Goal: Task Accomplishment & Management: Manage account settings

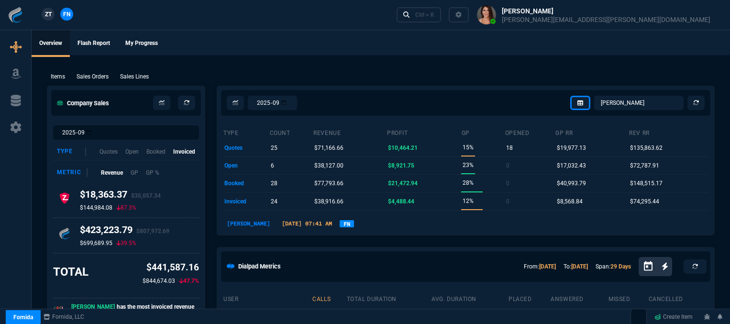
select select "12: [PERSON_NAME]"
click at [434, 12] on div "Ctrl + K" at bounding box center [424, 15] width 19 height 8
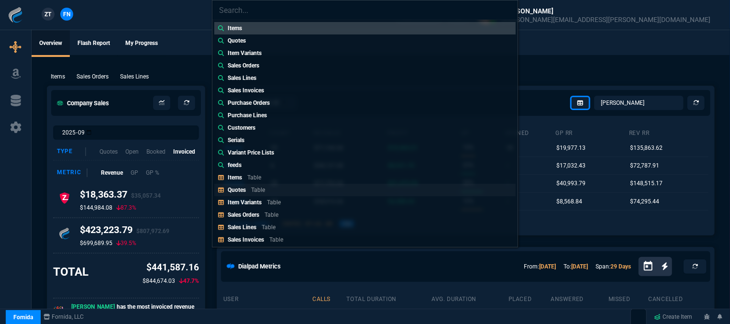
click at [273, 188] on link "Quotes Table" at bounding box center [364, 190] width 301 height 12
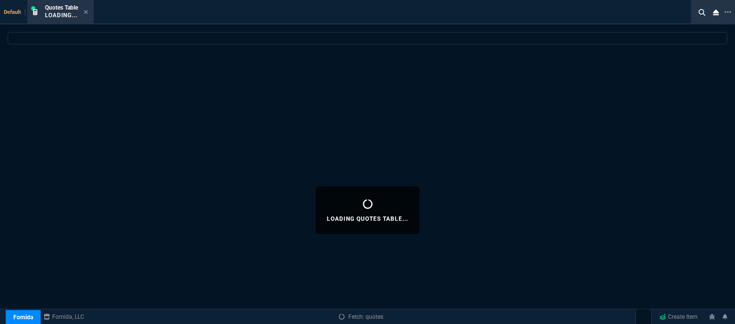
select select
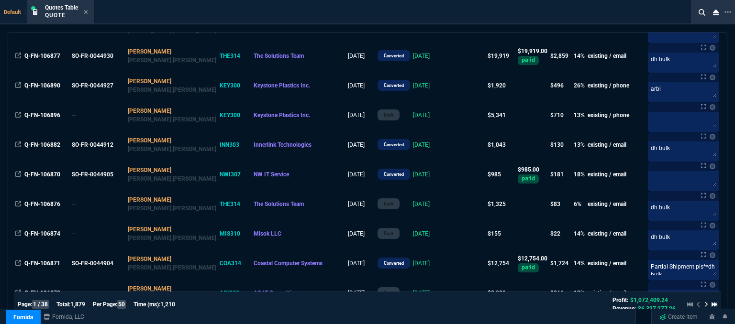
scroll to position [383, 0]
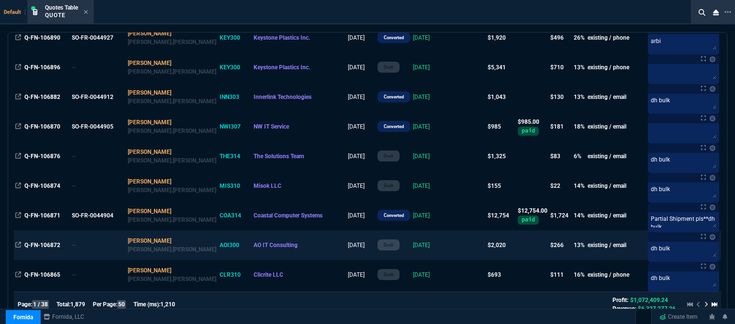
click at [449, 245] on td at bounding box center [467, 246] width 37 height 30
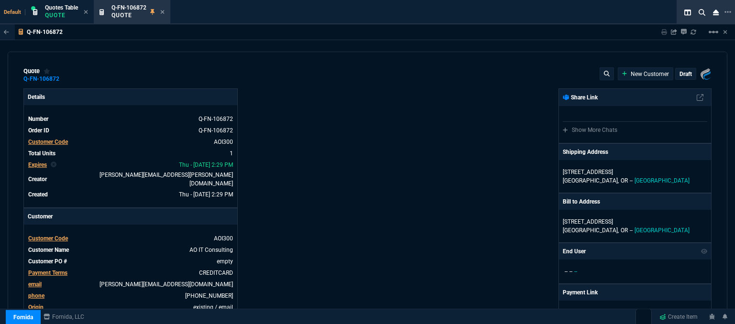
type input "18"
type input "362"
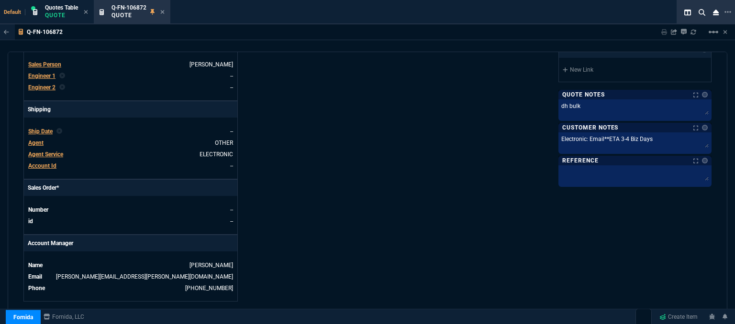
type input "2844.07"
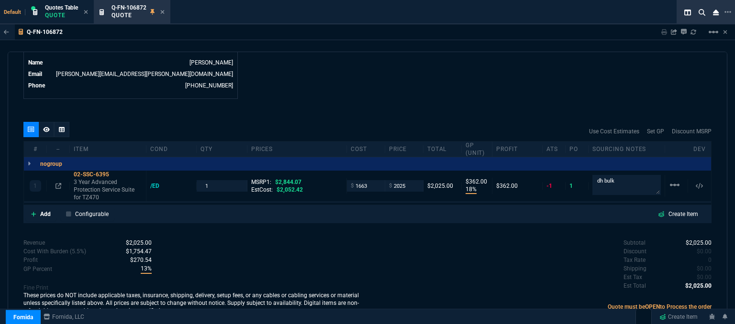
type input "29"
click at [163, 12] on icon at bounding box center [163, 12] width 4 height 4
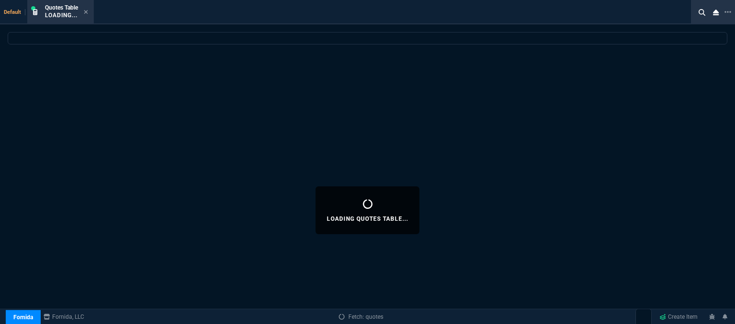
select select
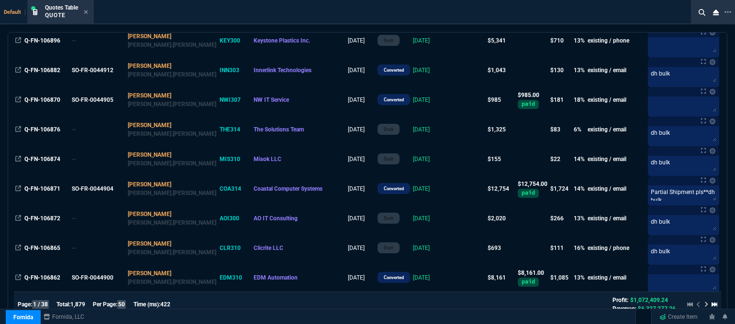
scroll to position [431, 0]
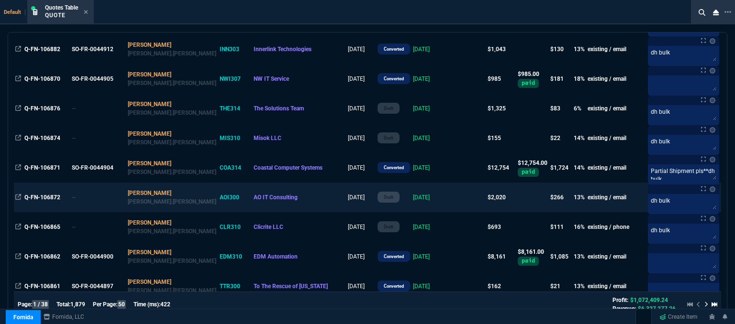
click at [421, 203] on td "[DATE]" at bounding box center [430, 198] width 38 height 30
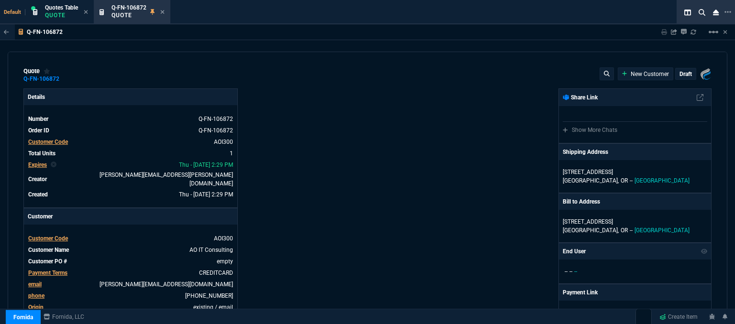
type input "2844.07"
type input "18"
type input "362"
type input "29"
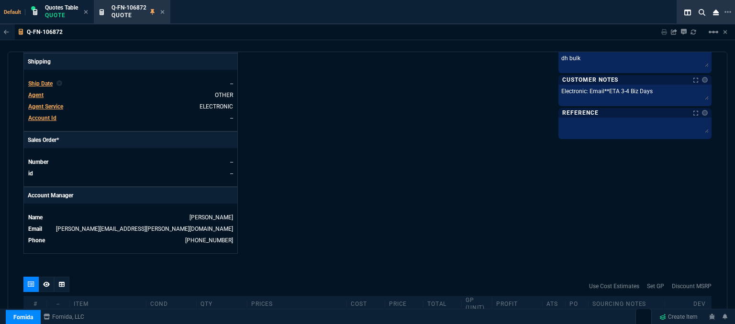
scroll to position [490, 0]
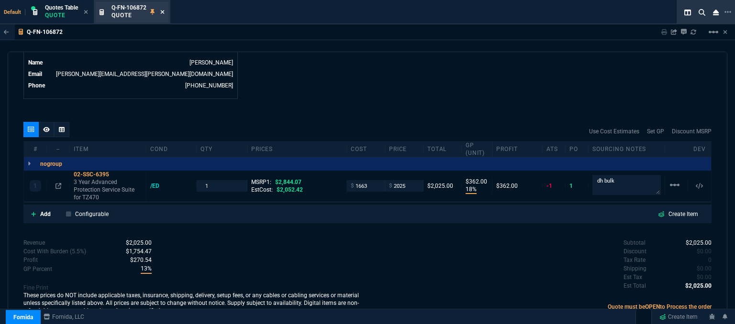
click at [163, 12] on icon at bounding box center [163, 12] width 4 height 4
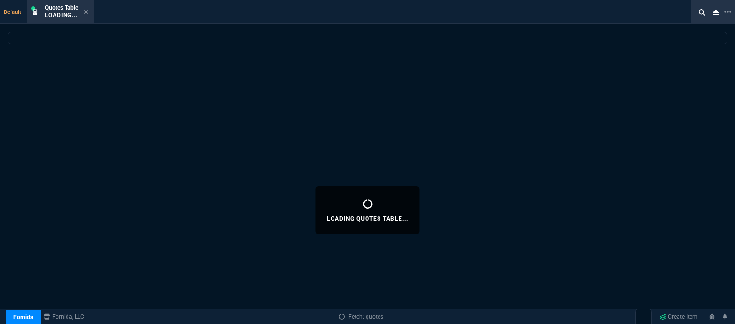
select select
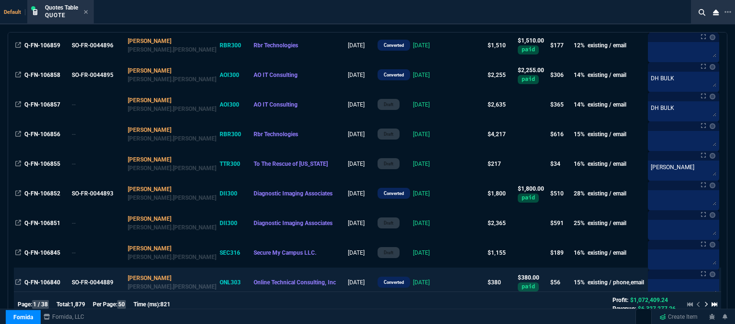
scroll to position [718, 0]
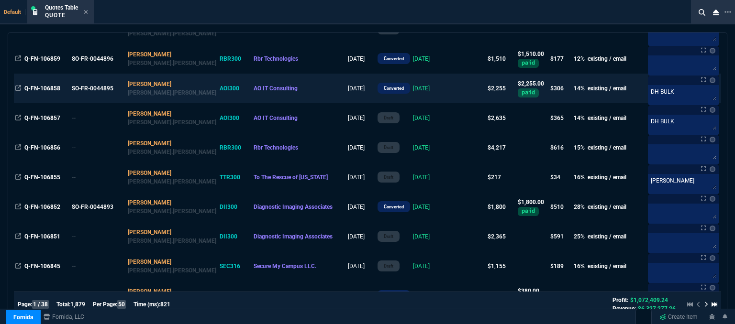
click at [449, 92] on td at bounding box center [467, 89] width 37 height 30
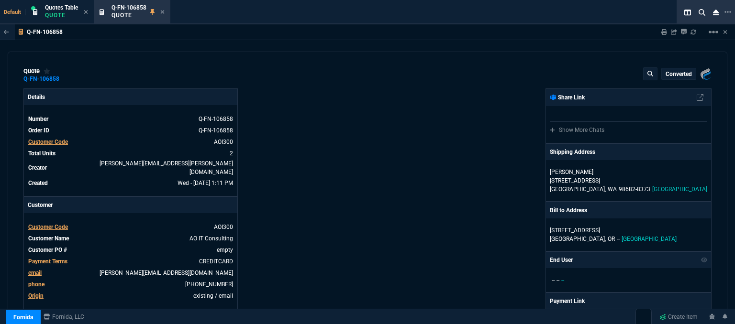
type input "19"
type input "255"
type input "17"
type input "153"
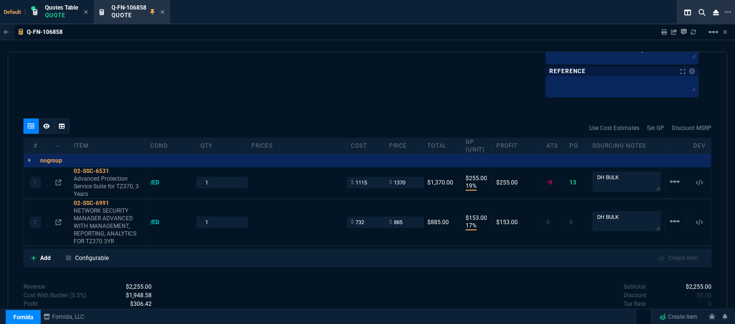
type input "1908.52"
type input "1252.94"
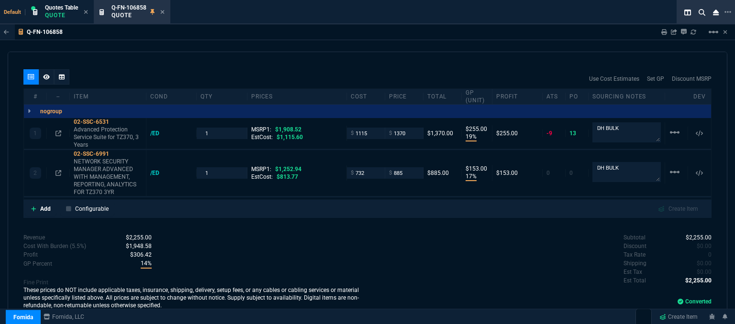
type input "28"
type input "29"
click at [164, 12] on icon at bounding box center [163, 12] width 4 height 4
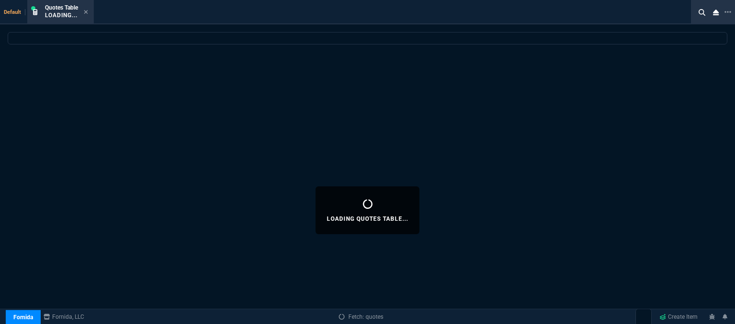
select select
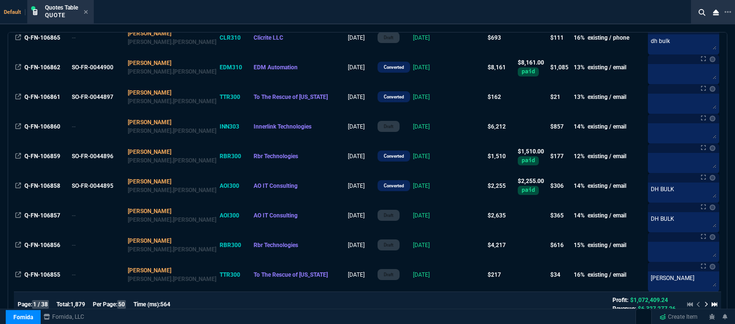
scroll to position [622, 0]
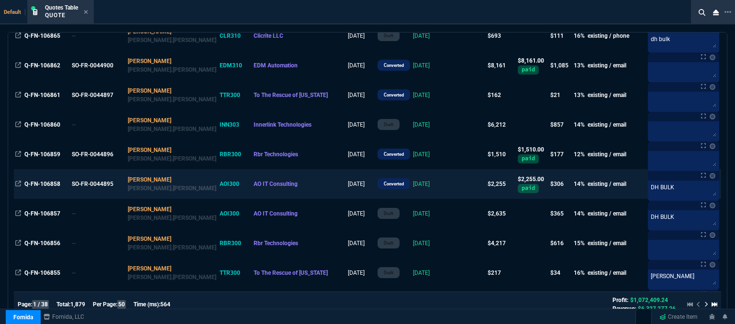
click at [420, 189] on td "[DATE]" at bounding box center [430, 184] width 38 height 30
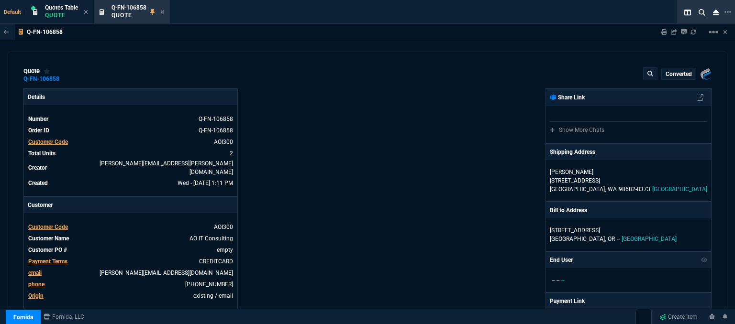
type input "19"
type input "255"
type input "17"
type input "153"
type input "28"
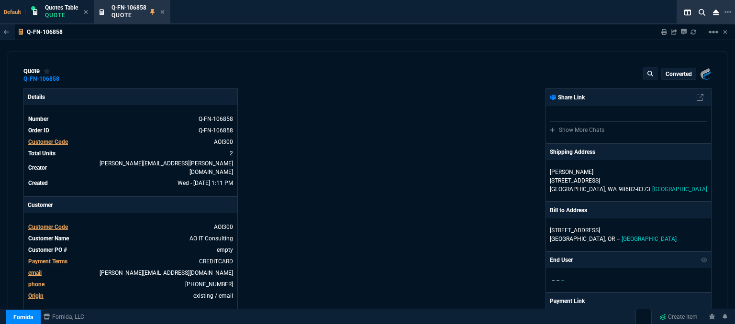
type input "29"
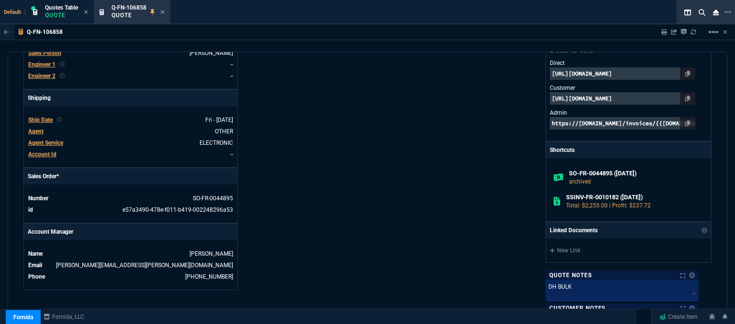
scroll to position [526, 0]
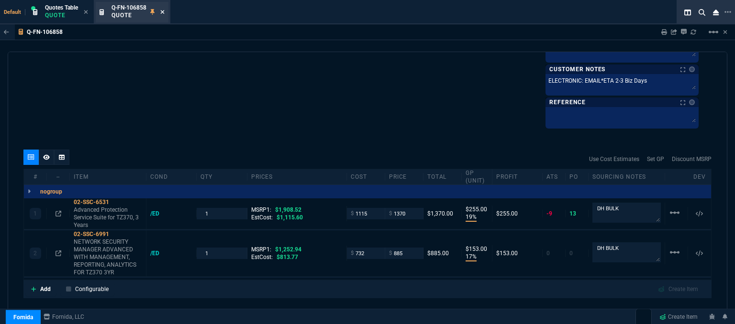
click at [163, 12] on icon at bounding box center [162, 12] width 4 height 6
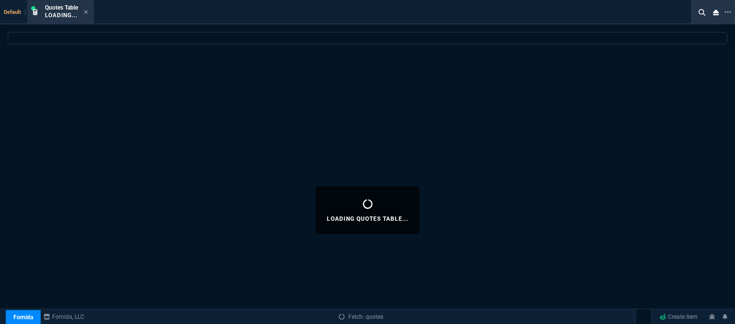
select select
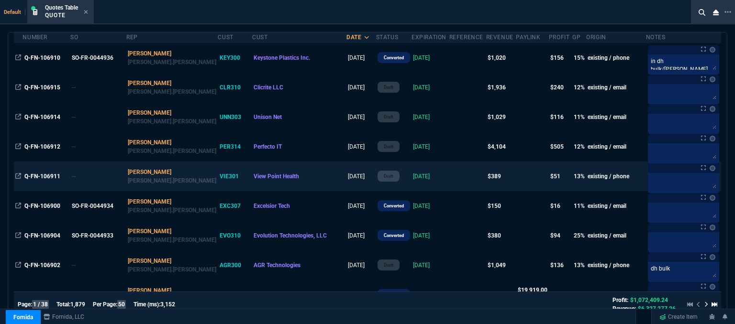
scroll to position [0, 0]
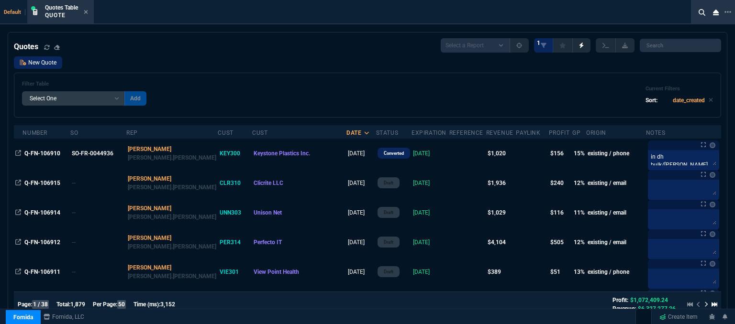
click at [41, 63] on link "New Quote" at bounding box center [38, 62] width 48 height 12
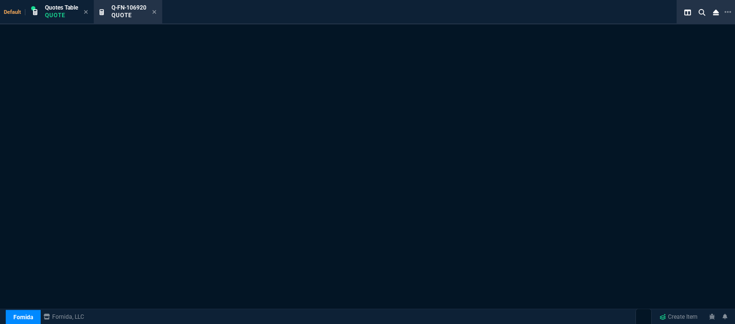
select select
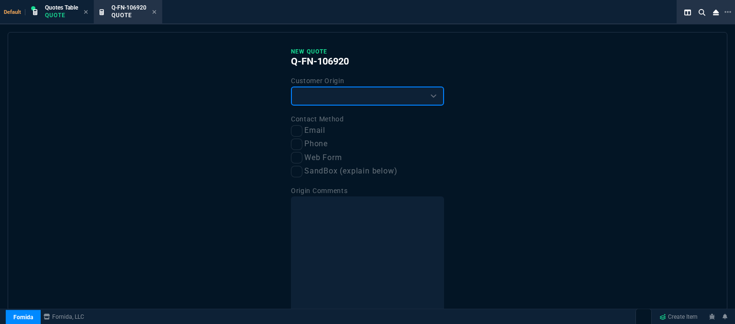
click at [348, 100] on select "Existing Customer Amazon Lead (first order) Website Lead (first order) Called (…" at bounding box center [367, 96] width 153 height 19
drag, startPoint x: 432, startPoint y: 48, endPoint x: 363, endPoint y: 37, distance: 70.2
click at [432, 48] on p "New Quote" at bounding box center [367, 52] width 153 height 8
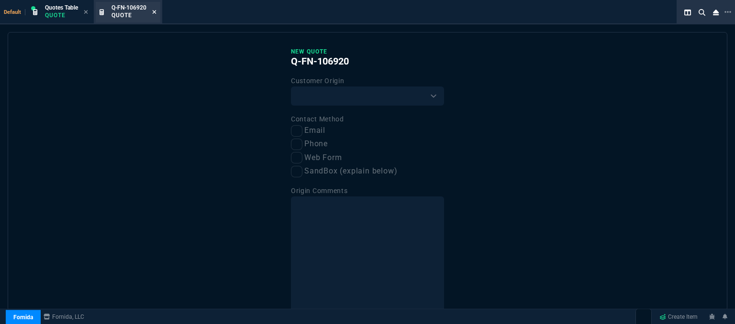
click at [156, 13] on icon at bounding box center [154, 12] width 4 height 6
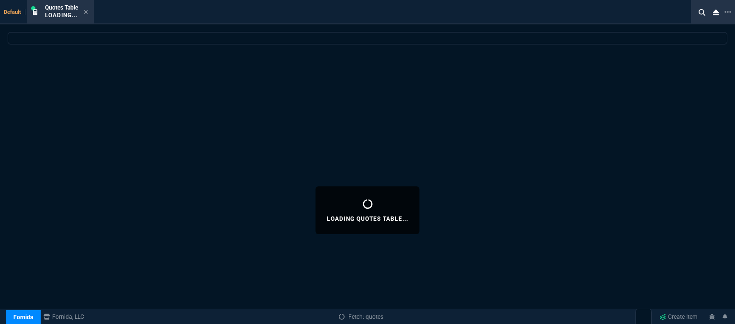
select select
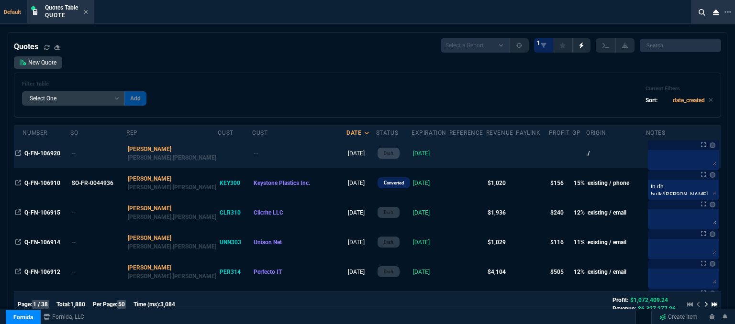
click at [449, 158] on td at bounding box center [467, 154] width 37 height 30
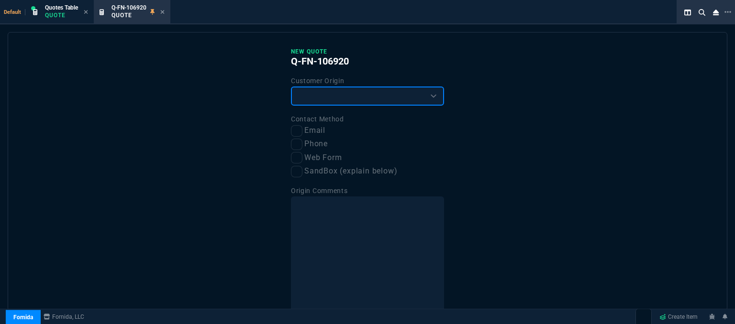
click at [346, 100] on select "Existing Customer Amazon Lead (first order) Website Lead (first order) Called (…" at bounding box center [367, 96] width 153 height 19
select select "existing"
click at [291, 87] on select "Existing Customer Amazon Lead (first order) Website Lead (first order) Called (…" at bounding box center [367, 96] width 153 height 19
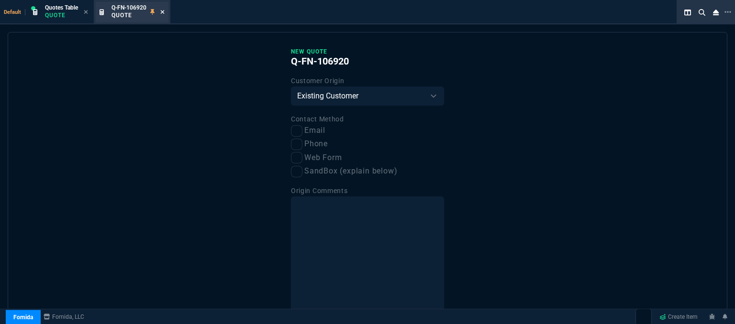
click at [165, 9] on icon at bounding box center [162, 12] width 4 height 6
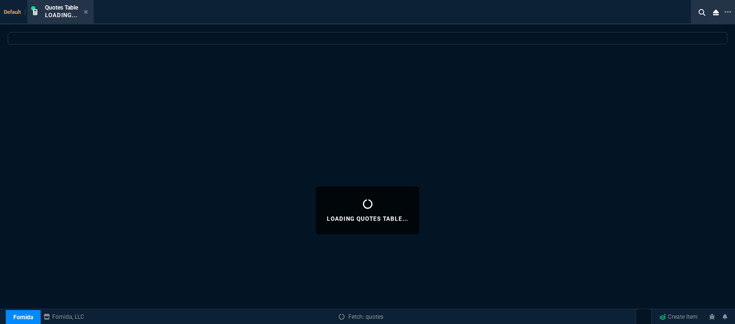
select select
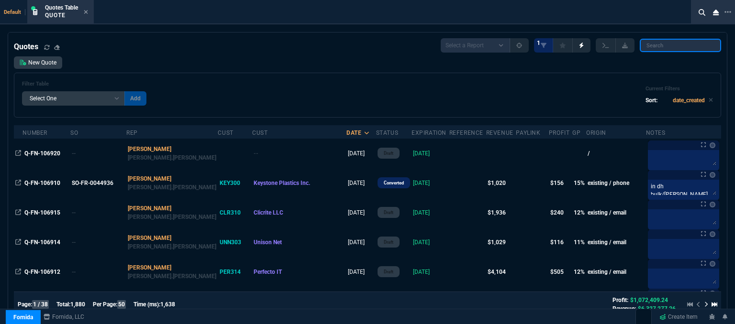
click at [664, 50] on input "search" at bounding box center [680, 45] width 81 height 13
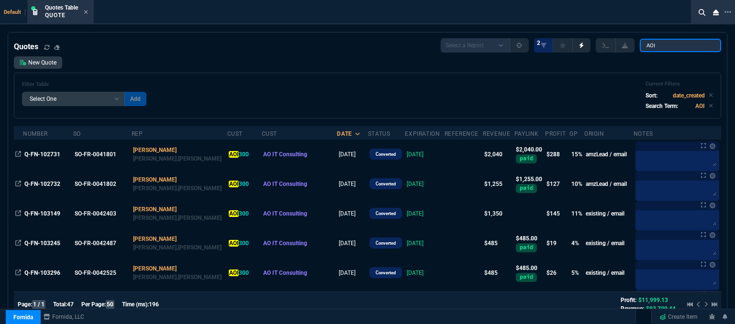
type input "AOI300"
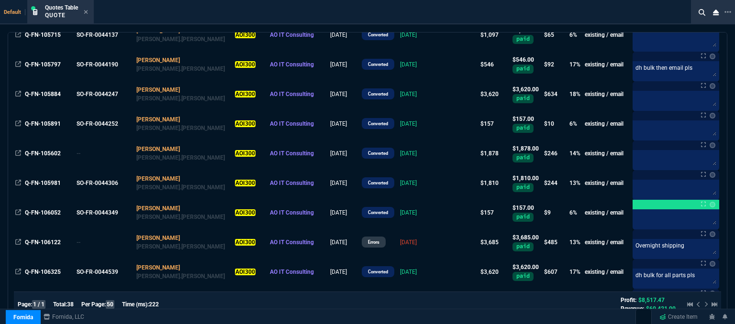
scroll to position [989, 0]
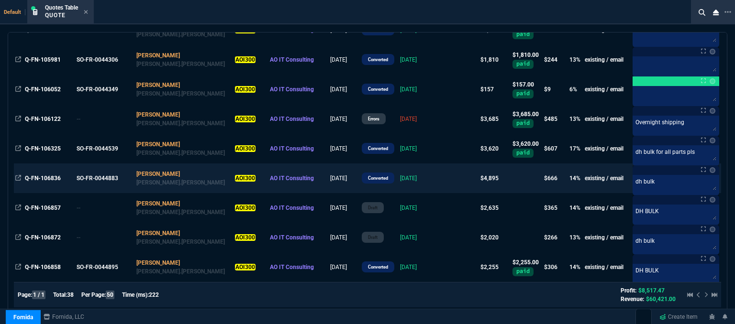
click at [439, 177] on td at bounding box center [459, 179] width 40 height 30
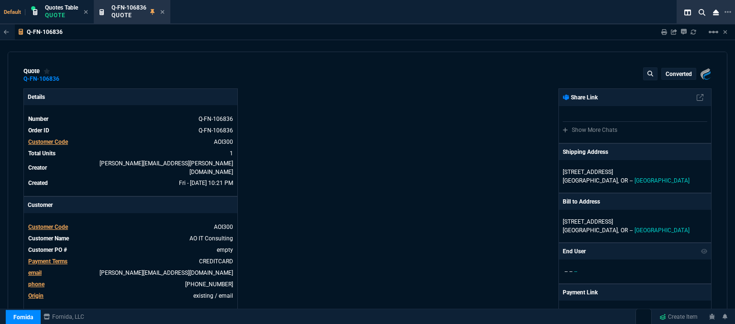
type input "18"
type input "886"
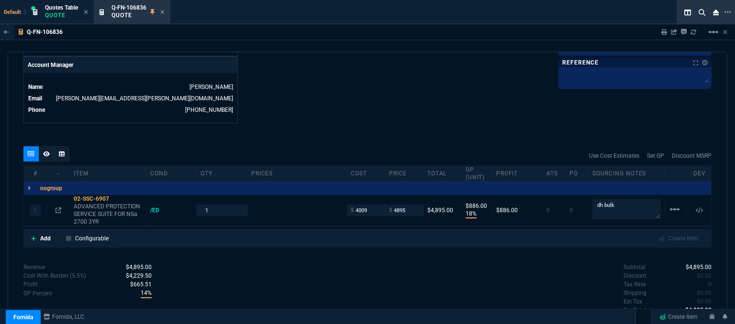
type input "6858.43"
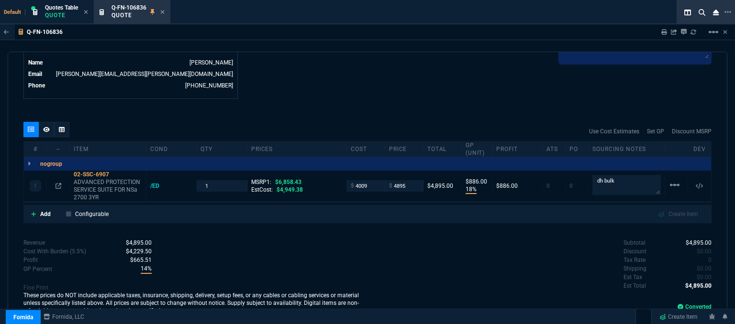
type input "29"
click at [163, 11] on icon at bounding box center [163, 12] width 4 height 4
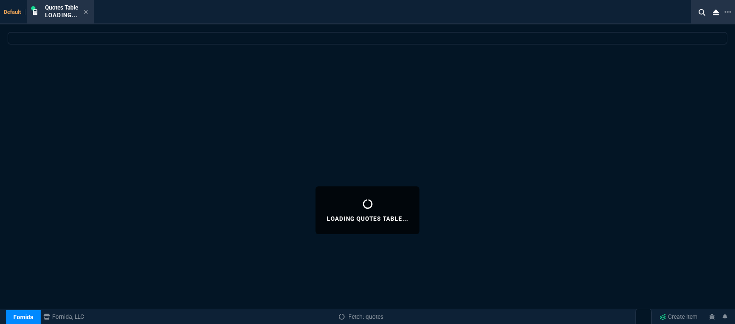
select select
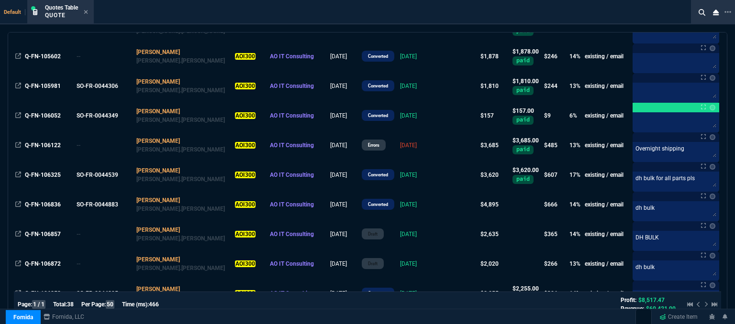
scroll to position [989, 0]
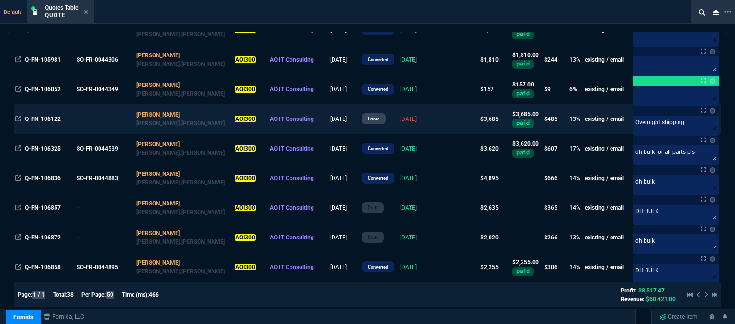
click at [439, 118] on td at bounding box center [459, 119] width 40 height 30
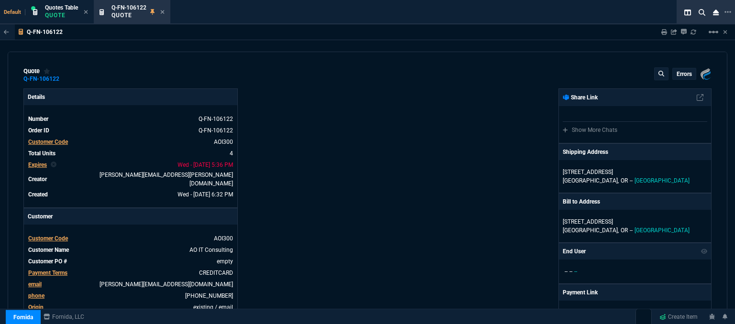
type input "20"
type input "285"
type input "10"
type input "39"
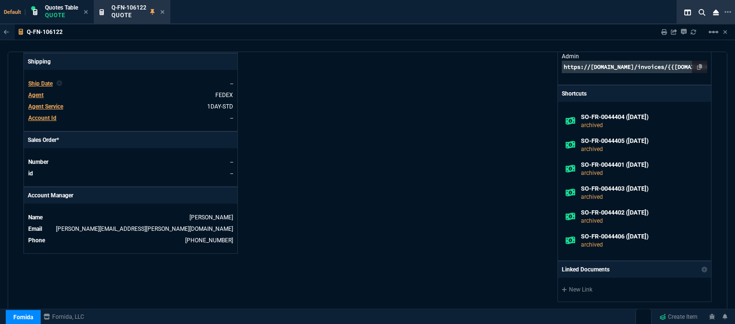
type input "1908.52"
type input "497.2"
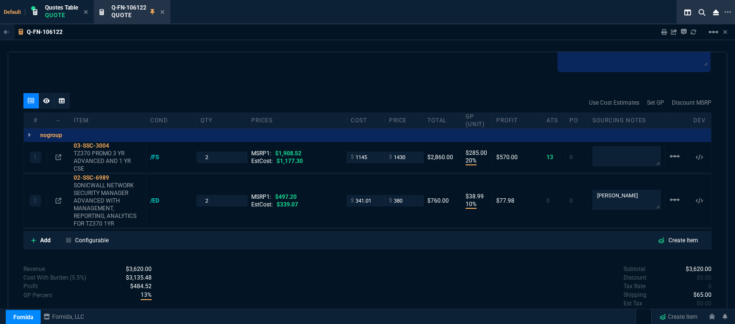
type input "25"
type input "24"
click at [165, 11] on icon at bounding box center [162, 12] width 4 height 6
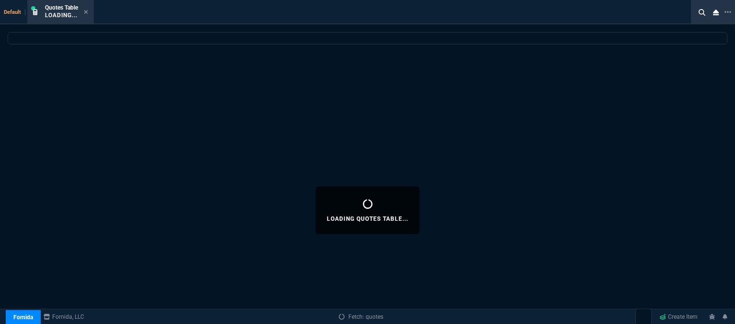
select select
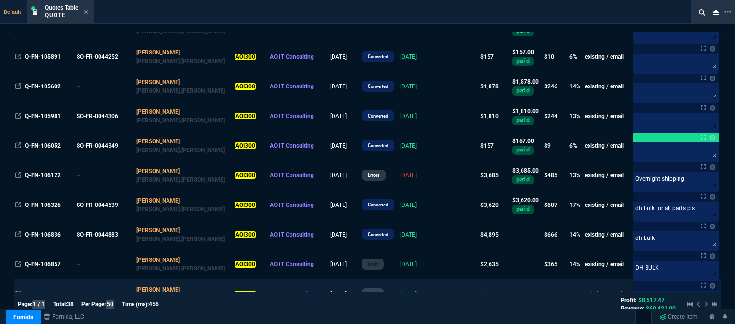
scroll to position [989, 0]
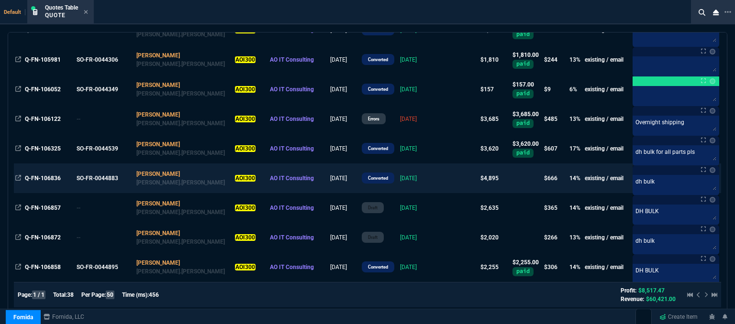
click at [411, 173] on td "[DATE]" at bounding box center [419, 179] width 41 height 30
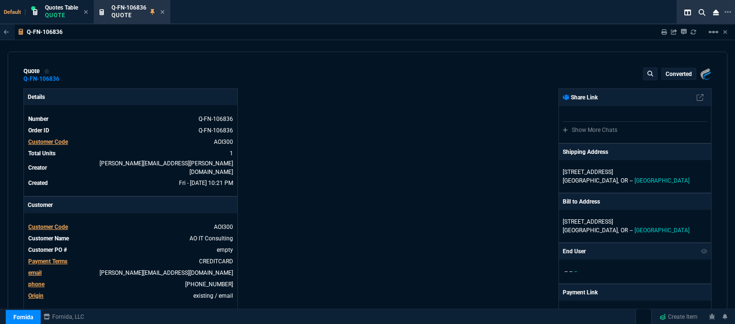
type input "18"
type input "886"
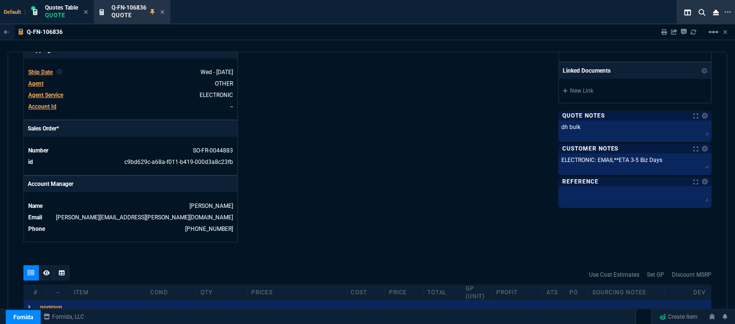
scroll to position [478, 0]
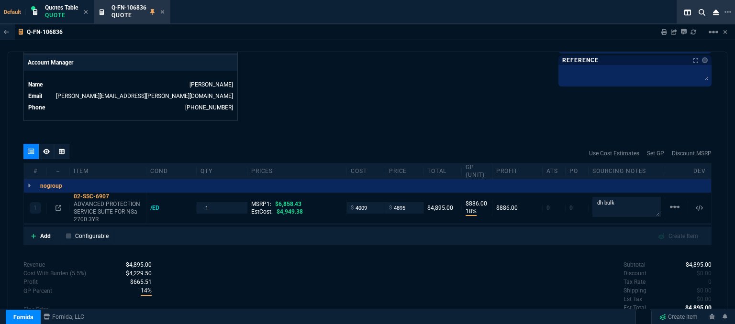
type input "6858.43"
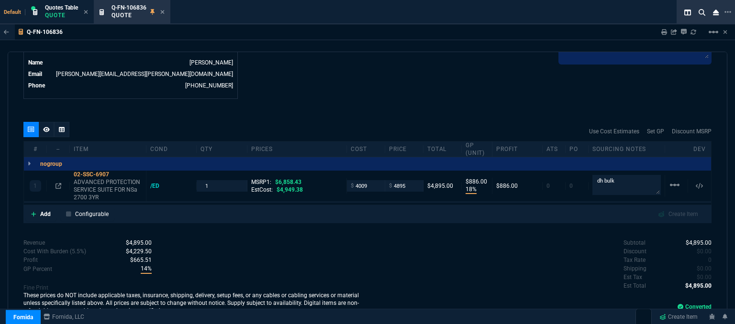
type input "29"
click at [165, 10] on icon at bounding box center [162, 12] width 4 height 6
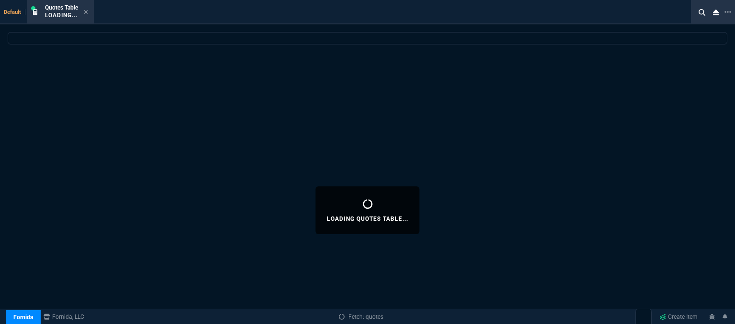
select select
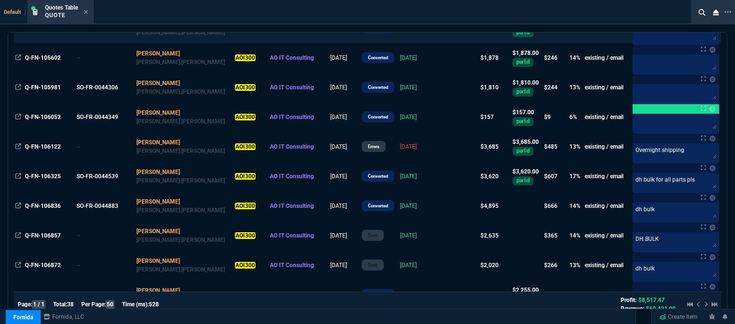
scroll to position [989, 0]
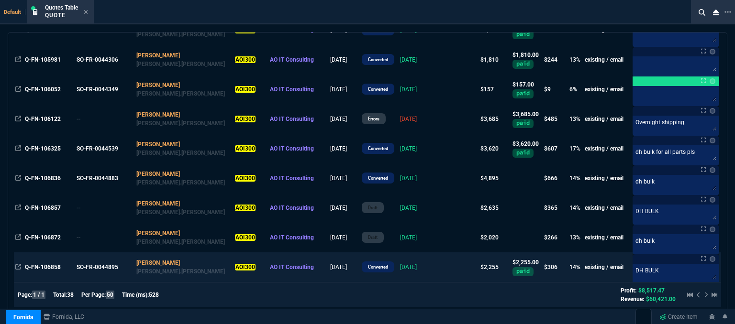
click at [411, 267] on td "[DATE]" at bounding box center [419, 268] width 41 height 30
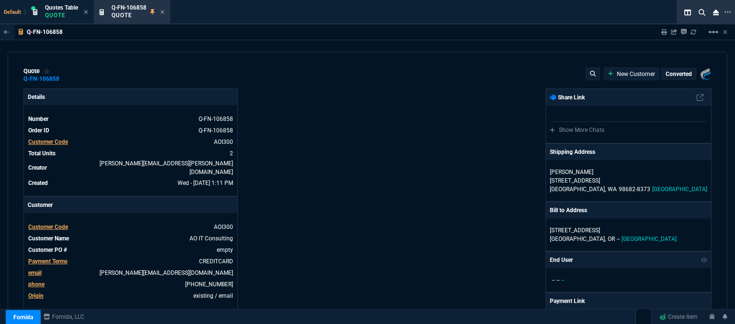
type input "1252.94"
type input "19"
type input "255"
type input "17"
type input "153"
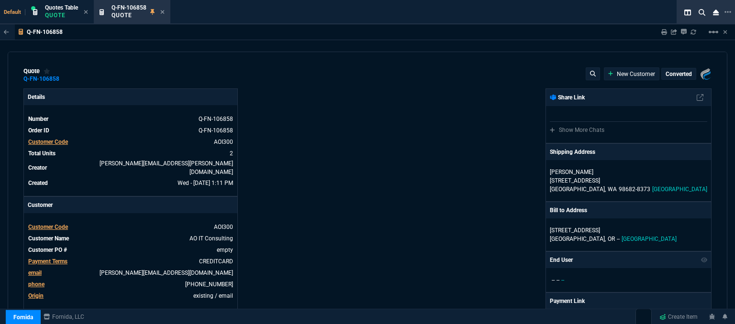
type input "29"
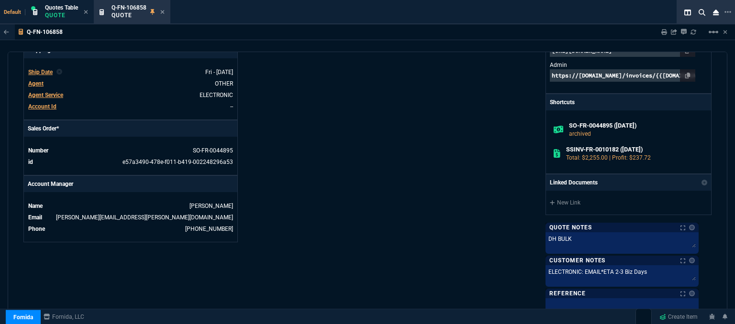
scroll to position [607, 0]
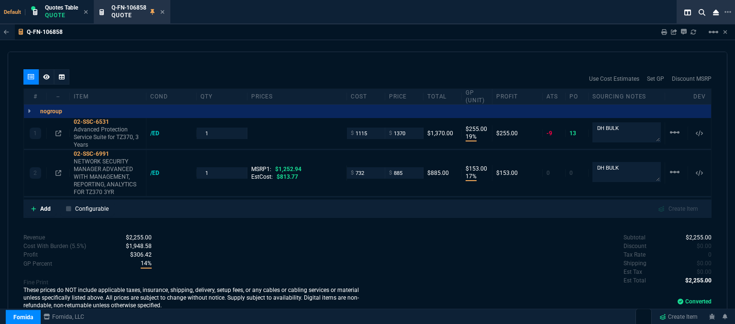
type input "1908.52"
type input "28"
click at [117, 152] on icon at bounding box center [115, 154] width 5 height 6
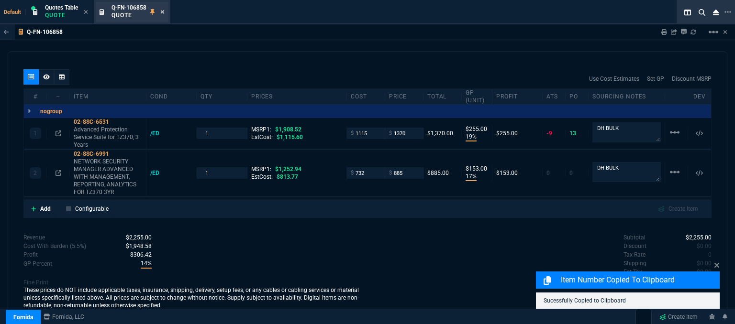
click at [163, 12] on icon at bounding box center [163, 12] width 4 height 4
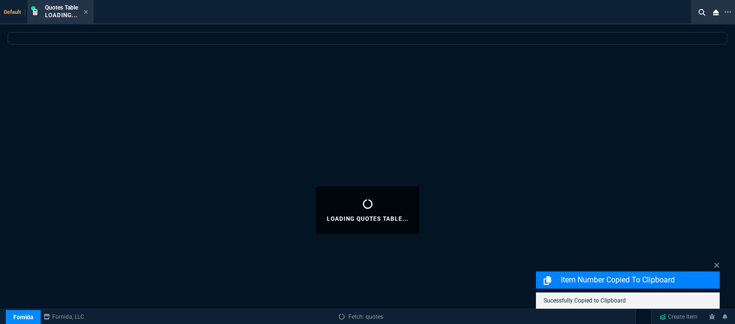
select select
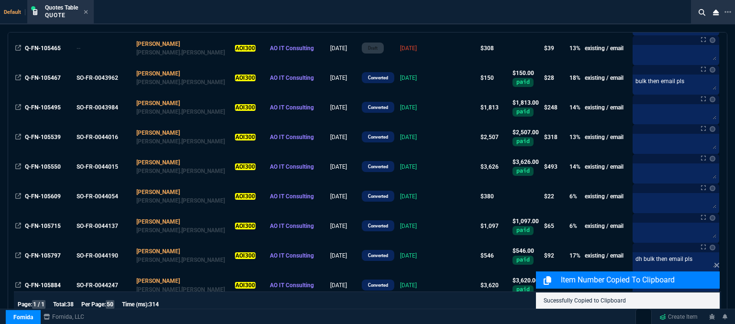
scroll to position [989, 0]
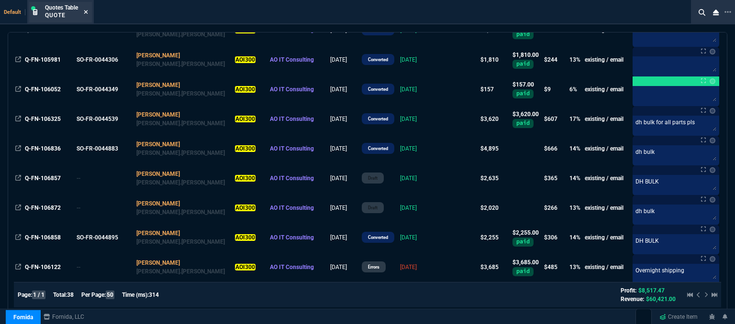
click at [86, 12] on icon at bounding box center [86, 12] width 4 height 4
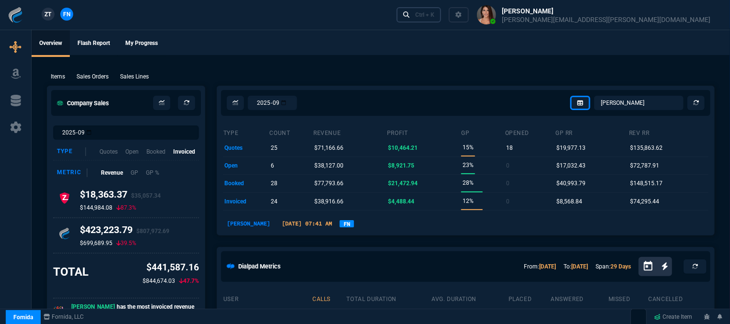
click at [434, 18] on div "Ctrl + K" at bounding box center [424, 15] width 19 height 8
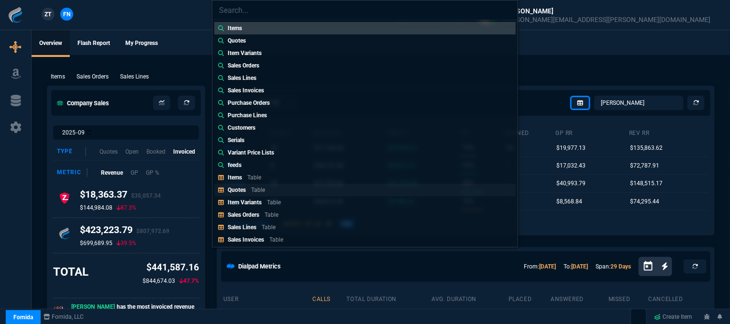
click at [258, 194] on link "Quotes Table" at bounding box center [364, 190] width 301 height 12
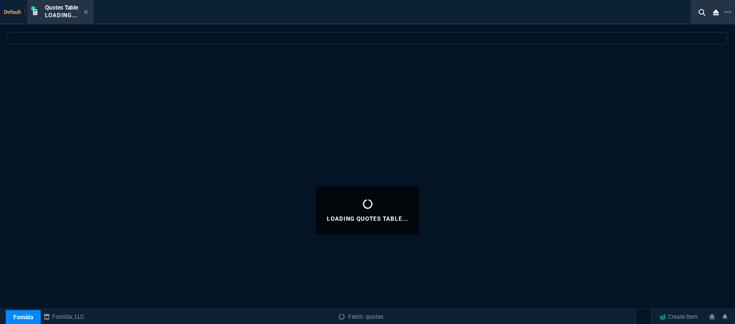
select select
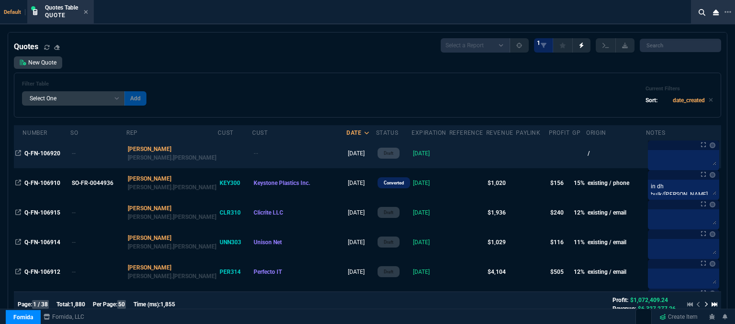
click at [452, 152] on td at bounding box center [467, 154] width 37 height 30
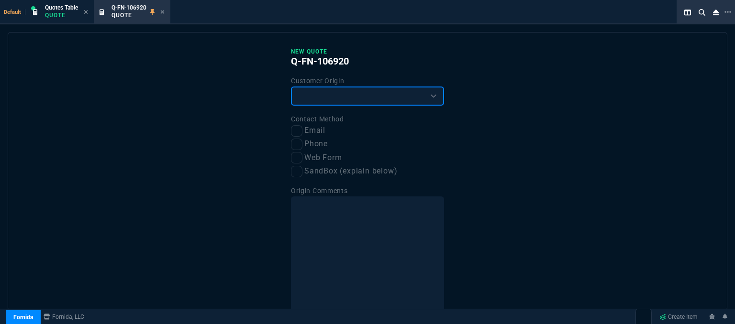
click at [356, 100] on select "Existing Customer Amazon Lead (first order) Website Lead (first order) Called (…" at bounding box center [367, 96] width 153 height 19
select select "existing"
click at [291, 87] on select "Existing Customer Amazon Lead (first order) Website Lead (first order) Called (…" at bounding box center [367, 96] width 153 height 19
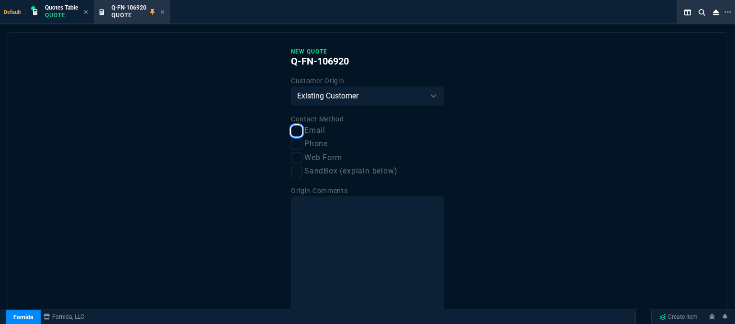
click at [295, 133] on input "Email" at bounding box center [296, 130] width 11 height 11
checkbox input "true"
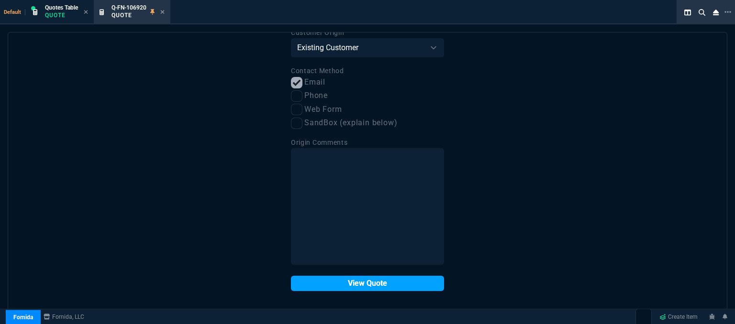
click at [356, 283] on button "View Quote" at bounding box center [367, 283] width 153 height 15
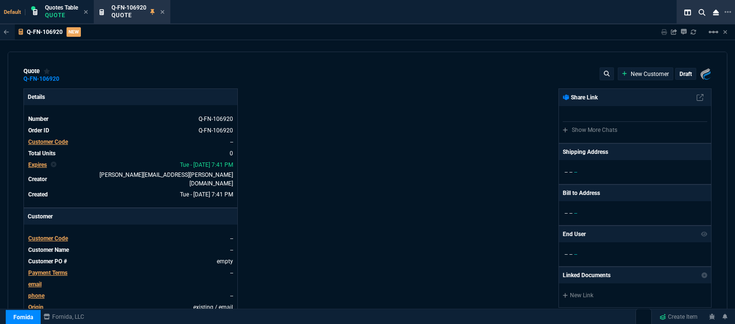
click at [59, 235] on span "Customer Code" at bounding box center [48, 238] width 40 height 7
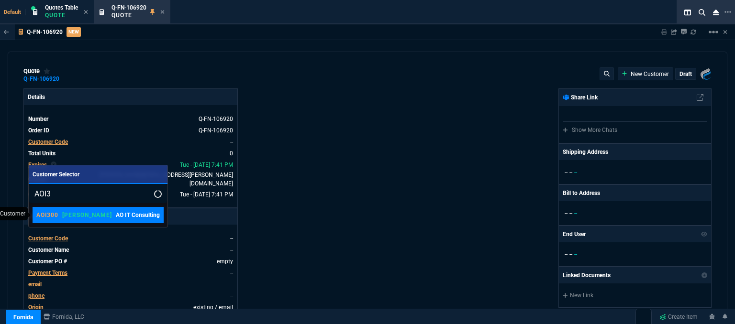
type input "AOI3"
click at [116, 212] on p "AO IT Consulting" at bounding box center [138, 215] width 44 height 9
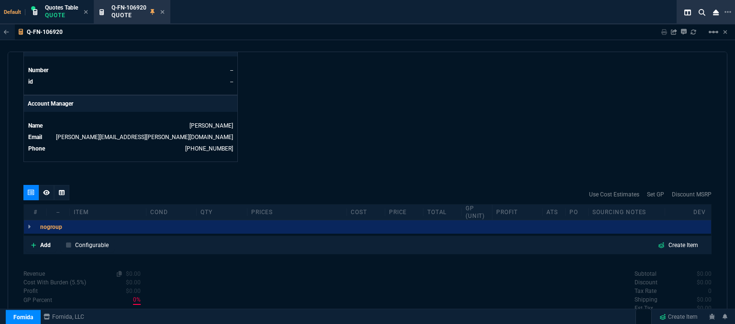
scroll to position [458, 0]
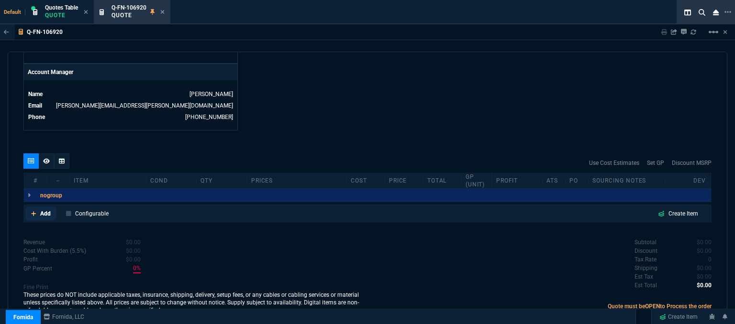
click at [34, 211] on icon at bounding box center [33, 213] width 5 height 5
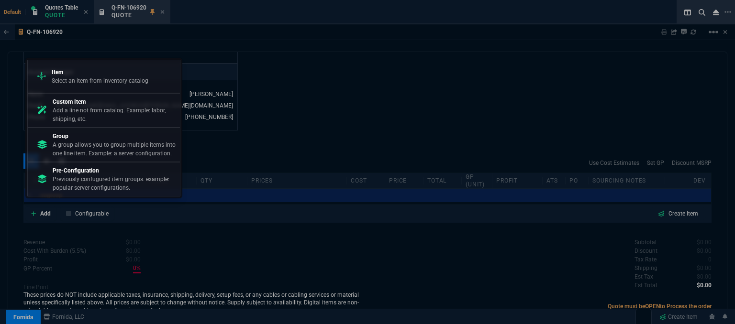
click at [69, 76] on p "Item" at bounding box center [100, 72] width 97 height 9
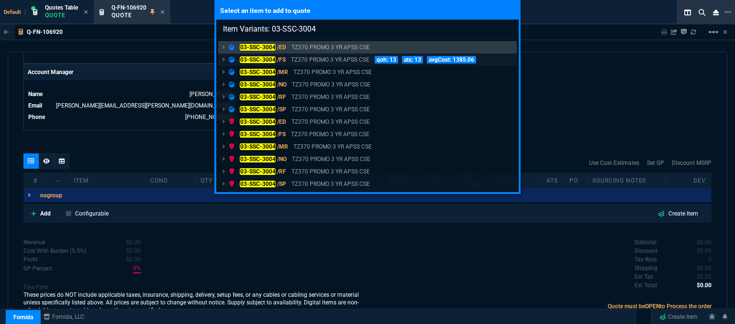
type input "Item Variants: 03-SSC-3004"
click at [362, 62] on p "TZ370 PROMO 3 YR APSS CSE" at bounding box center [330, 59] width 78 height 9
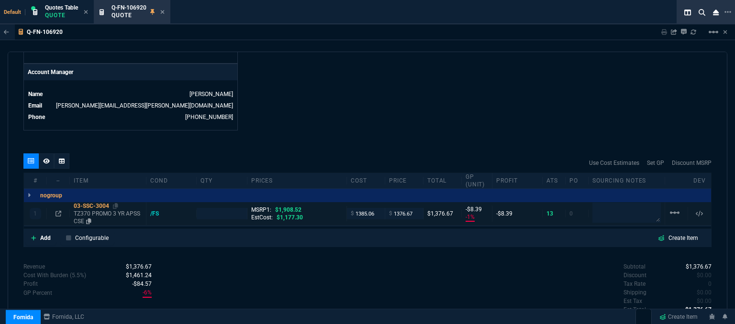
type input "-1"
type input "-8"
type input "28"
click at [112, 210] on p "TZ370 PROMO 3 YR APSS CSE" at bounding box center [108, 217] width 68 height 15
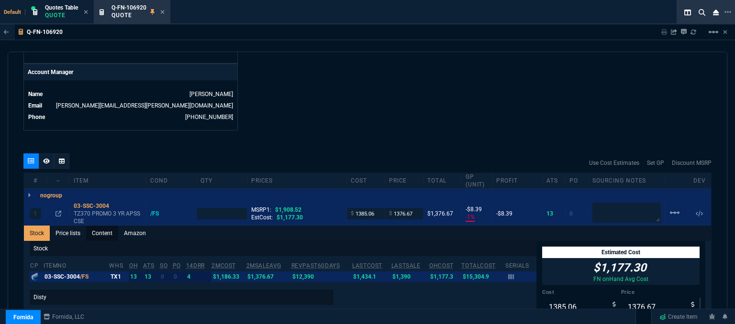
click at [107, 226] on link "Content" at bounding box center [102, 233] width 32 height 15
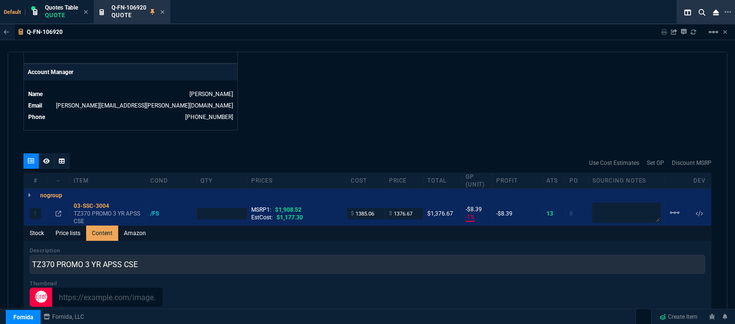
scroll to position [0, 0]
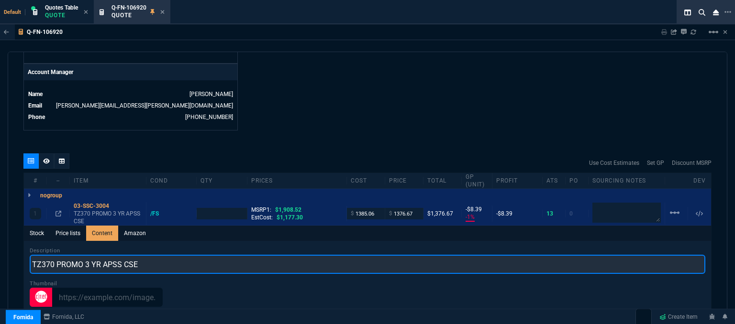
click at [211, 259] on input "TZ370 PROMO 3 YR APSS CSE" at bounding box center [368, 264] width 676 height 19
type input "TZ370 PROMO WITH 3YR ADVANCED AND 1YR CSE"
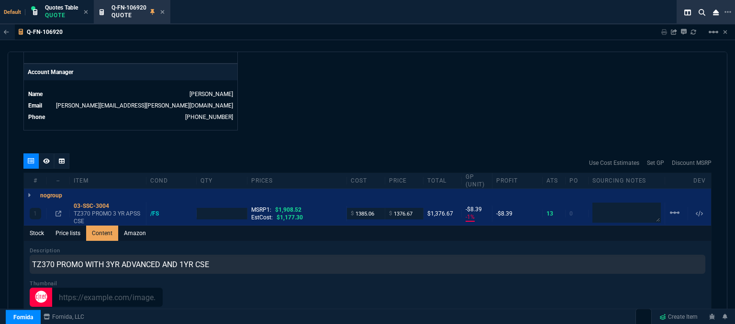
type input "1"
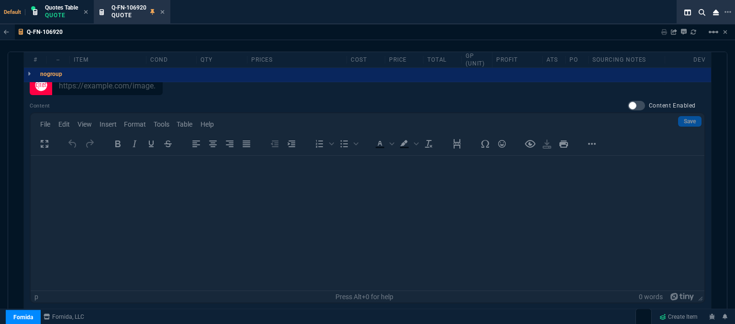
scroll to position [709, 0]
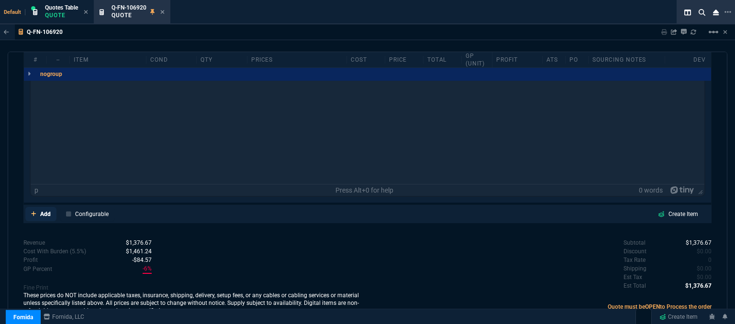
click at [32, 211] on icon at bounding box center [33, 214] width 5 height 6
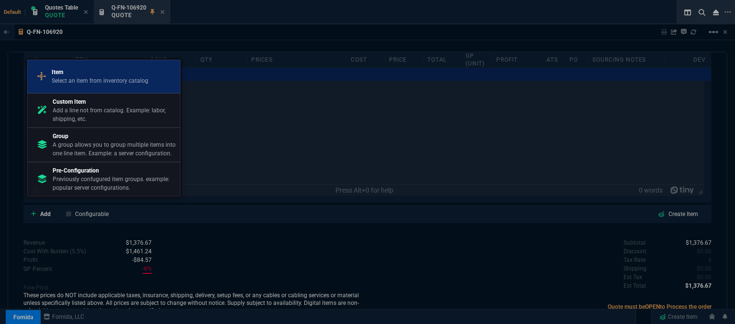
click at [102, 74] on p "Item" at bounding box center [100, 72] width 97 height 9
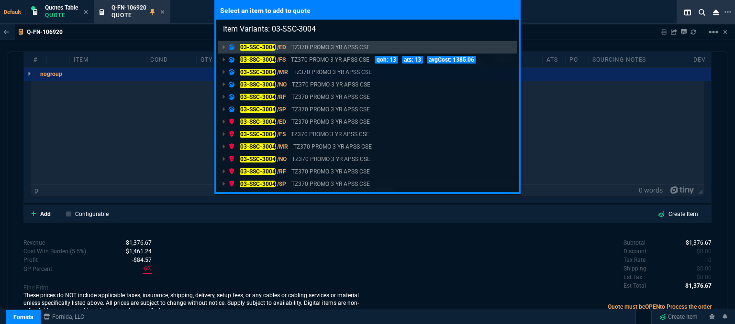
type input "Item Variants: 03-SSC-3004"
click at [347, 277] on div "Select an item to add to quote Item Variants: 03-SSC-3004 03-SSC-3004 /ED TZ370…" at bounding box center [367, 162] width 735 height 324
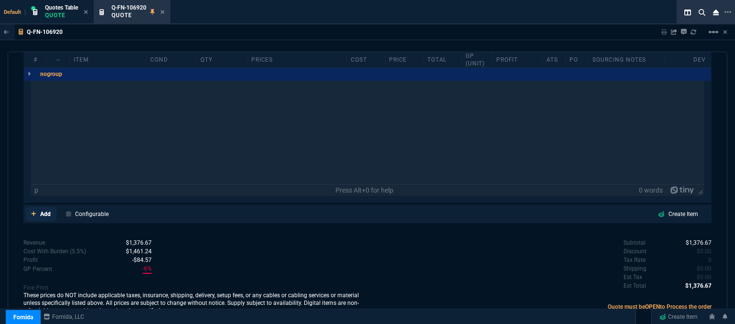
click at [34, 211] on icon at bounding box center [33, 214] width 5 height 6
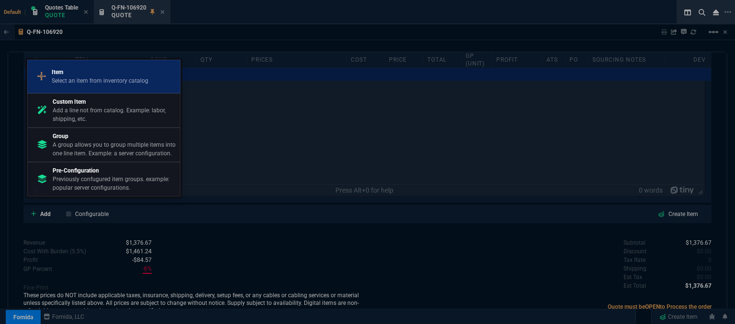
click at [89, 78] on p "Select an item from inventory catalog" at bounding box center [100, 81] width 97 height 9
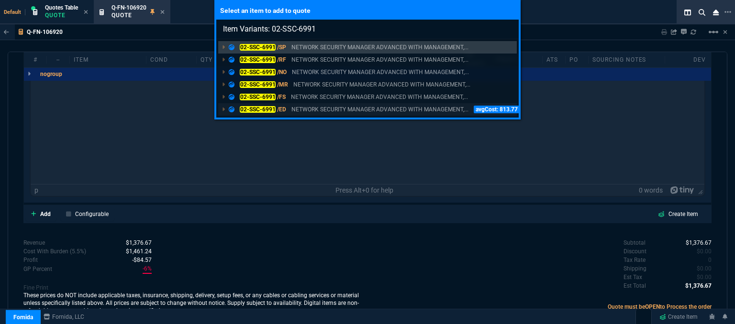
type input "Item Variants: 02-SSC-6991"
click at [362, 112] on p "NETWORK SECURITY MANAGER ADVANCED WITH MANAGEMENT,..." at bounding box center [379, 109] width 177 height 9
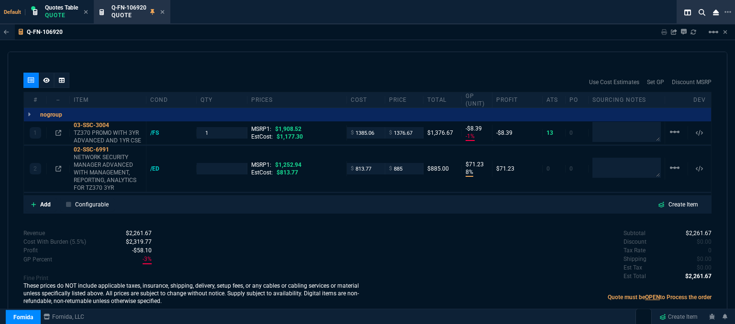
scroll to position [530, 0]
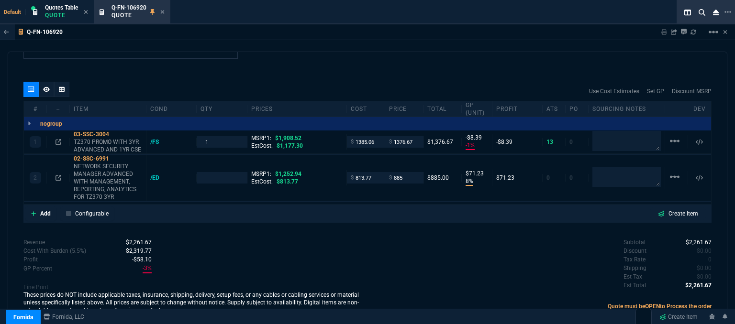
type input "-1"
type input "-8"
type input "8"
type input "71"
type input "28"
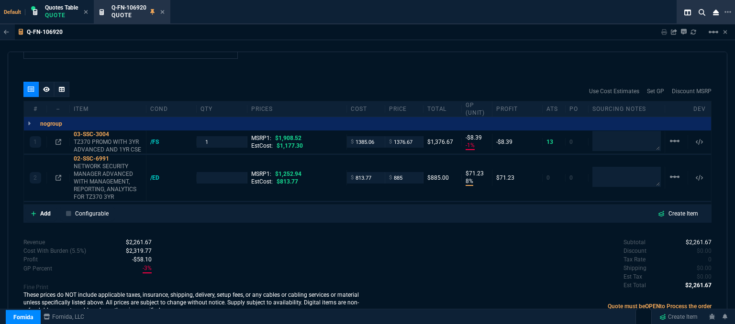
type input "29"
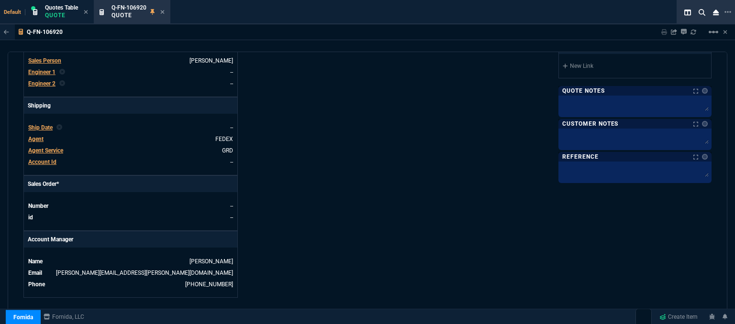
scroll to position [4, 0]
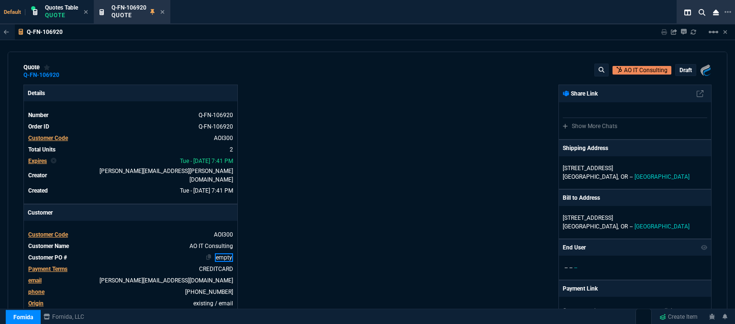
click at [231, 254] on link "empty" at bounding box center [224, 258] width 18 height 9
type input "1"
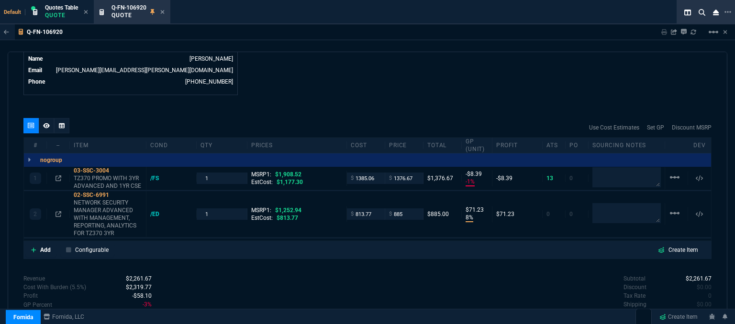
scroll to position [530, 0]
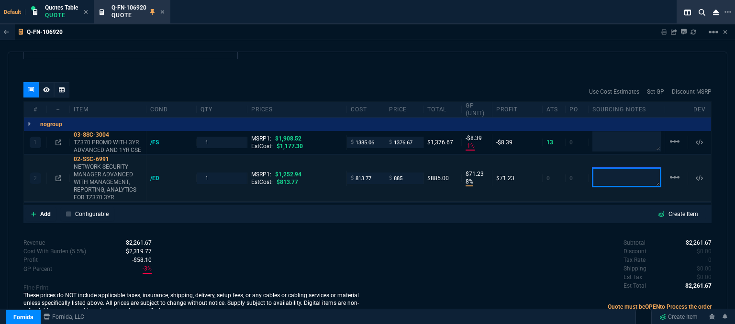
click at [627, 177] on textarea at bounding box center [626, 177] width 68 height 19
type textarea "dh bulk"
click at [116, 156] on icon at bounding box center [115, 159] width 5 height 6
click at [375, 173] on input "813.77" at bounding box center [366, 178] width 30 height 11
type input "732"
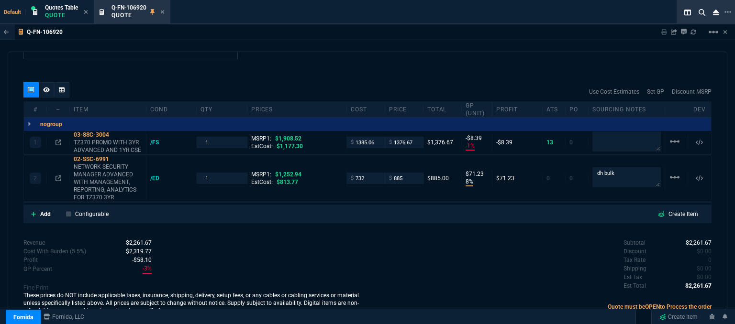
click at [366, 225] on div "quote Q-FN-106920 AO IT Consulting draft Fornida, LLC [STREET_ADDRESS] Details …" at bounding box center [368, 190] width 720 height 276
type input "732"
type input "17"
type input "153"
click at [58, 140] on icon at bounding box center [58, 143] width 6 height 6
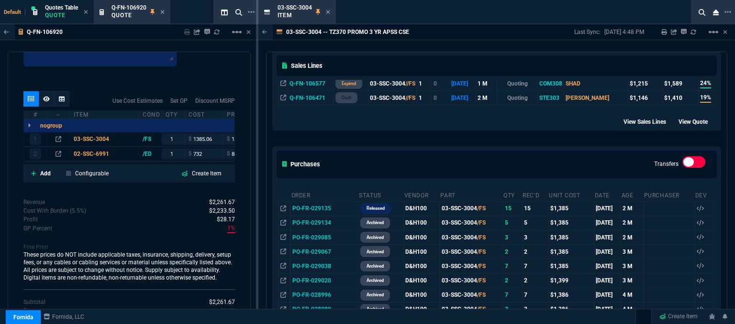
scroll to position [431, 0]
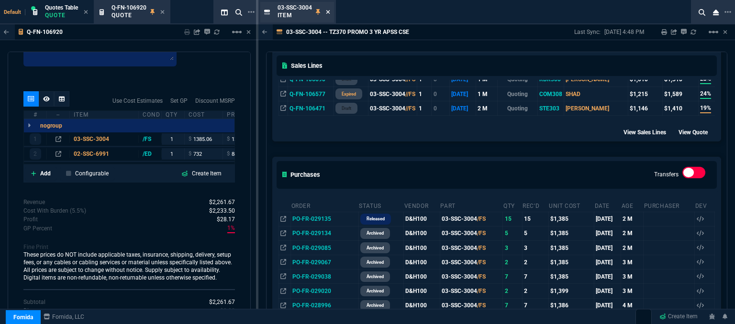
click at [328, 12] on icon at bounding box center [328, 12] width 4 height 4
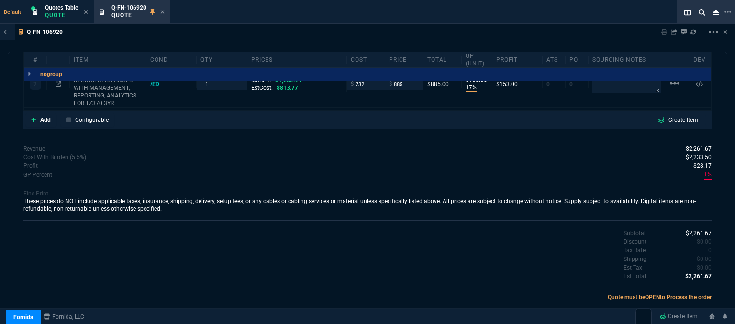
scroll to position [530, 0]
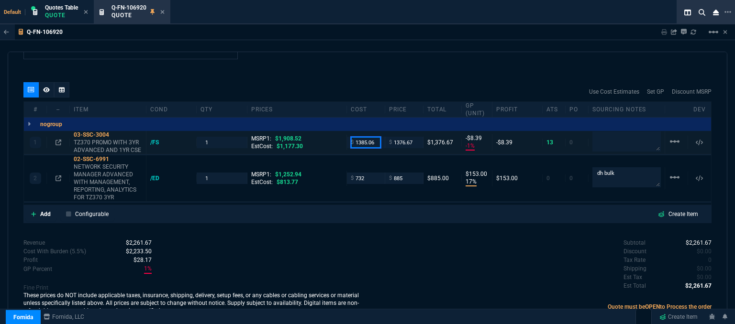
click at [373, 137] on input "1385.06" at bounding box center [366, 142] width 30 height 11
type input "1177.30"
click at [402, 267] on div "Subtotal $2,261.67 Discount $0.00 Tax Rate 0 Shipping $0.00 Est Tax $0.00 Est T…" at bounding box center [539, 265] width 344 height 53
type input "1177.3"
type input "14"
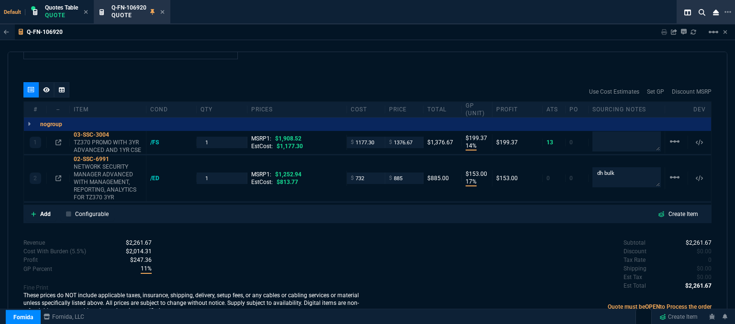
type input "199"
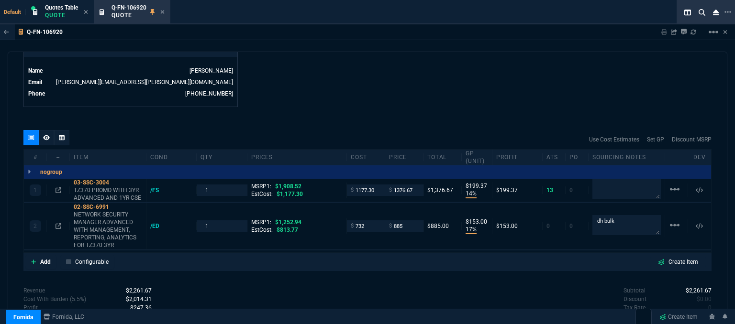
scroll to position [290, 0]
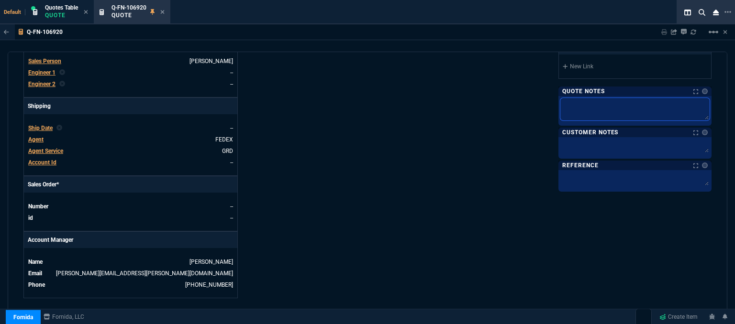
click at [578, 102] on textarea at bounding box center [634, 109] width 149 height 22
type textarea "d"
type textarea "dh"
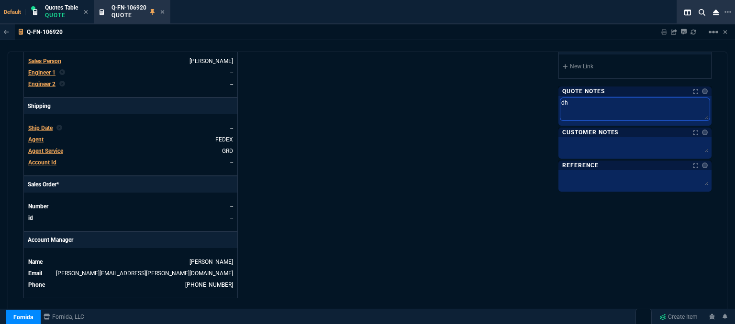
type textarea "dh b"
type textarea "dh bu"
type textarea "dh bul"
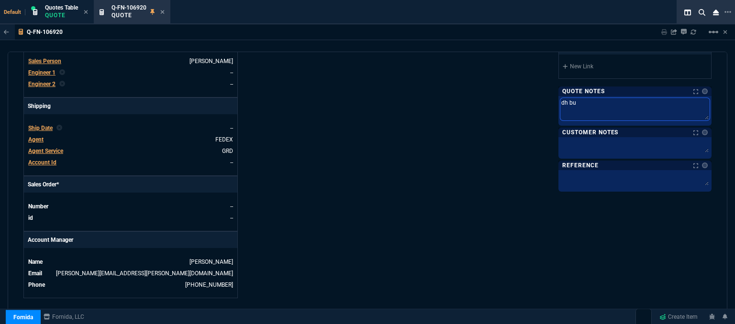
type textarea "dh bul"
type textarea "dh bulk"
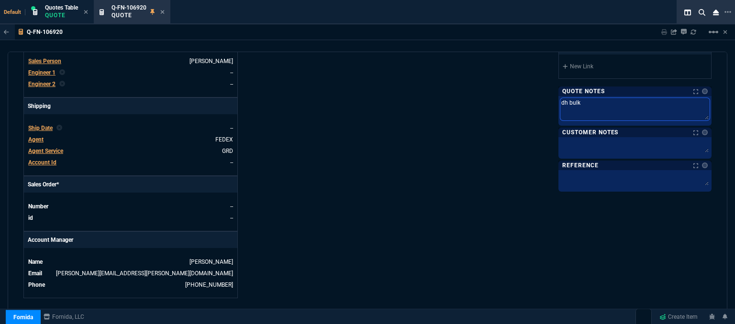
type textarea "dh bulk f"
type textarea "dh bulk fo"
type textarea "dh bulk for"
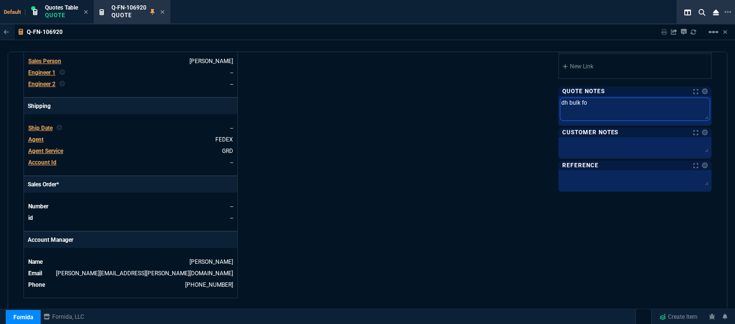
type textarea "dh bulk for"
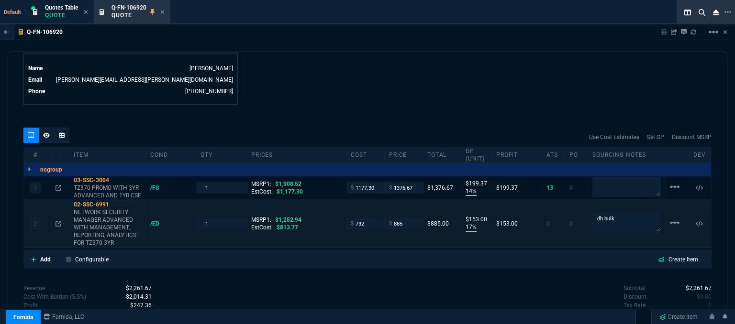
scroll to position [530, 0]
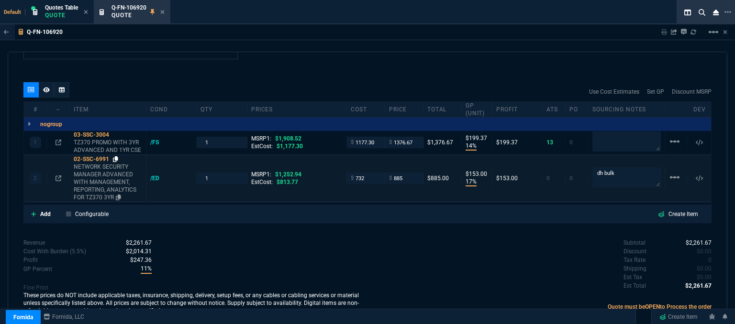
type textarea "dh bulk for"
click at [115, 156] on icon at bounding box center [115, 159] width 5 height 6
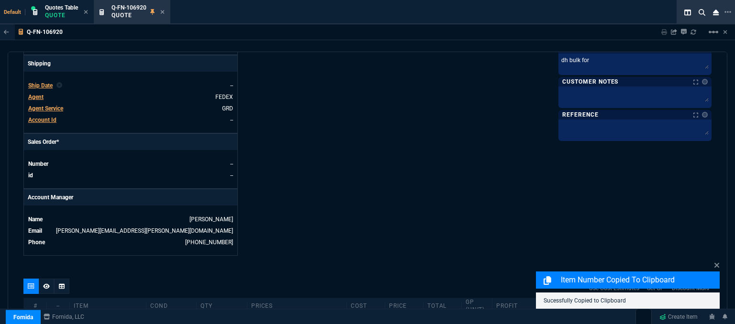
scroll to position [243, 0]
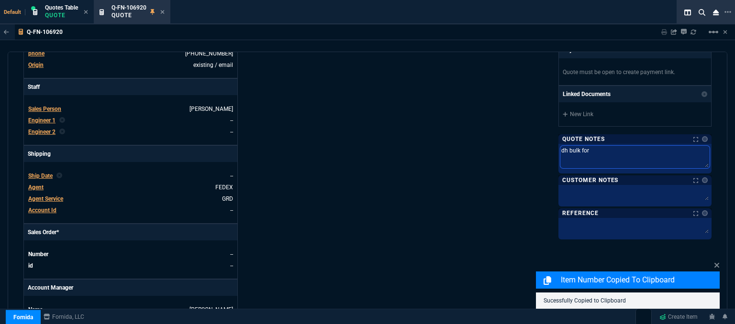
click at [622, 151] on textarea "dh bulk for" at bounding box center [634, 157] width 149 height 22
paste textarea "02-SSC-6991"
type textarea "dh bulk for 02-SSC-6991"
click at [375, 134] on div "Fornida, LLC [STREET_ADDRESS] Share Link Show More Chats Shipping Address [STRE…" at bounding box center [539, 96] width 344 height 500
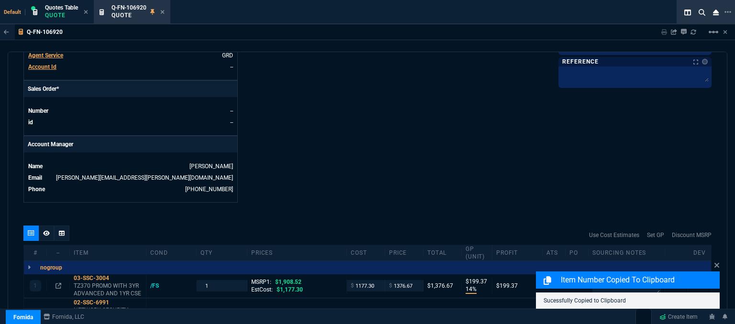
scroll to position [482, 0]
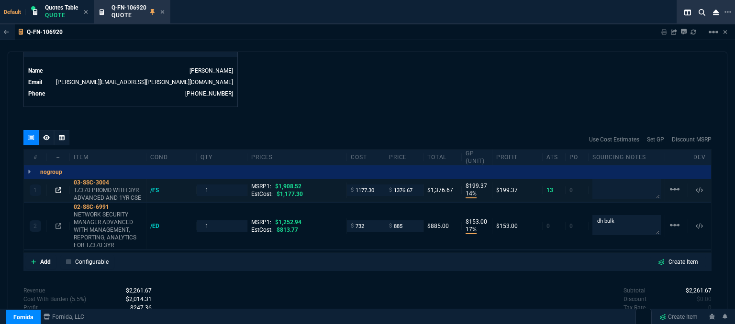
click at [59, 188] on icon at bounding box center [58, 191] width 6 height 6
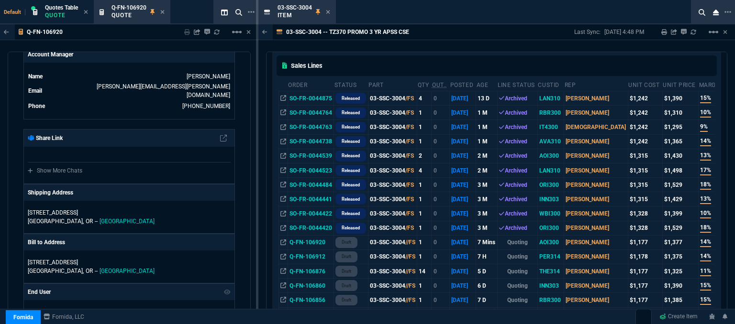
scroll to position [48, 0]
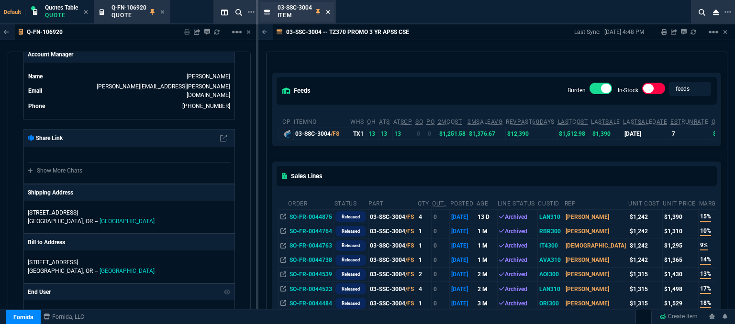
click at [327, 13] on icon at bounding box center [328, 12] width 4 height 6
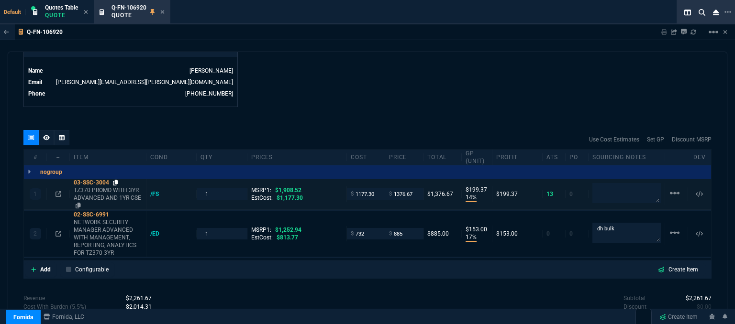
click at [116, 180] on icon at bounding box center [115, 183] width 5 height 6
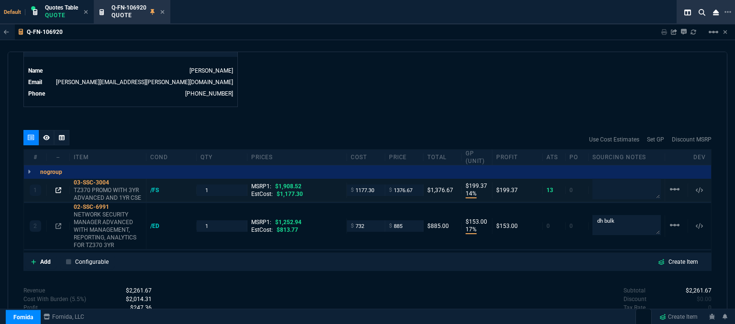
click at [57, 188] on icon at bounding box center [58, 191] width 6 height 6
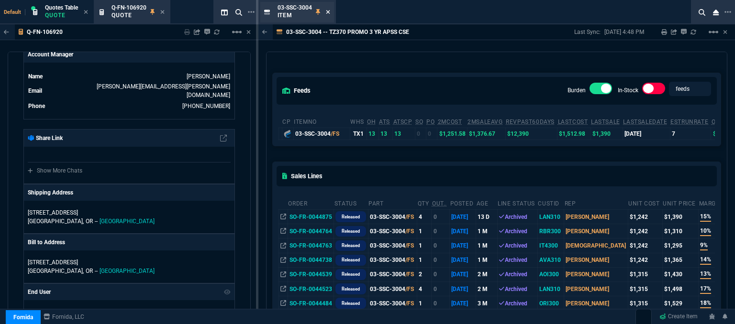
click at [329, 10] on icon at bounding box center [328, 12] width 4 height 6
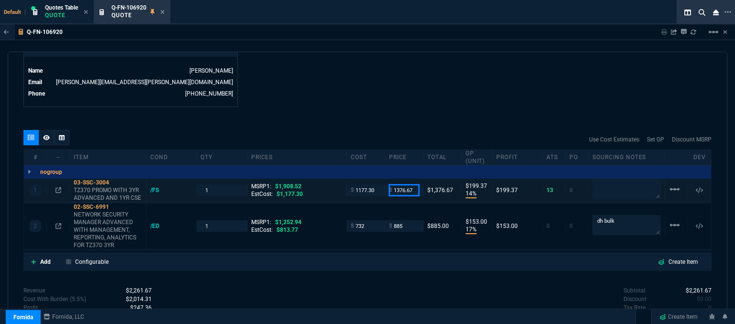
click at [410, 185] on input "1376.67" at bounding box center [404, 190] width 30 height 11
type input "1310"
click at [370, 116] on div "quote Q-FN-106920 AO IT Consulting draft Fornida, LLC [STREET_ADDRESS] Details …" at bounding box center [368, 190] width 720 height 276
type input "1310"
type input "10"
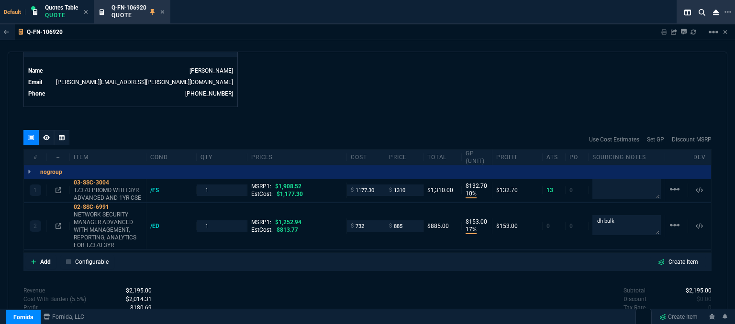
type input "133"
type input "31"
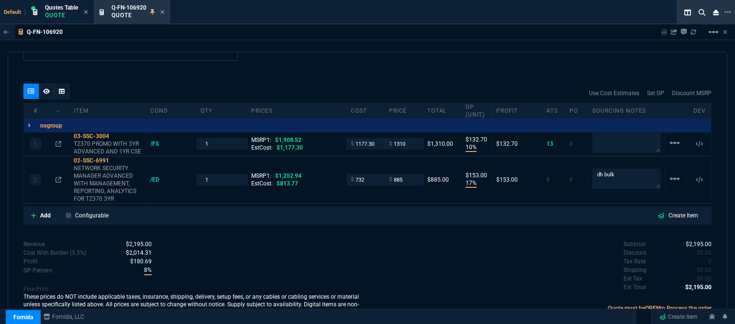
scroll to position [530, 0]
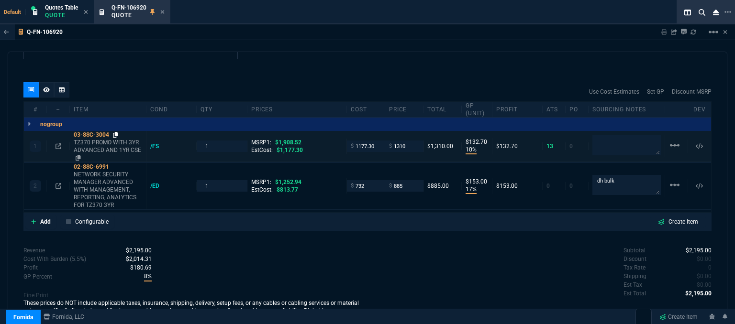
click at [114, 132] on icon at bounding box center [115, 135] width 5 height 6
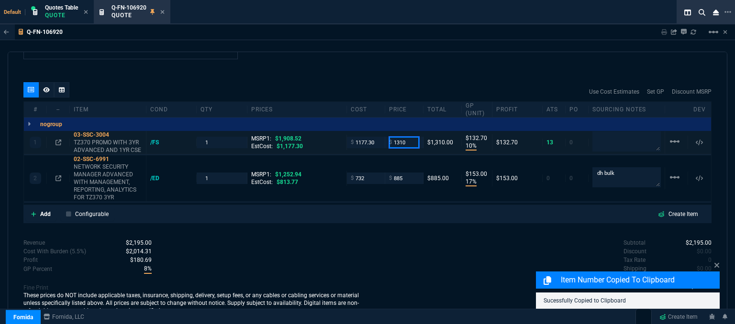
click at [409, 137] on input "1310" at bounding box center [404, 142] width 30 height 11
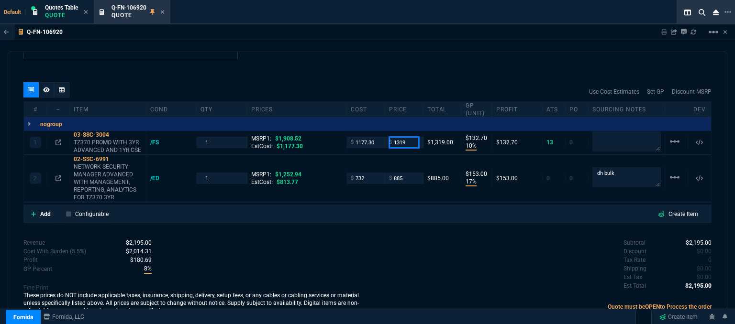
type input "1319"
click at [337, 262] on div "Revenue $2,195.00 Cost $1,909.30 Cost With Burden (5.5%) $2,014.31 Profit $180.…" at bounding box center [195, 278] width 344 height 78
type input "1319"
type input "11"
type input "142"
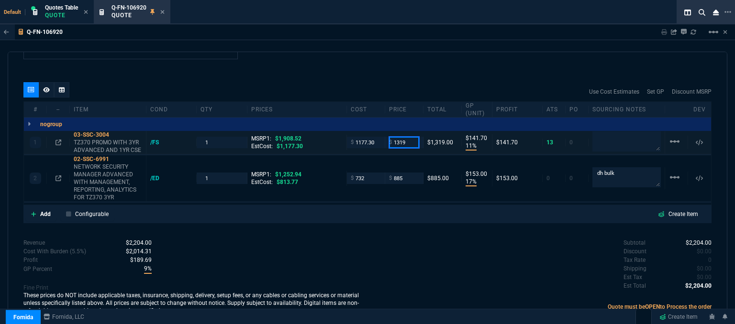
click at [409, 137] on input "1319" at bounding box center [404, 142] width 30 height 11
type input "1325"
click at [373, 253] on div "Subtotal $2,204.00 Discount $0.00 Tax Rate 0 Shipping $0.00 Est Tax $0.00 Est T…" at bounding box center [539, 265] width 344 height 53
type input "1325"
type input "148"
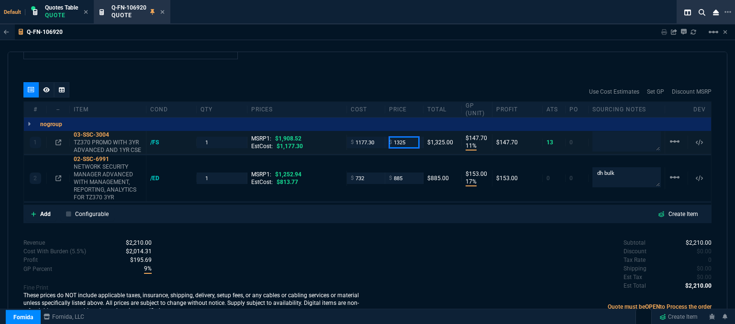
click at [411, 137] on input "1325" at bounding box center [404, 142] width 30 height 11
type input "1335"
click at [390, 239] on div "Subtotal $2,210.00 Discount $0.00 Tax Rate 0 Shipping $0.00 Est Tax $0.00 Est T…" at bounding box center [539, 265] width 344 height 53
type input "1335"
type input "12"
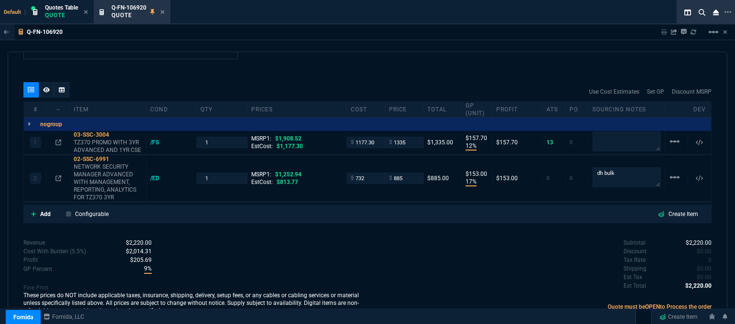
type input "158"
type input "30"
click at [410, 137] on input "1335" at bounding box center [404, 142] width 30 height 11
type input "1345"
click at [350, 292] on p "These prices do NOT include applicable taxes, insurance, shipping, delivery, se…" at bounding box center [195, 303] width 344 height 23
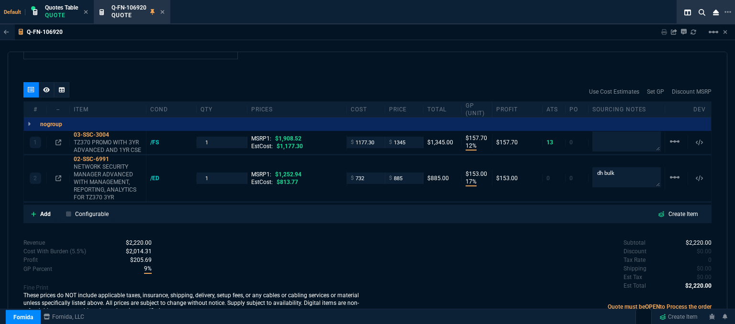
type input "1345"
type input "168"
click at [55, 139] on div at bounding box center [58, 143] width 15 height 8
click at [60, 140] on icon at bounding box center [58, 143] width 6 height 6
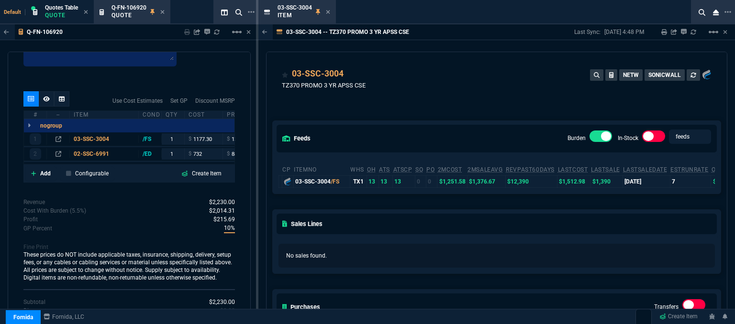
scroll to position [191, 0]
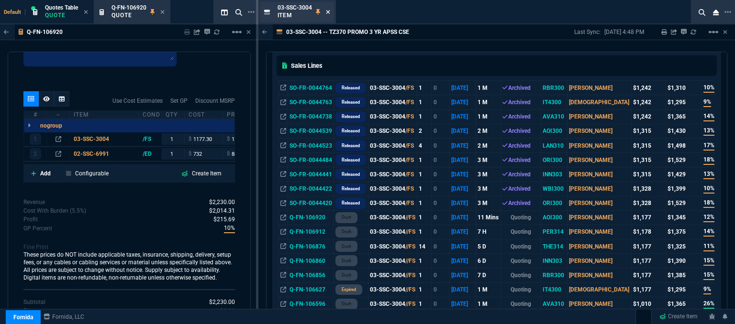
click at [327, 11] on icon at bounding box center [328, 12] width 4 height 4
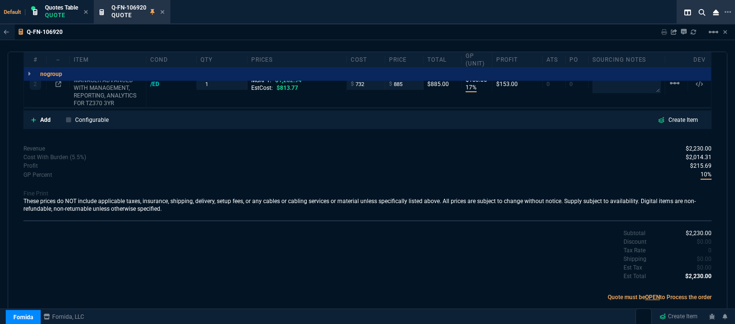
scroll to position [530, 0]
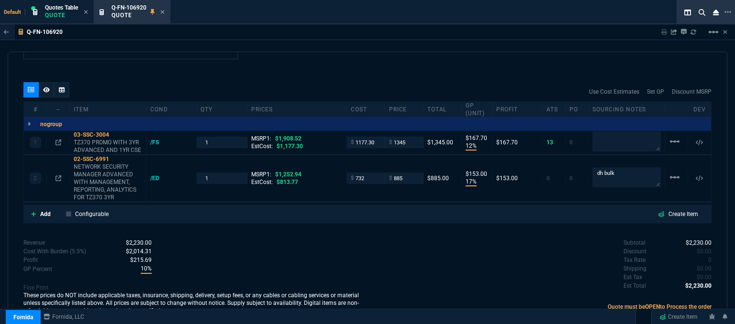
click at [330, 260] on div "Revenue $2,230.00 Cost $1,909.30 Cost With Burden (5.5%) $2,014.31 Profit $215.…" at bounding box center [195, 278] width 344 height 78
click at [340, 242] on div "Revenue $2,230.00 Cost $1,909.30 Cost With Burden (5.5%) $2,014.31 Profit $215.…" at bounding box center [195, 278] width 344 height 78
click at [407, 137] on input "1345" at bounding box center [404, 142] width 30 height 11
type input "1355"
click at [373, 239] on div "Subtotal $2,230.00 Discount $0.00 Tax Rate 0 Shipping $0.00 Est Tax $0.00 Est T…" at bounding box center [539, 265] width 344 height 53
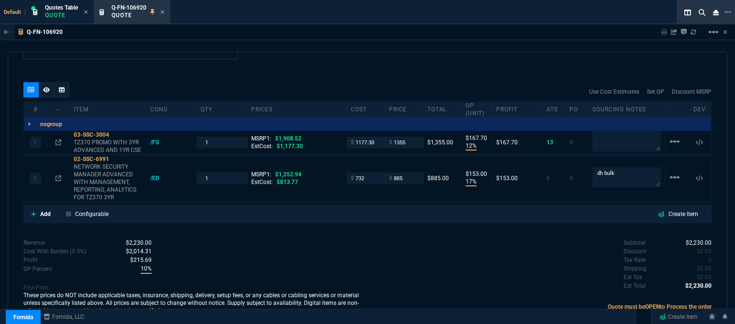
type input "1355"
type input "13"
type input "178"
type input "29"
click at [411, 137] on input "1355" at bounding box center [404, 142] width 30 height 11
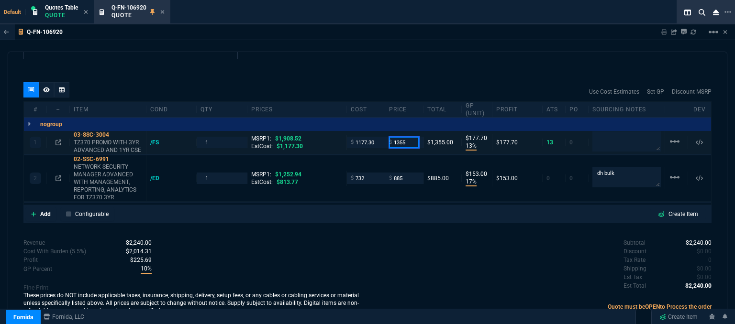
click at [409, 137] on input "1355" at bounding box center [404, 142] width 30 height 11
click at [320, 252] on div "Revenue $2,240.00 Cost $1,909.30 Cost With Burden (5.5%) $2,014.31 Profit $225.…" at bounding box center [195, 278] width 344 height 78
click at [407, 137] on input "1355" at bounding box center [404, 142] width 30 height 11
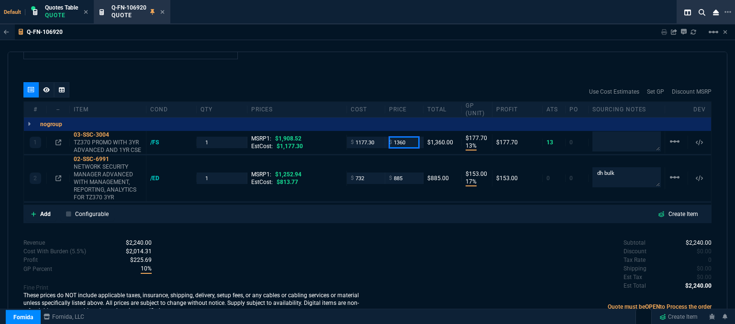
type input "1360"
type input "183"
click at [409, 137] on input "1360" at bounding box center [404, 142] width 30 height 11
click at [405, 137] on input "1360" at bounding box center [404, 142] width 30 height 11
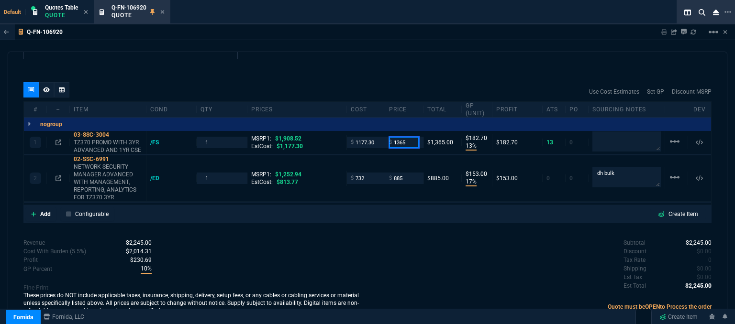
type input "1365"
click at [382, 268] on div "Subtotal $2,245.00 Discount $0.00 Tax Rate 0 Shipping $0.00 Est Tax $0.00 Est T…" at bounding box center [539, 265] width 344 height 53
type input "1365"
type input "14"
type input "188"
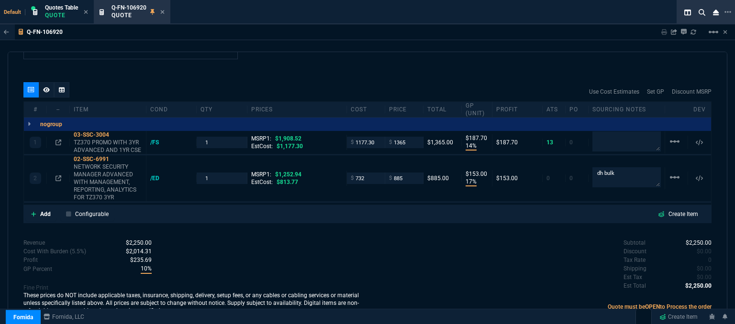
type input "28"
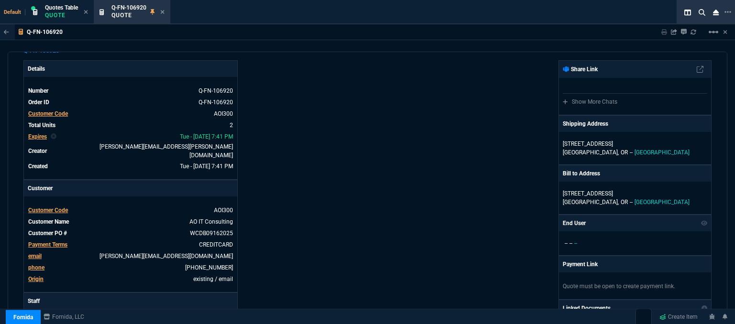
scroll to position [0, 0]
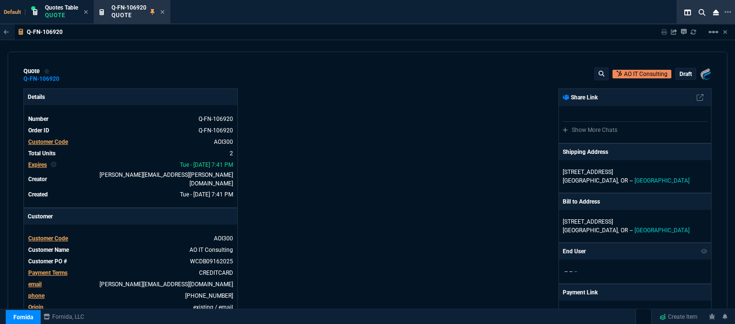
click at [679, 77] on p "draft" at bounding box center [685, 74] width 12 height 8
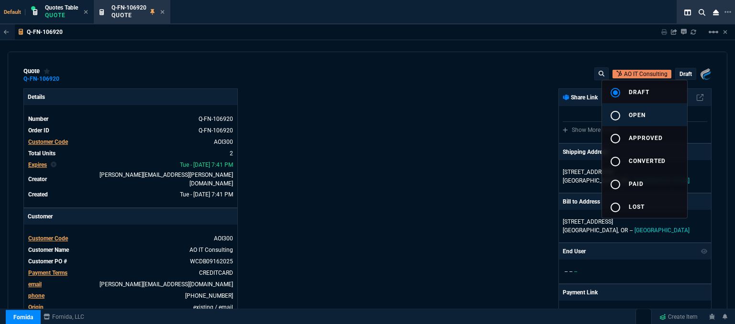
click at [659, 117] on button "radio_button_unchecked open" at bounding box center [644, 114] width 85 height 23
click at [431, 144] on div at bounding box center [367, 162] width 735 height 324
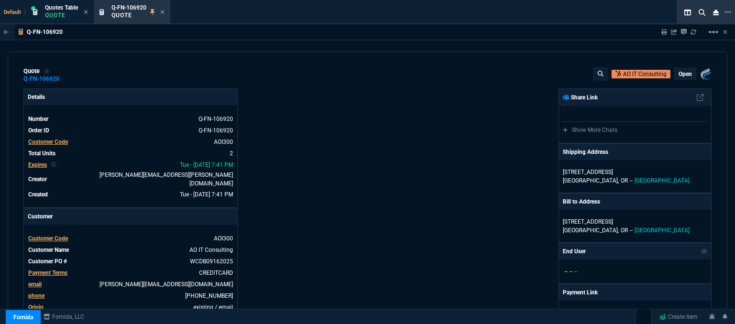
type input "14"
type input "188"
type input "17"
type input "153"
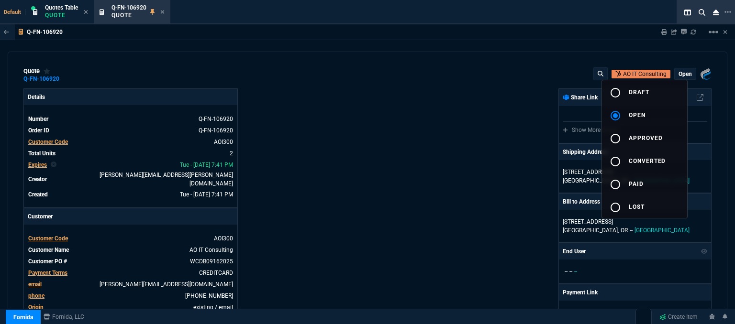
type input "28"
type input "29"
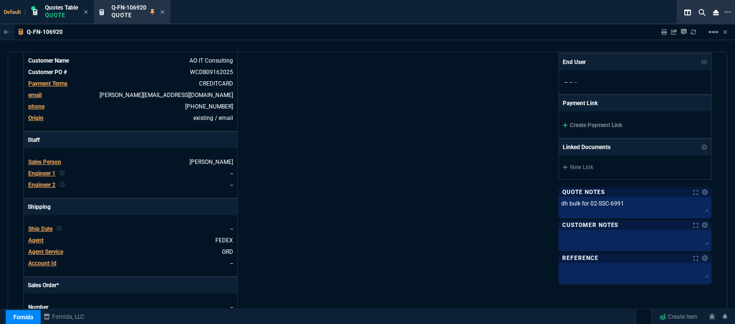
scroll to position [191, 0]
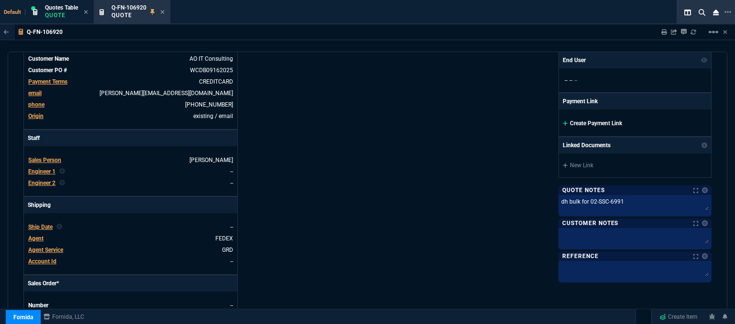
click at [563, 121] on icon at bounding box center [565, 124] width 5 height 6
click at [563, 123] on icon at bounding box center [565, 124] width 5 height 6
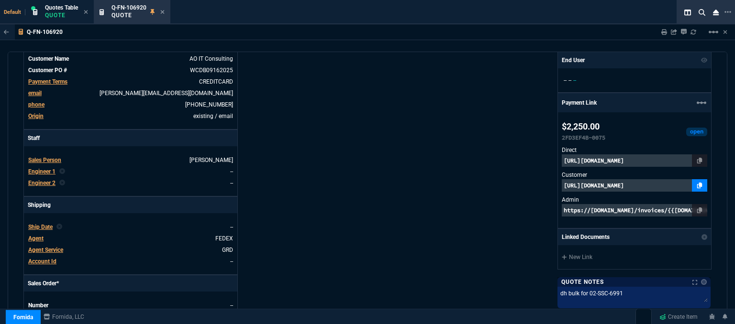
click at [697, 183] on icon at bounding box center [699, 186] width 5 height 6
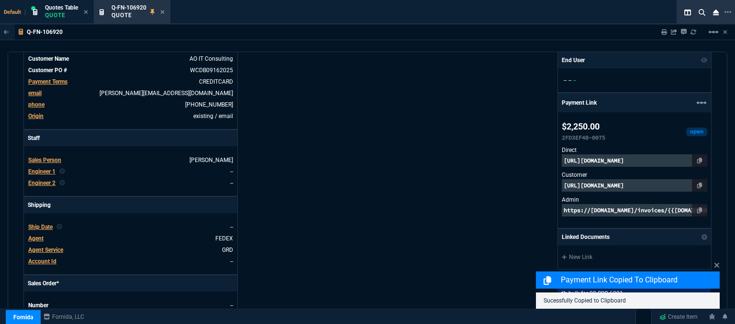
scroll to position [527, 0]
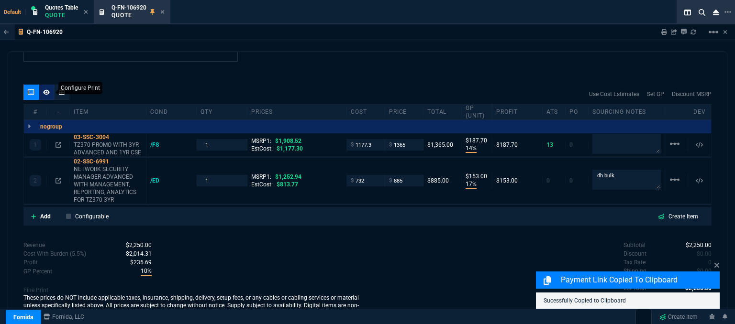
click at [44, 89] on icon at bounding box center [46, 91] width 7 height 5
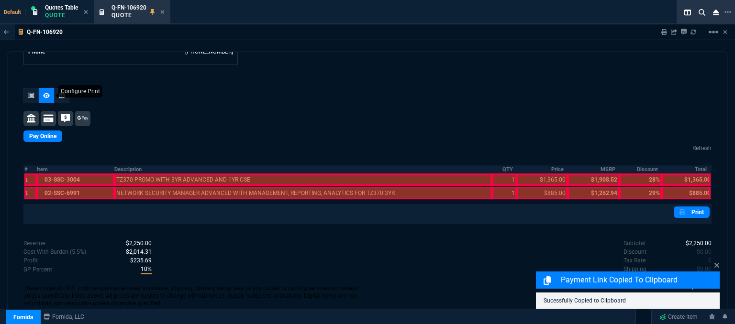
scroll to position [516, 0]
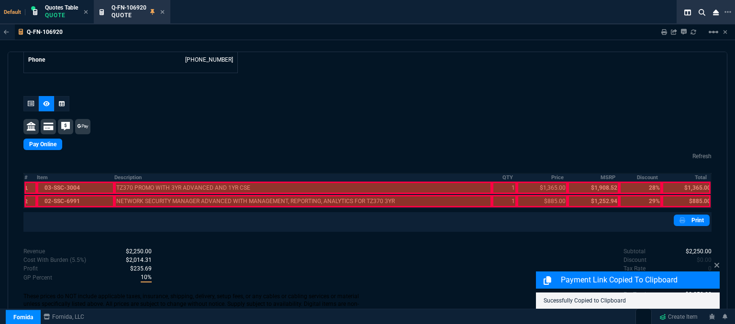
click at [107, 182] on div at bounding box center [75, 188] width 77 height 12
click at [105, 195] on div at bounding box center [75, 201] width 77 height 12
click at [139, 195] on div at bounding box center [303, 201] width 378 height 12
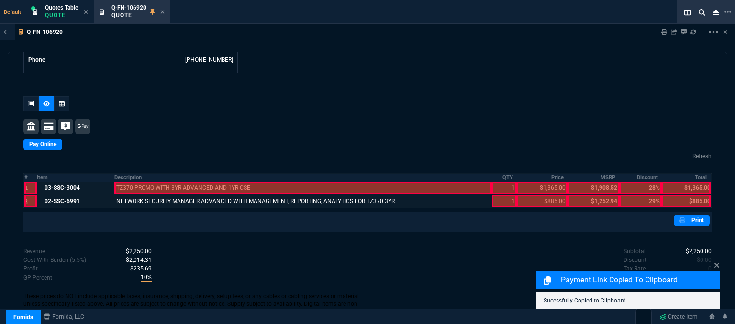
click at [139, 182] on div at bounding box center [303, 188] width 378 height 12
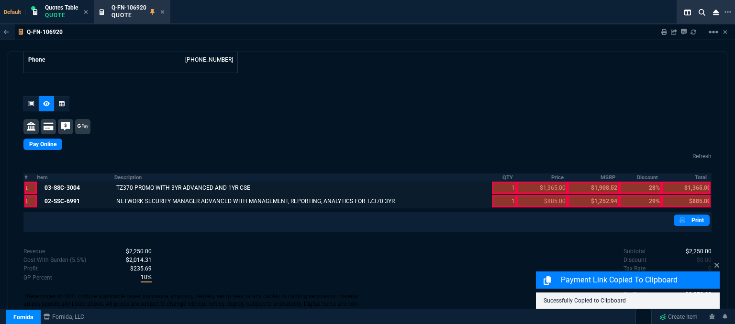
click at [495, 196] on div at bounding box center [504, 201] width 24 height 12
click at [498, 182] on div at bounding box center [504, 188] width 24 height 12
click at [527, 195] on div at bounding box center [542, 201] width 51 height 12
click at [527, 182] on div at bounding box center [542, 188] width 51 height 12
click at [689, 196] on div at bounding box center [686, 201] width 49 height 12
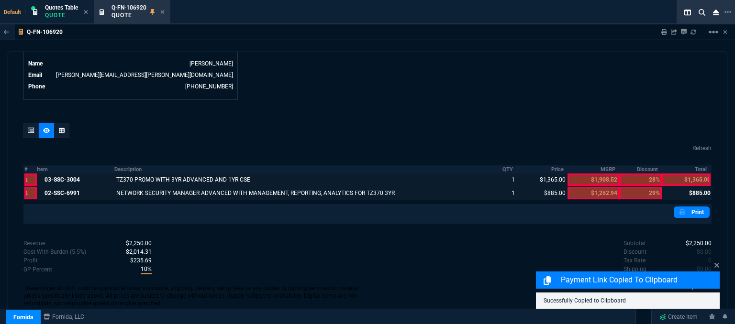
scroll to position [480, 0]
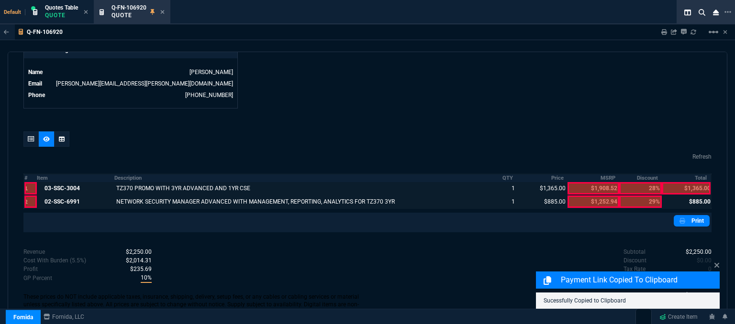
click at [689, 182] on div at bounding box center [686, 188] width 49 height 12
click at [697, 215] on link "Print" at bounding box center [692, 220] width 36 height 11
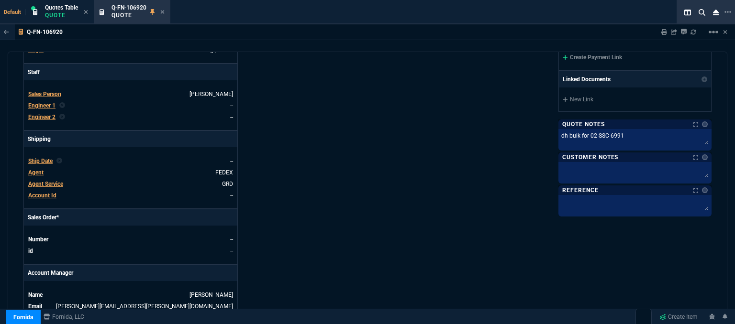
scroll to position [193, 0]
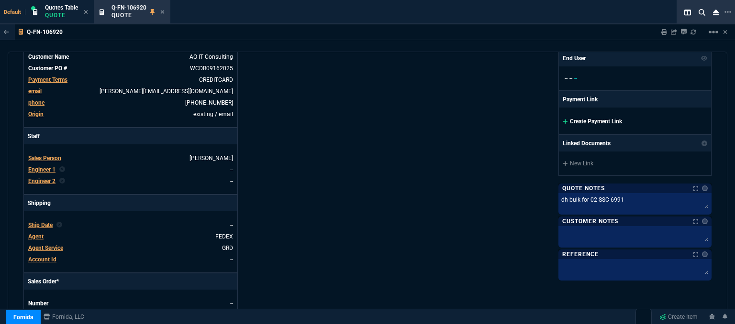
click at [563, 120] on icon at bounding box center [565, 122] width 5 height 6
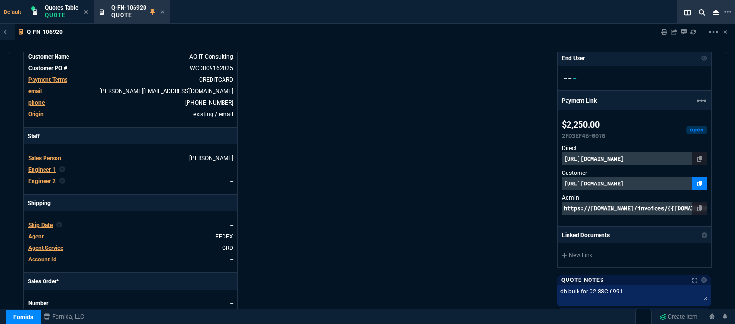
click at [697, 184] on icon at bounding box center [699, 184] width 5 height 6
click at [697, 185] on icon at bounding box center [699, 184] width 5 height 6
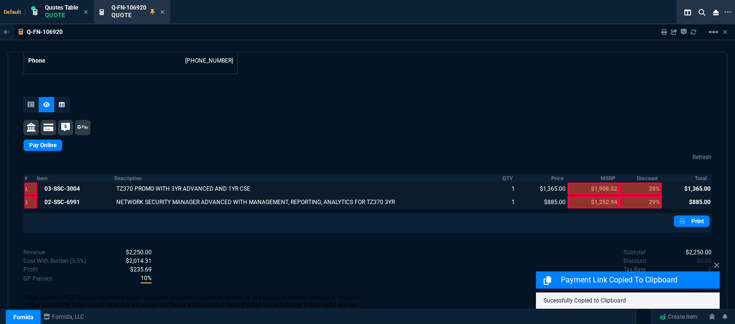
scroll to position [515, 0]
click at [695, 215] on link "Print" at bounding box center [692, 220] width 36 height 11
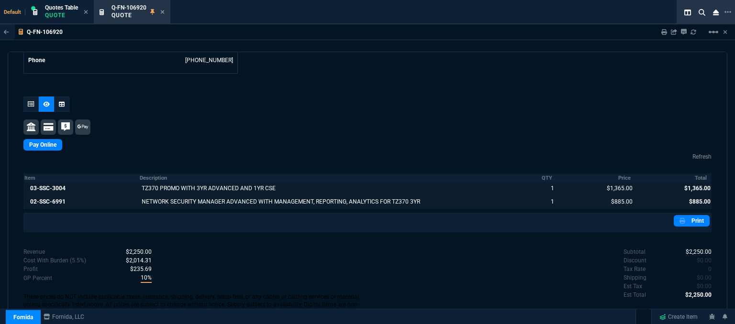
scroll to position [516, 0]
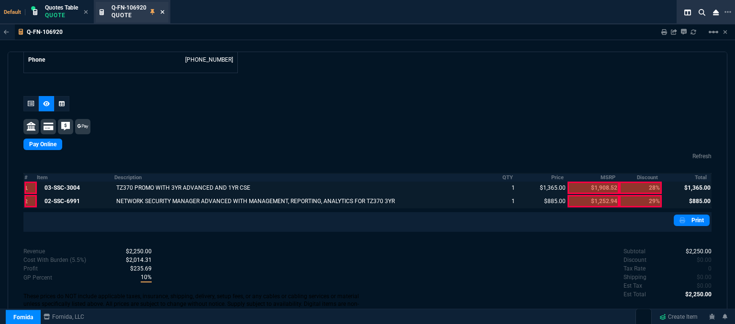
click at [164, 11] on icon at bounding box center [162, 12] width 4 height 6
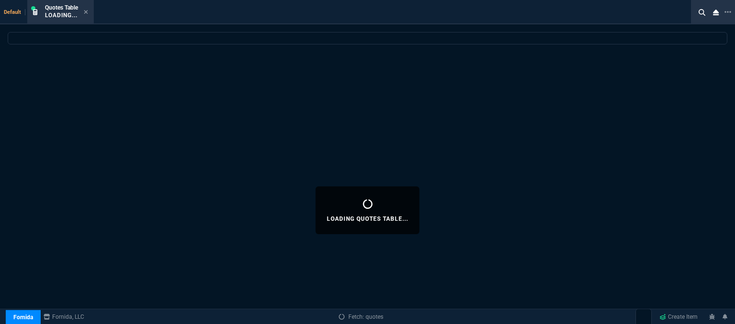
select select
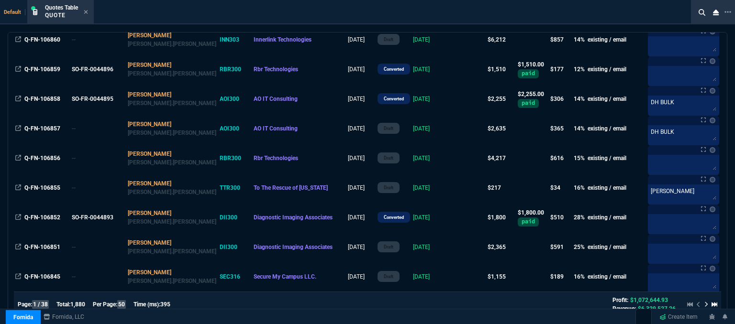
scroll to position [813, 0]
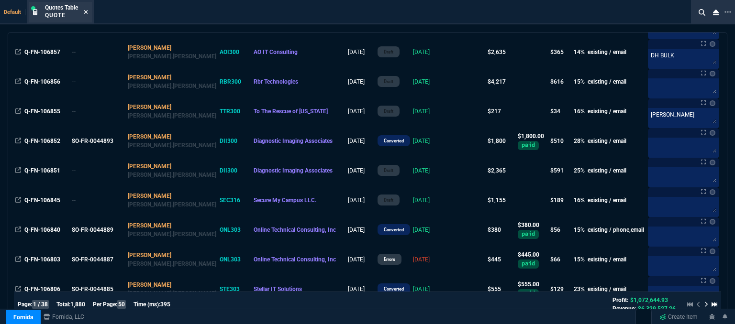
click at [86, 9] on icon at bounding box center [86, 12] width 4 height 6
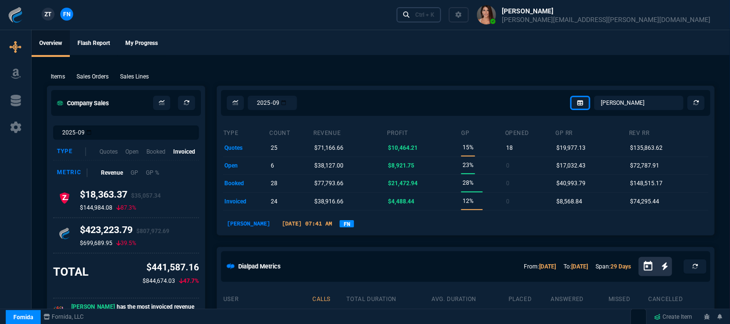
click at [434, 17] on div "Ctrl + K" at bounding box center [424, 15] width 19 height 8
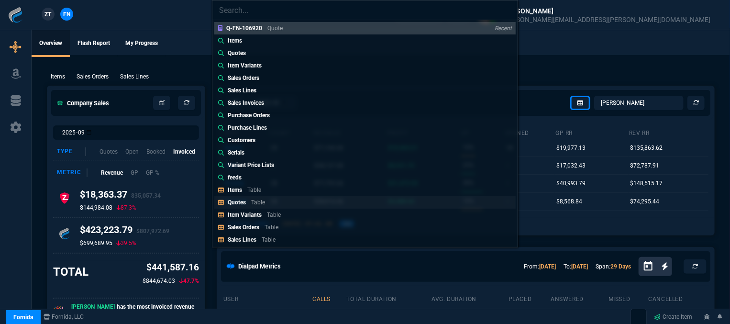
click at [259, 203] on p "Table" at bounding box center [258, 202] width 14 height 7
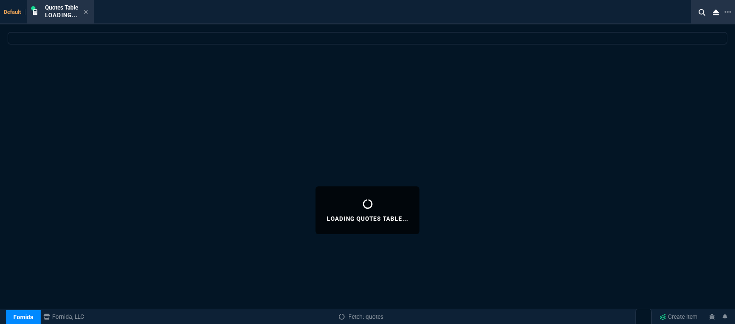
select select
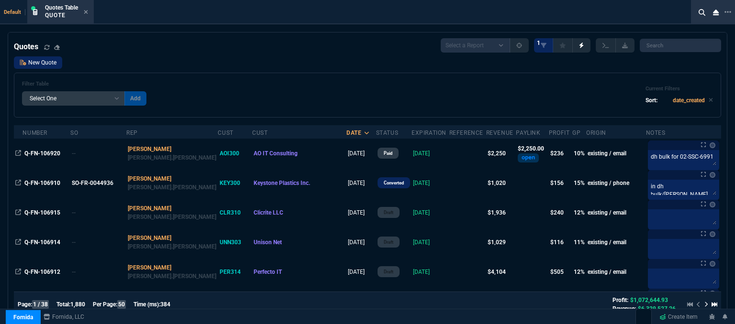
click at [54, 66] on link "New Quote" at bounding box center [38, 62] width 48 height 12
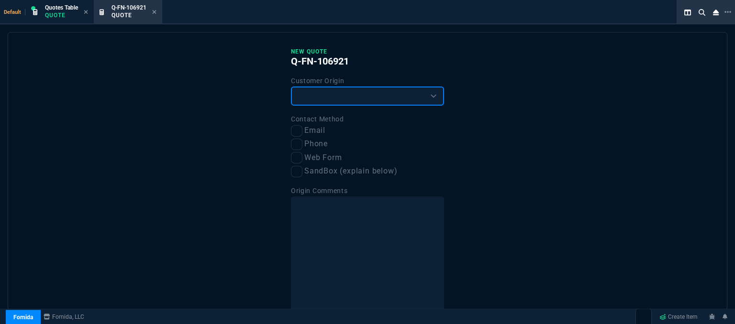
click at [315, 95] on select "Existing Customer Amazon Lead (first order) Website Lead (first order) Called (…" at bounding box center [367, 96] width 153 height 19
click at [291, 87] on select "Existing Customer Amazon Lead (first order) Website Lead (first order) Called (…" at bounding box center [367, 96] width 153 height 19
click at [314, 96] on select "Existing Customer Amazon Lead (first order) Website Lead (first order) Called (…" at bounding box center [367, 96] width 153 height 19
select select "existing"
click at [291, 87] on select "Existing Customer Amazon Lead (first order) Website Lead (first order) Called (…" at bounding box center [367, 96] width 153 height 19
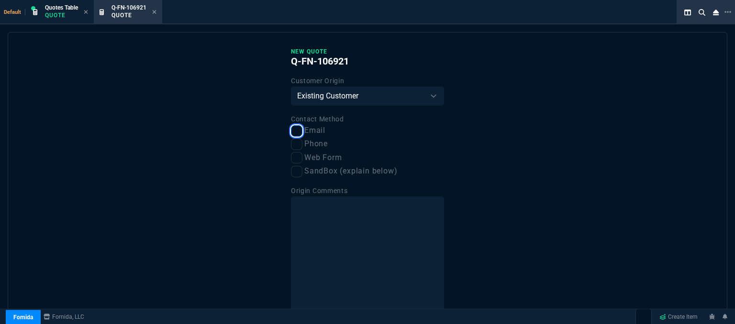
click at [298, 129] on input "Email" at bounding box center [296, 130] width 11 height 11
checkbox input "true"
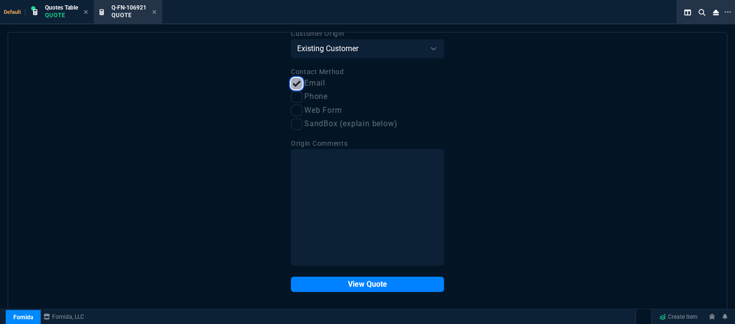
scroll to position [48, 0]
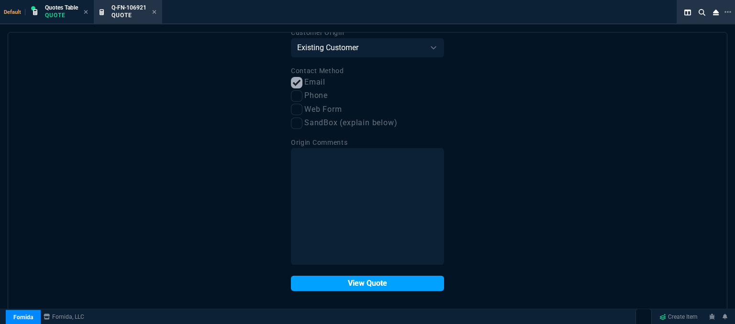
click at [392, 284] on button "View Quote" at bounding box center [367, 283] width 153 height 15
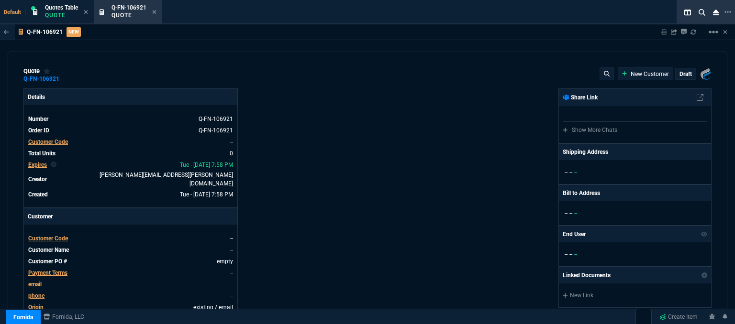
click at [43, 235] on span "Customer Code" at bounding box center [48, 238] width 40 height 7
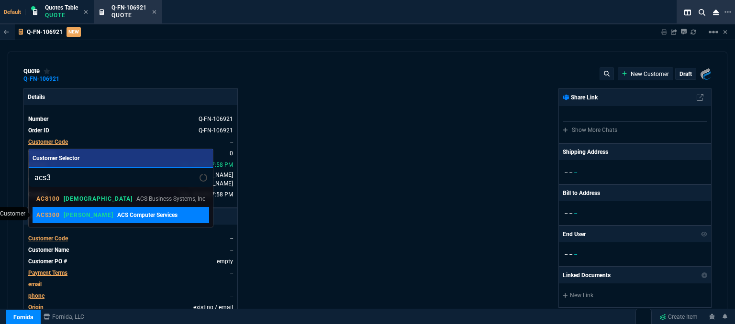
type input "acs3"
click at [123, 215] on p "ACS Computer Services" at bounding box center [147, 215] width 60 height 9
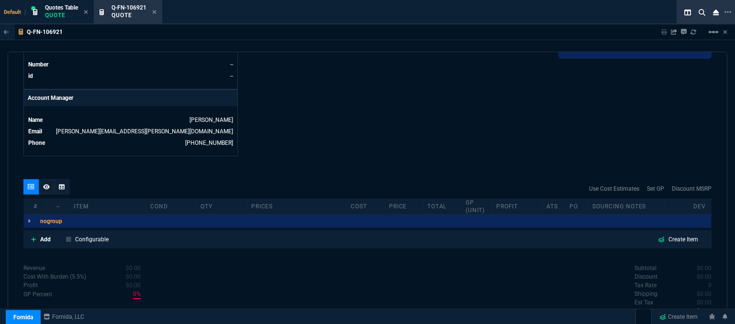
scroll to position [458, 0]
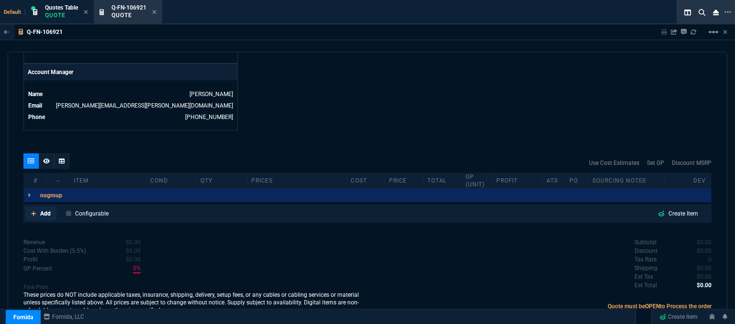
click at [32, 211] on icon at bounding box center [33, 214] width 5 height 6
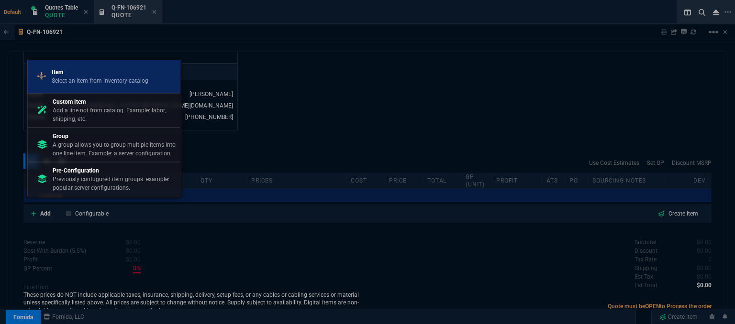
click at [96, 71] on p "Item" at bounding box center [100, 72] width 97 height 9
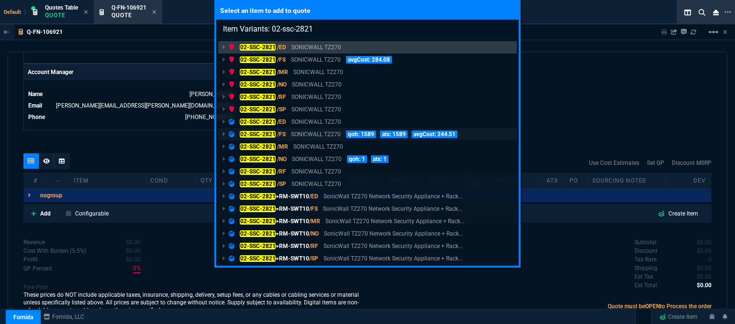
type input "Item Variants: 02-ssc-2821"
click at [313, 136] on p "SONICWALL TZ270" at bounding box center [316, 134] width 50 height 9
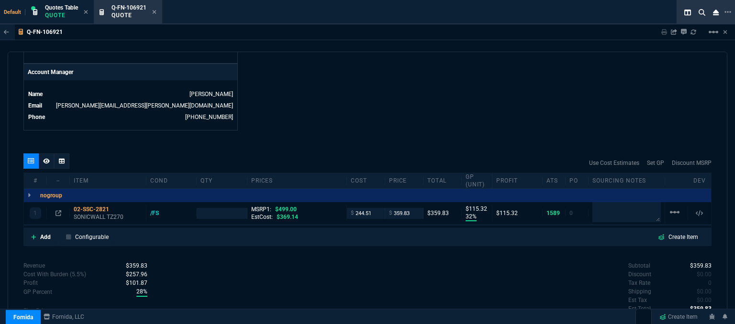
type input "32"
type input "115"
click at [105, 213] on p "SONICWALL TZ270" at bounding box center [108, 217] width 68 height 8
type input "499"
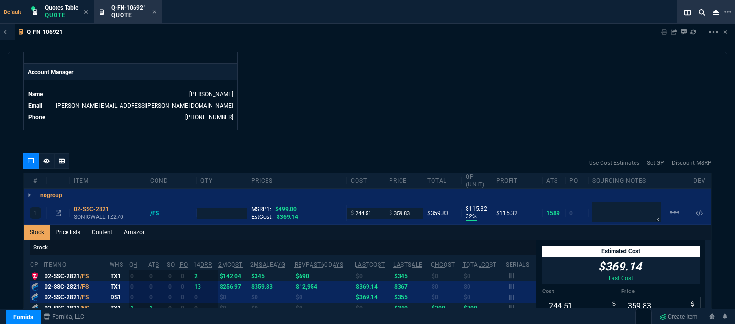
type input "28"
click at [110, 225] on link "Content" at bounding box center [102, 232] width 32 height 15
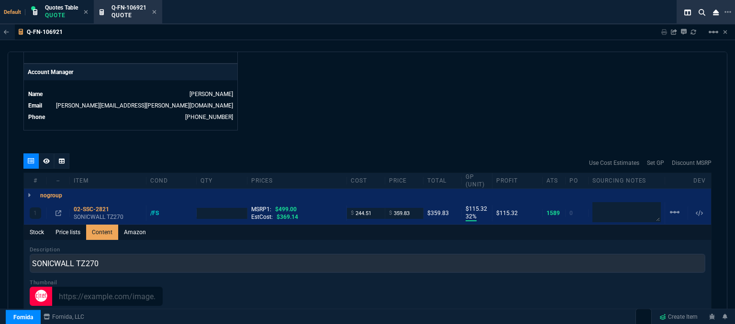
scroll to position [0, 0]
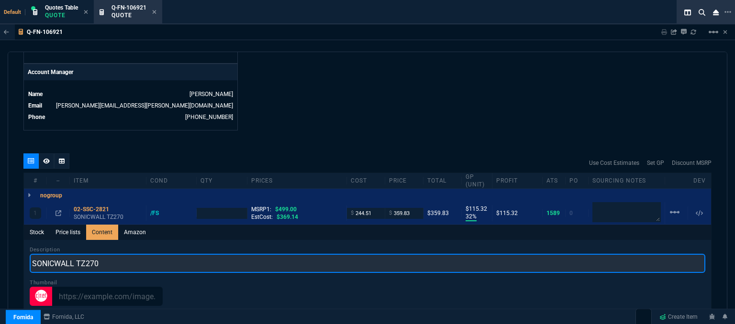
click at [156, 254] on input "SONICWALL TZ270" at bounding box center [368, 263] width 676 height 19
type input "SONICWALL TZ270 NETWORK SECURITY APPLIANCE"
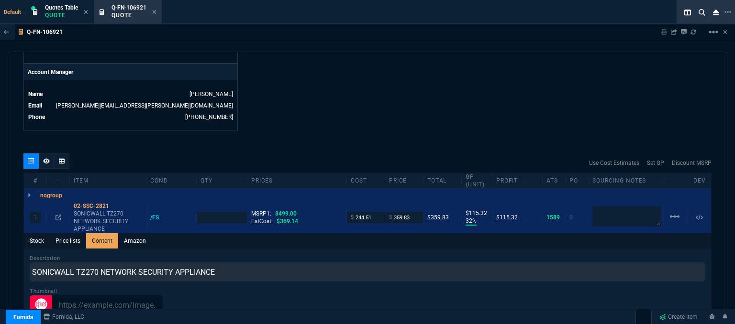
type input "1"
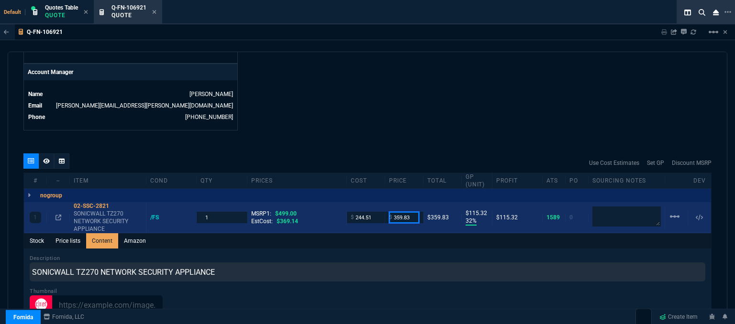
click at [411, 212] on input "359.83" at bounding box center [404, 217] width 30 height 11
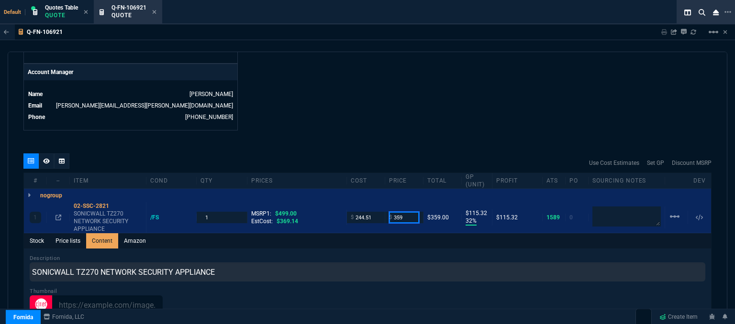
type input "359"
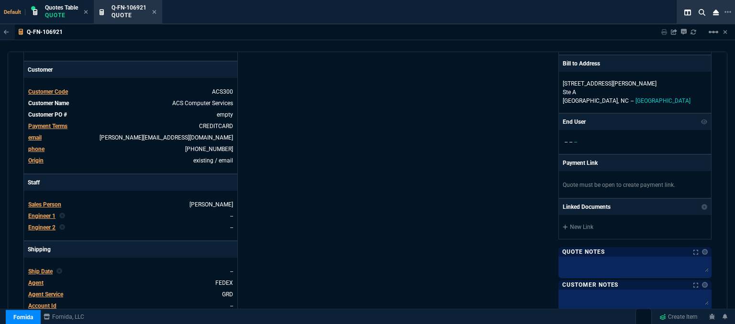
scroll to position [123, 0]
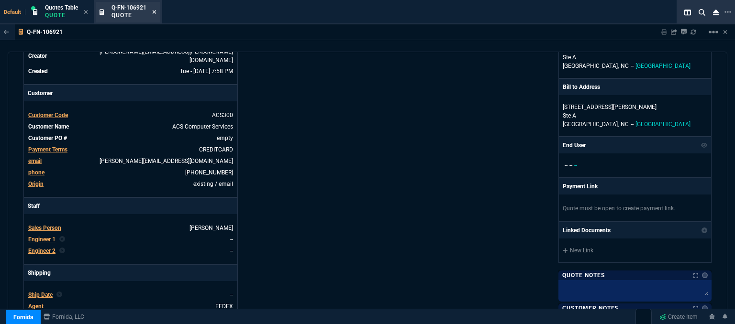
click at [154, 12] on icon at bounding box center [154, 12] width 4 height 6
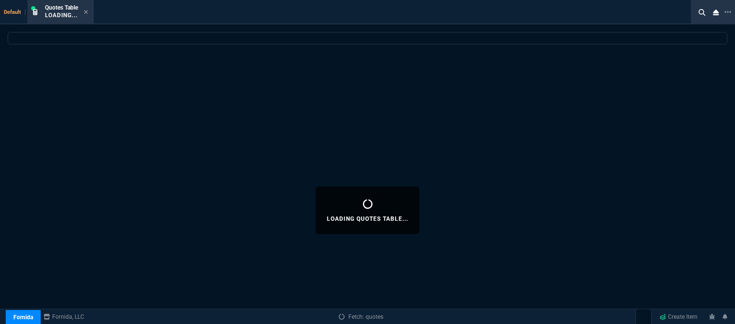
select select
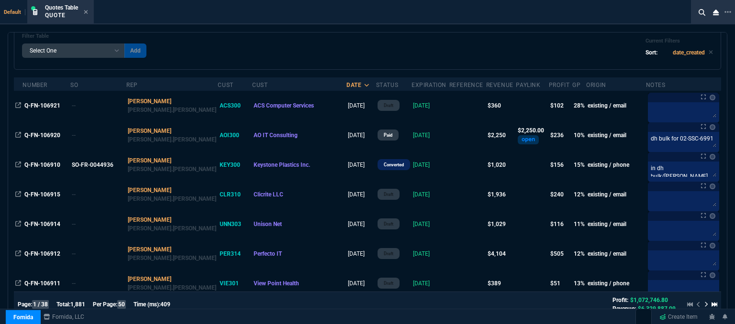
scroll to position [0, 0]
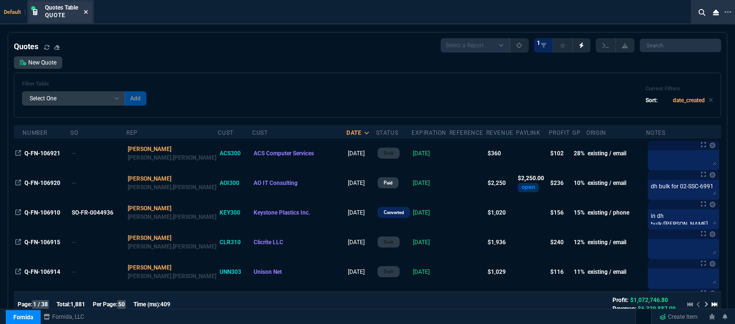
click at [87, 11] on icon at bounding box center [86, 12] width 4 height 4
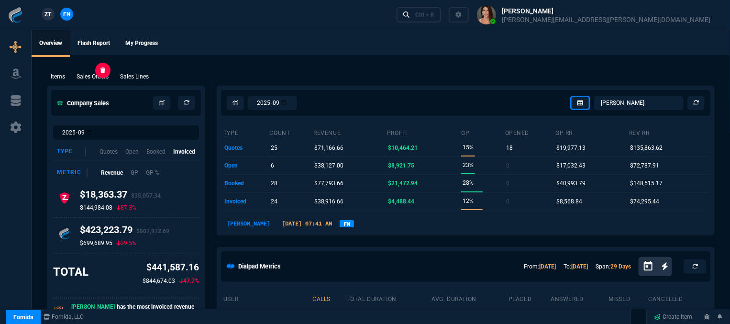
click at [99, 73] on p "Sales Orders" at bounding box center [93, 76] width 32 height 9
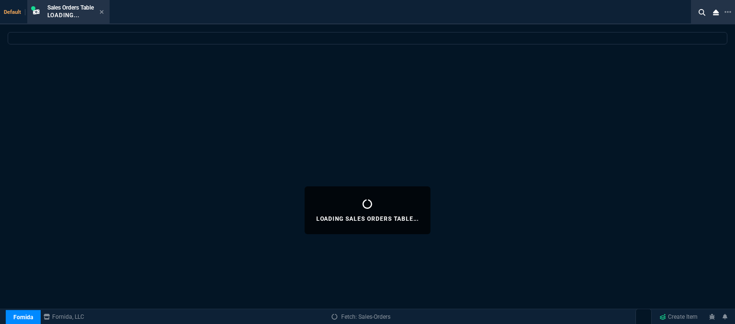
select select
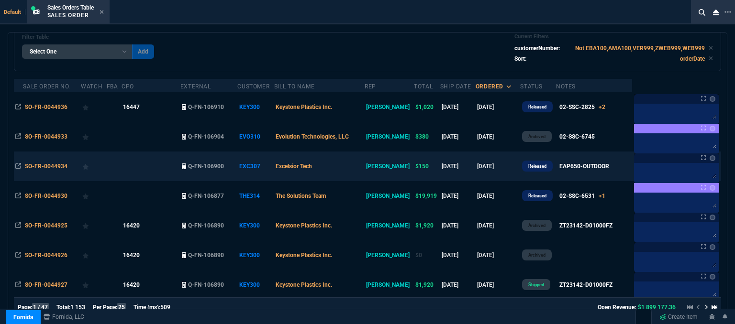
scroll to position [96, 0]
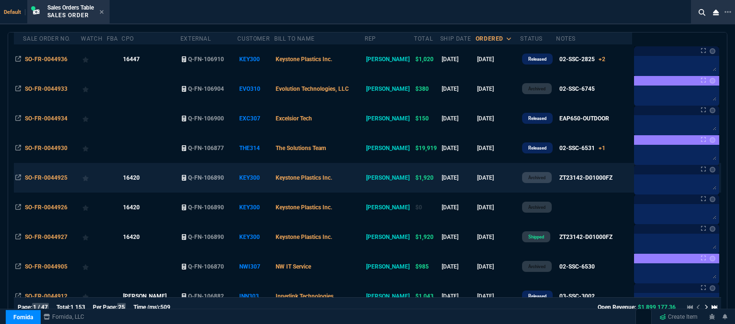
click at [357, 178] on td "Keystone Plastics Inc." at bounding box center [319, 178] width 90 height 30
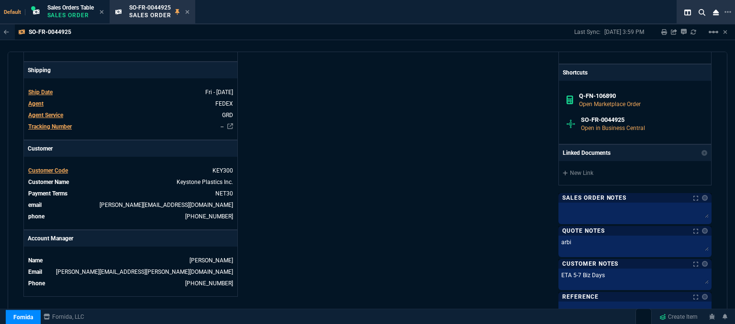
scroll to position [440, 0]
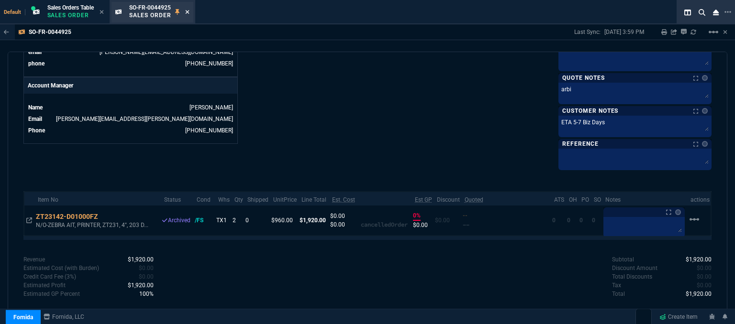
click at [189, 11] on icon at bounding box center [187, 12] width 4 height 4
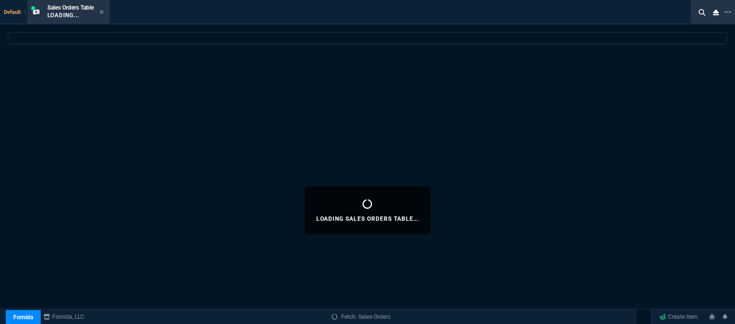
select select
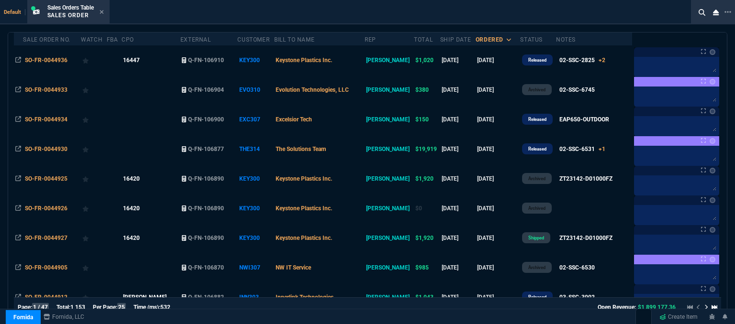
scroll to position [96, 0]
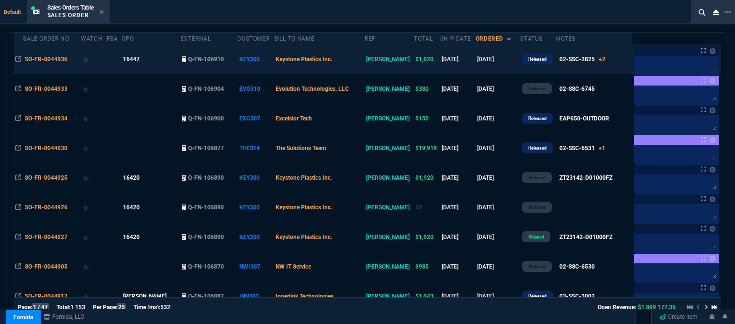
click at [353, 58] on td "Keystone Plastics Inc." at bounding box center [319, 59] width 90 height 30
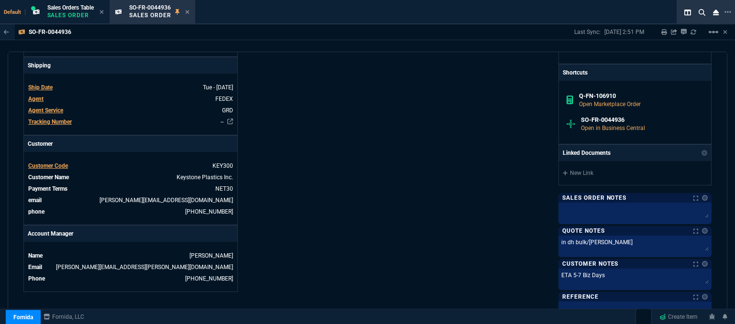
scroll to position [501, 0]
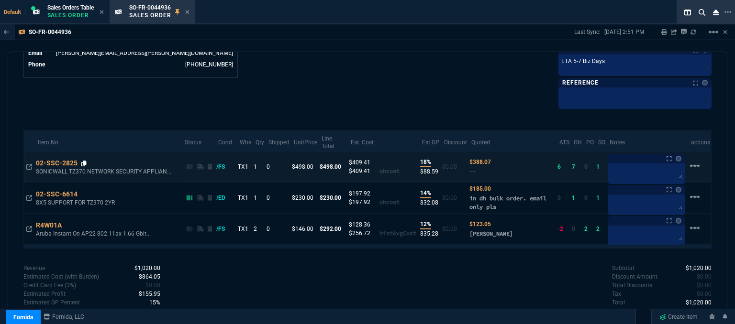
click at [82, 161] on icon at bounding box center [83, 164] width 5 height 6
click at [189, 9] on fa-icon at bounding box center [187, 12] width 4 height 7
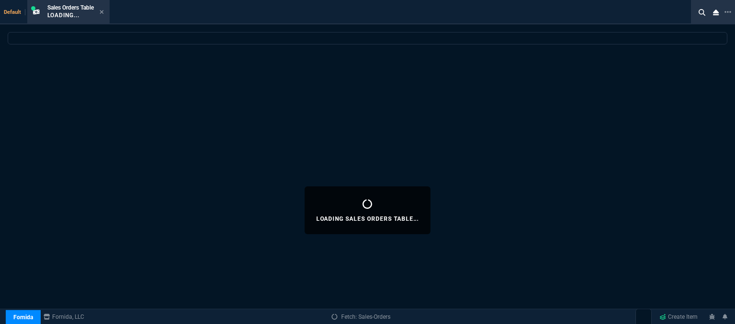
click at [101, 12] on icon at bounding box center [102, 12] width 4 height 6
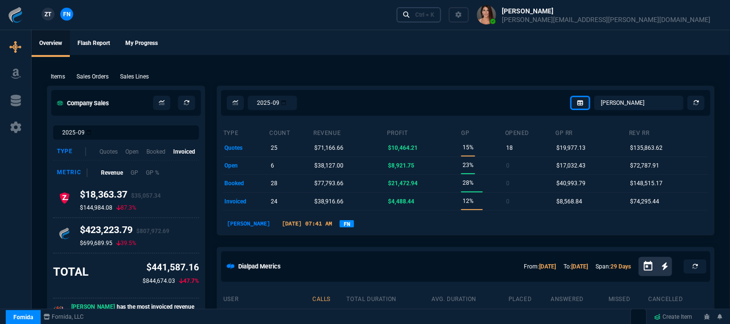
click at [434, 13] on div "Ctrl + K" at bounding box center [424, 15] width 19 height 8
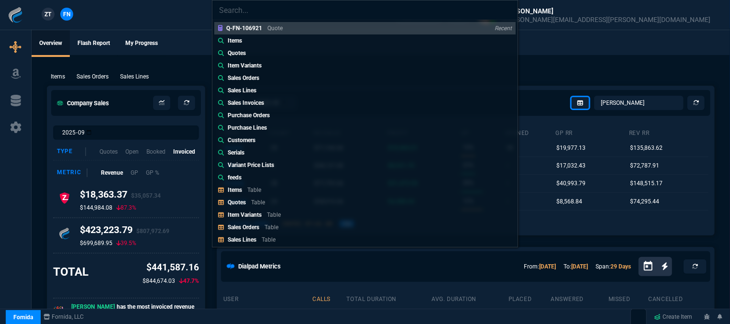
click at [174, 60] on div "Q-FN-106921 Quote Recent Items Quotes Item Variants Sales Orders Sales Lines Sa…" at bounding box center [365, 162] width 730 height 324
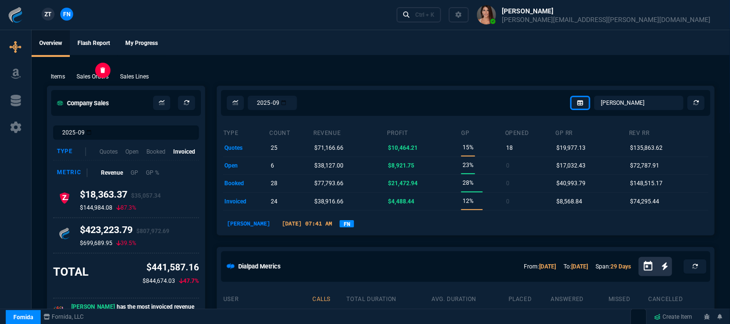
click at [92, 78] on p "Sales Orders" at bounding box center [93, 76] width 32 height 9
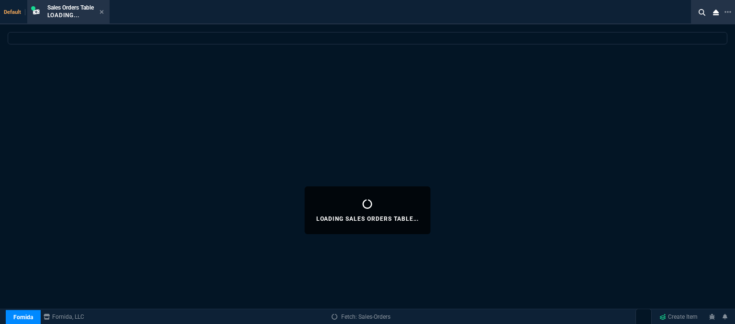
select select
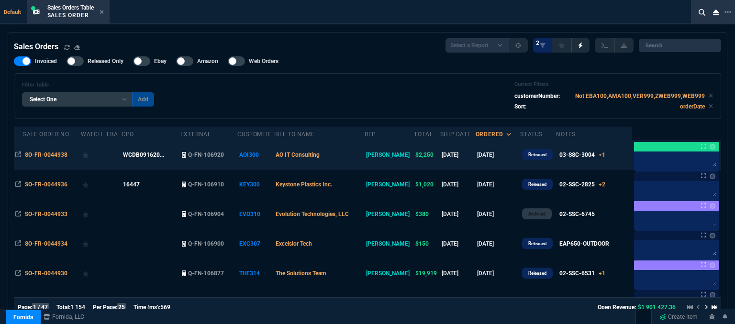
click at [346, 157] on td "AO IT Consulting" at bounding box center [319, 155] width 90 height 30
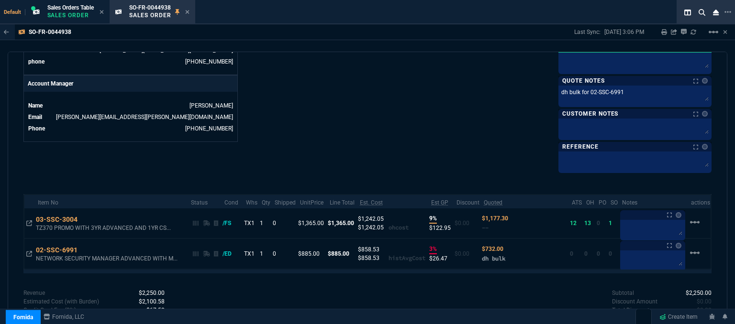
scroll to position [470, 0]
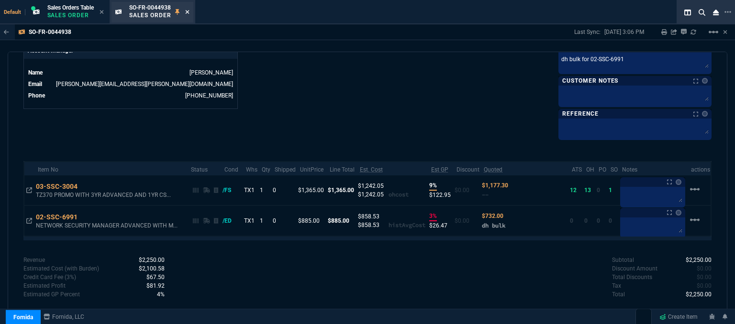
click at [188, 9] on fa-icon at bounding box center [187, 12] width 4 height 7
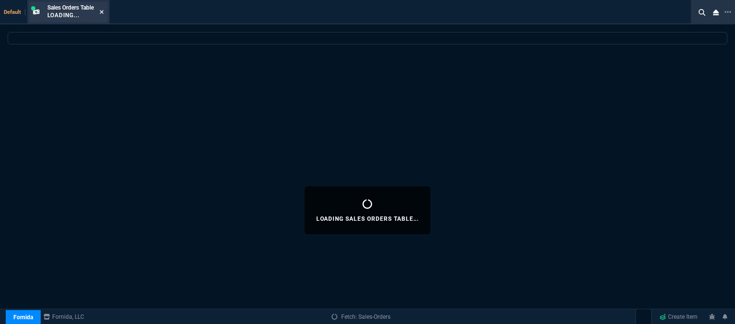
select select
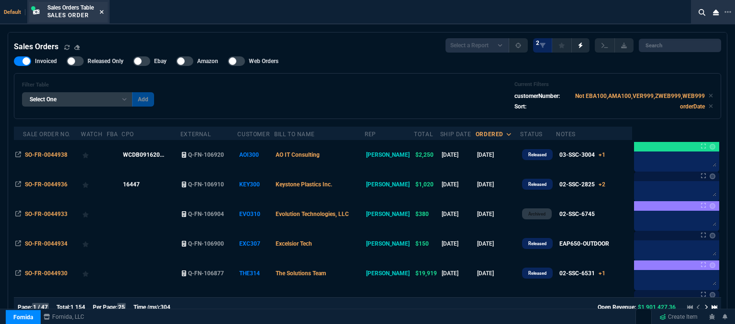
click at [102, 14] on icon at bounding box center [102, 12] width 4 height 6
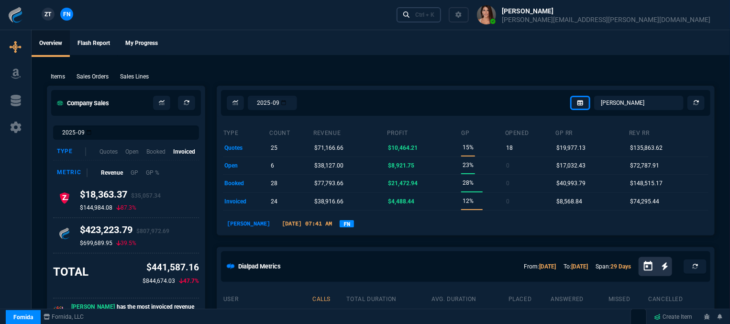
click at [434, 18] on div "Ctrl + K" at bounding box center [424, 15] width 19 height 8
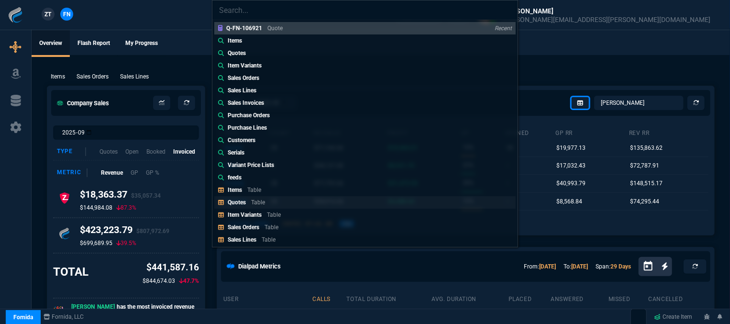
click at [256, 201] on p "Table" at bounding box center [258, 202] width 14 height 7
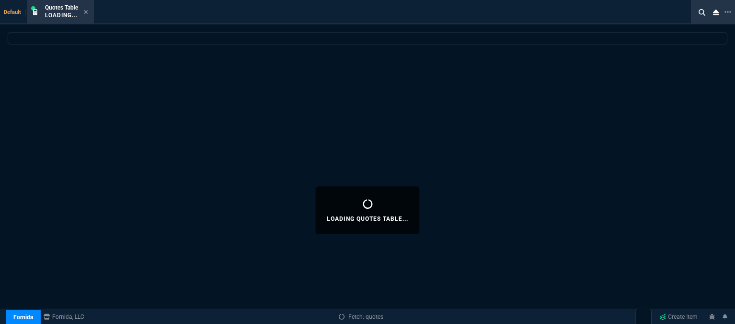
select select
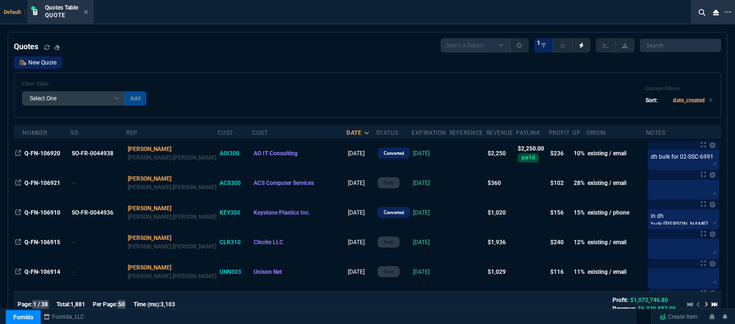
click at [37, 63] on link "New Quote" at bounding box center [38, 62] width 48 height 12
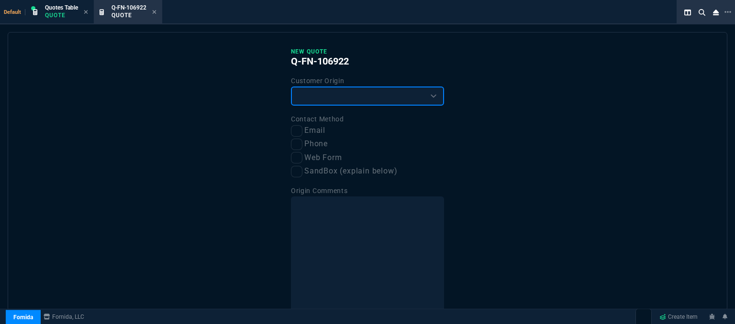
click at [330, 96] on select "Existing Customer Amazon Lead (first order) Website Lead (first order) Called (…" at bounding box center [367, 96] width 153 height 19
select select "existing"
click at [291, 87] on select "Existing Customer Amazon Lead (first order) Website Lead (first order) Called (…" at bounding box center [367, 96] width 153 height 19
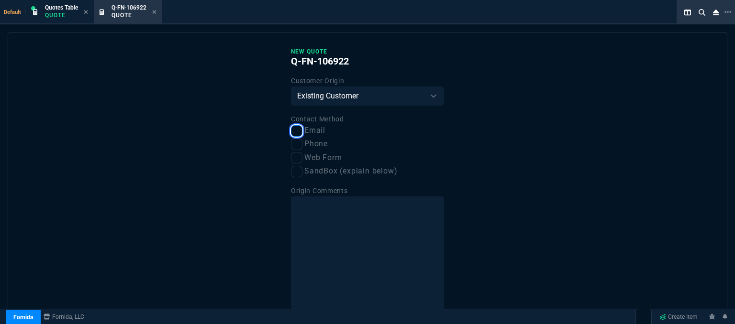
click at [299, 129] on input "Email" at bounding box center [296, 130] width 11 height 11
checkbox input "true"
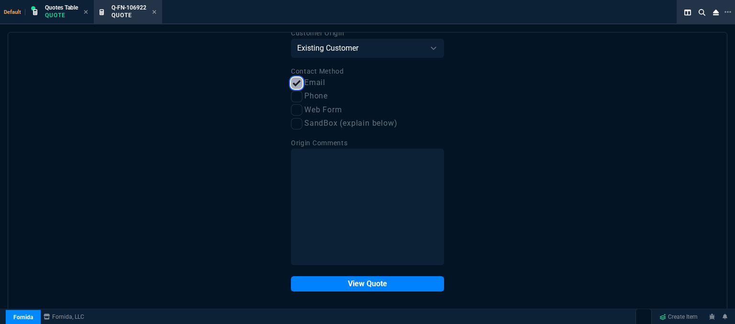
scroll to position [48, 0]
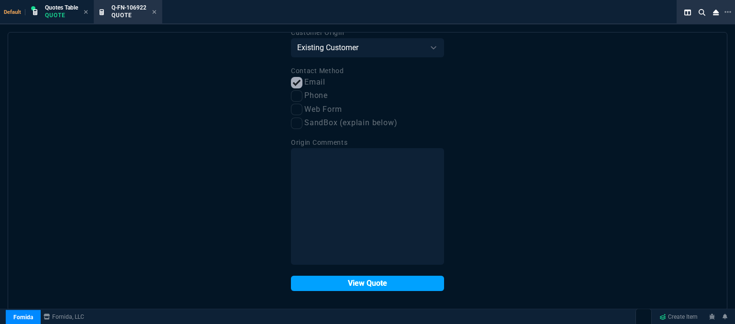
click at [341, 285] on button "View Quote" at bounding box center [367, 283] width 153 height 15
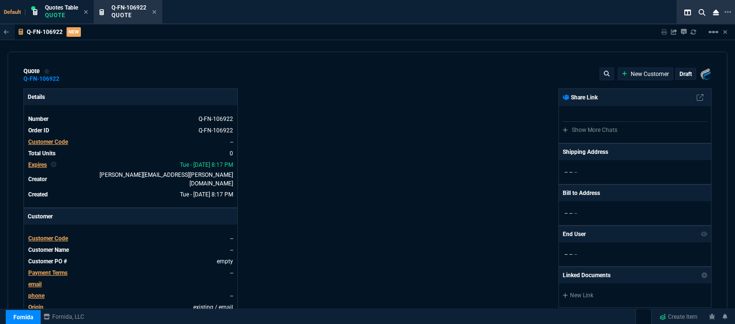
click at [59, 235] on span "Customer Code" at bounding box center [48, 238] width 40 height 7
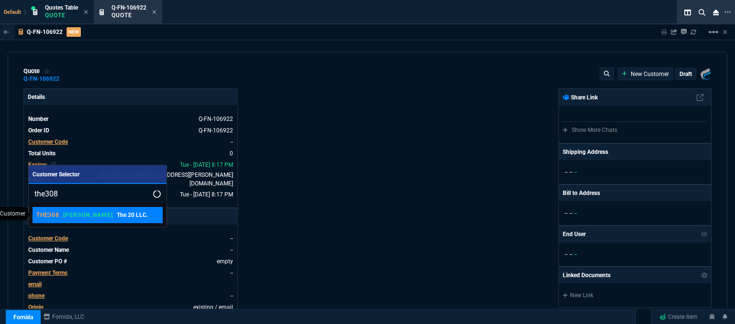
type input "the308"
click at [117, 211] on p "The 20 LLC." at bounding box center [132, 215] width 31 height 9
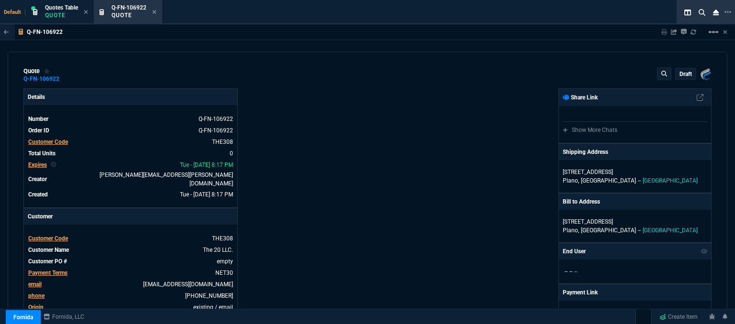
scroll to position [335, 0]
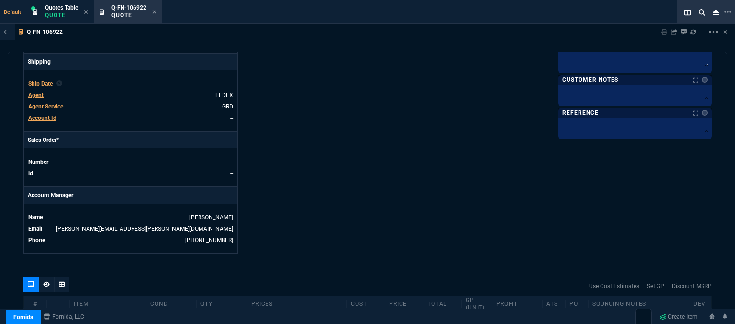
click at [31, 92] on span "Agent" at bounding box center [35, 95] width 15 height 7
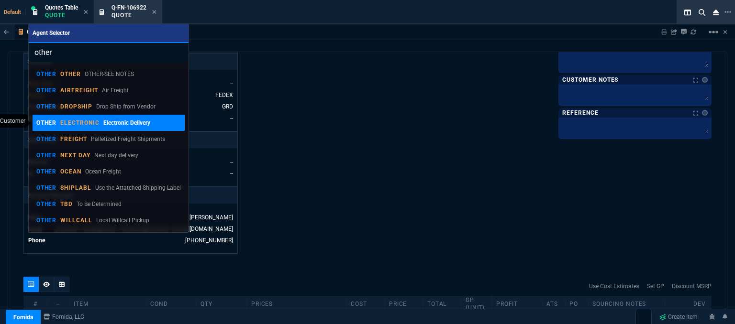
type input "other"
click at [130, 122] on p "Electronic Delivery" at bounding box center [126, 123] width 47 height 9
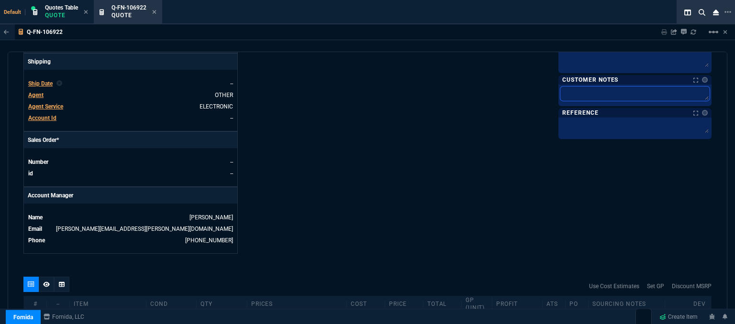
click at [591, 98] on textarea at bounding box center [634, 94] width 149 height 14
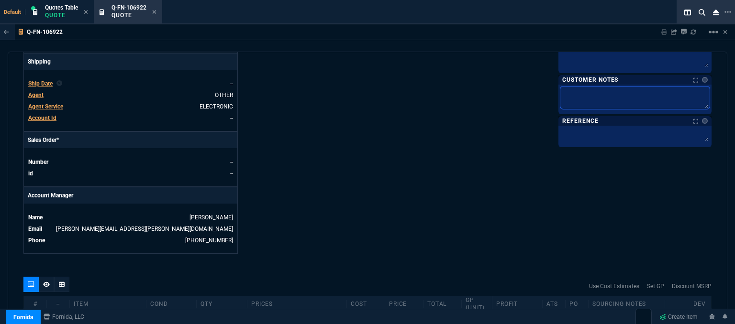
type textarea "E"
type textarea "EL"
type textarea "ELE"
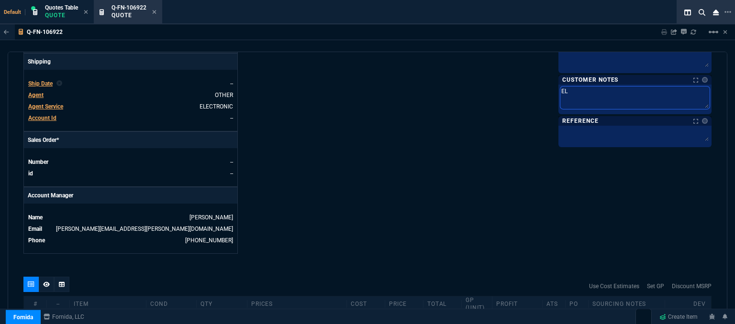
type textarea "ELE"
type textarea "ELEC"
type textarea "ELECT"
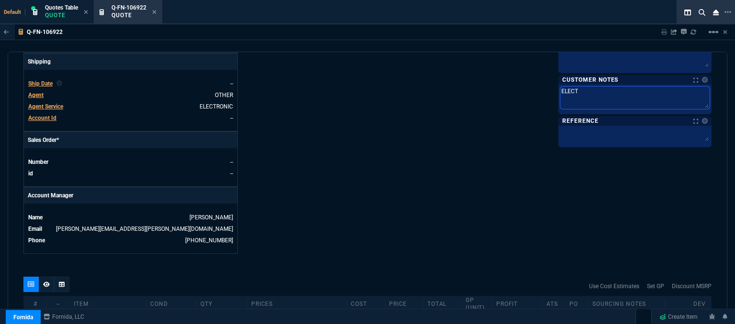
type textarea "ELECTR"
type textarea "ELECTRO"
type textarea "ELECTRON"
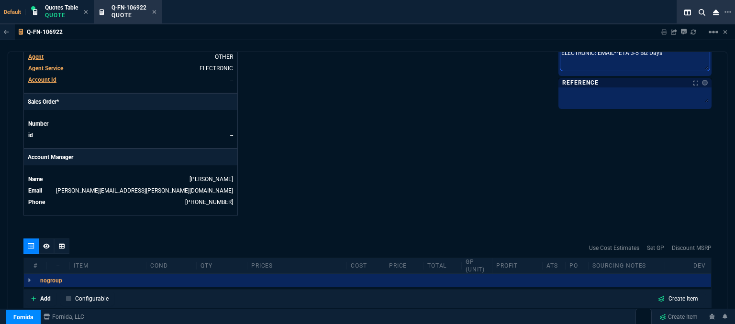
scroll to position [458, 0]
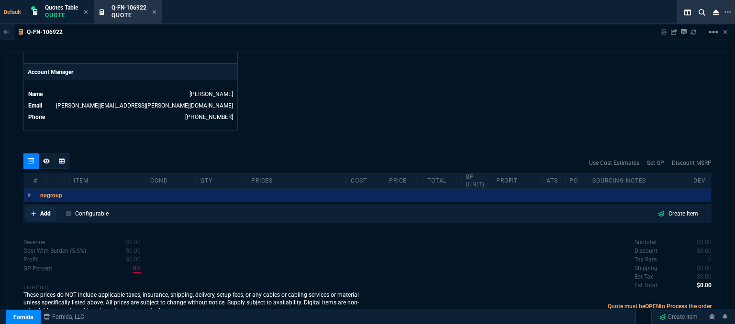
click at [33, 211] on icon at bounding box center [33, 213] width 5 height 5
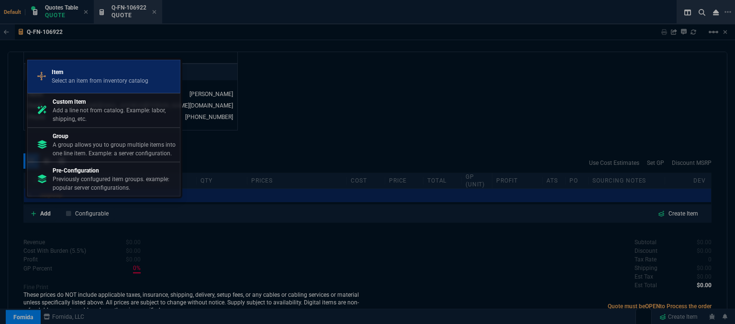
click at [102, 74] on p "Item" at bounding box center [100, 72] width 97 height 9
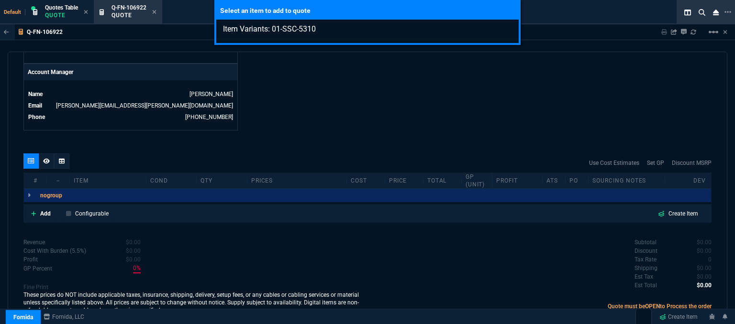
click at [320, 149] on div "Select an item to add to quote Item Variants: 01-SSC-5310" at bounding box center [367, 162] width 735 height 324
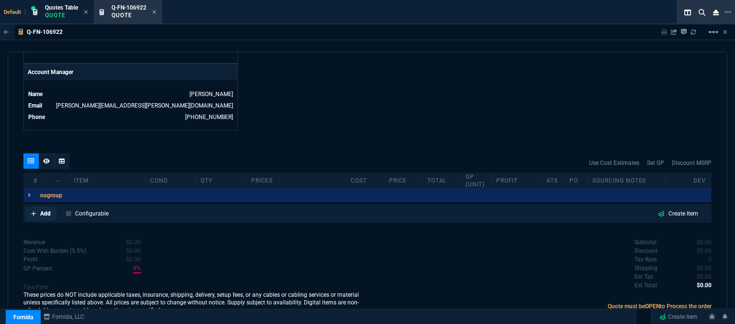
click at [31, 211] on icon at bounding box center [33, 214] width 5 height 6
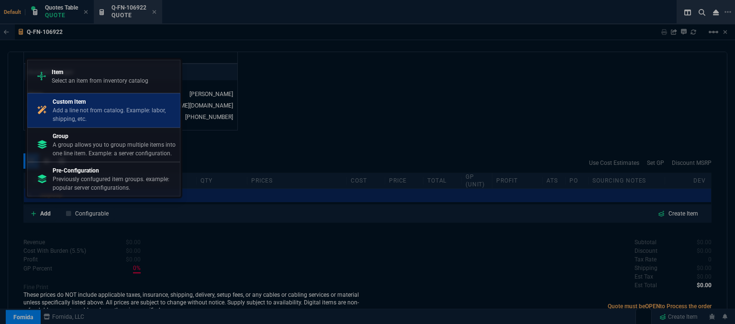
click at [91, 118] on p "Add a line not from catalog. Example: labor, shipping, etc." at bounding box center [114, 114] width 123 height 17
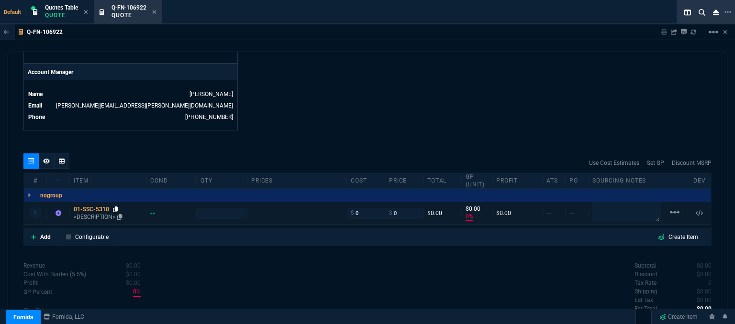
click at [117, 207] on icon at bounding box center [115, 210] width 5 height 6
click at [98, 213] on p "<DESCRIPTION>" at bounding box center [108, 217] width 68 height 8
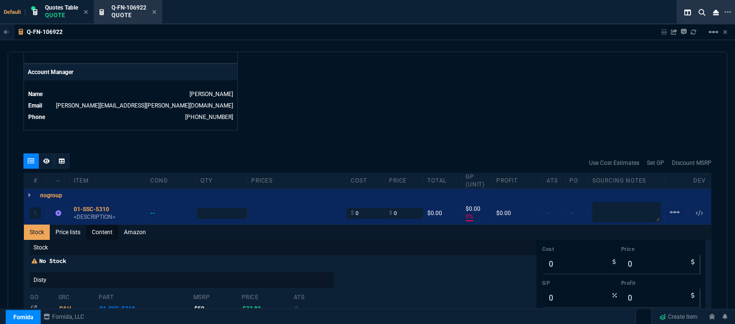
click at [103, 225] on link "Content" at bounding box center [102, 232] width 32 height 15
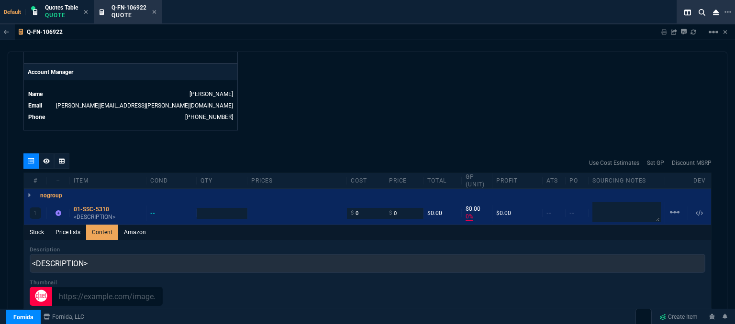
scroll to position [0, 0]
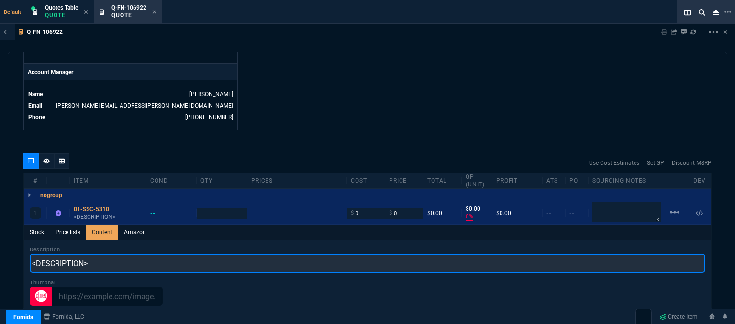
drag, startPoint x: 147, startPoint y: 251, endPoint x: 0, endPoint y: 256, distance: 147.4
click at [0, 256] on div "Q-FN-106922 Sharing Q-FN-106922 Link Dev Link Share on Teams linear_scale quote…" at bounding box center [367, 198] width 735 height 349
paste input "SonicWALL Global VPN Client Windows - 1 License"
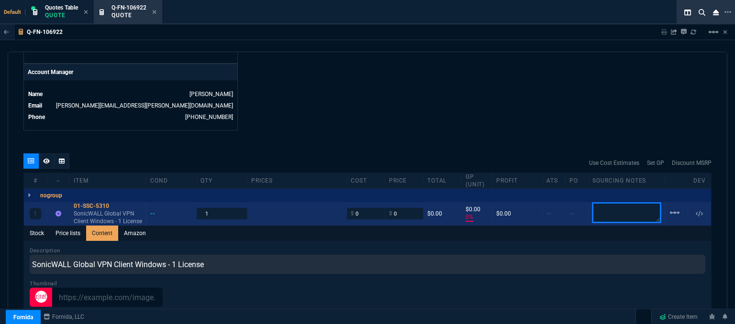
click at [637, 205] on textarea at bounding box center [626, 213] width 68 height 20
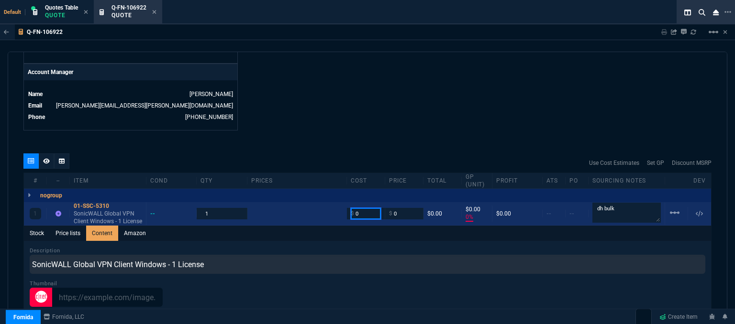
drag, startPoint x: 350, startPoint y: 212, endPoint x: 341, endPoint y: 212, distance: 9.6
click at [341, 212] on div "1 01-SSC-5310 SonicWALL Global VPN Client Windows - 1 License -- 1 $ 0 $ 0 $0.0…" at bounding box center [367, 213] width 687 height 23
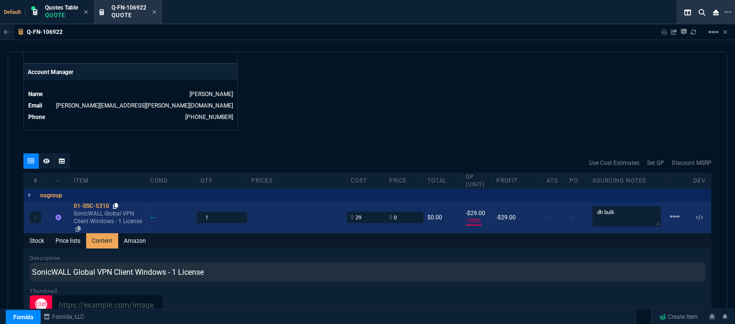
click at [117, 203] on icon at bounding box center [115, 206] width 5 height 6
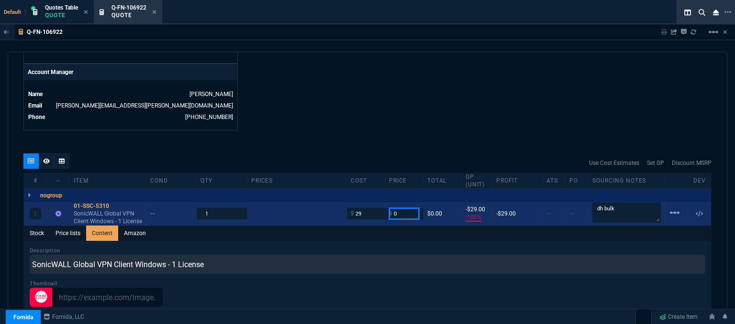
drag, startPoint x: 399, startPoint y: 200, endPoint x: 373, endPoint y: 204, distance: 25.6
click at [373, 204] on div "1 01-SSC-5310 SonicWALL Global VPN Client Windows - 1 License -- 1 $ 29 $ 0 $0.…" at bounding box center [367, 213] width 687 height 23
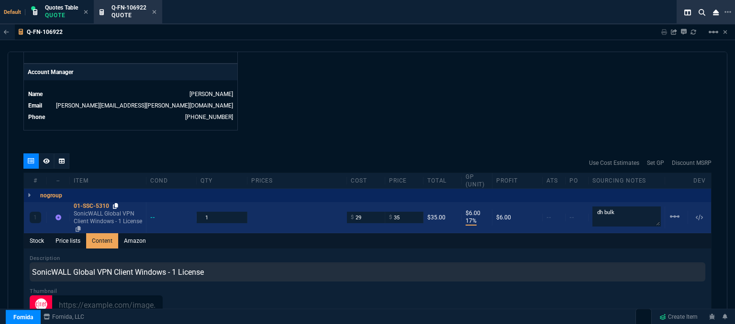
click at [116, 203] on icon at bounding box center [115, 206] width 5 height 6
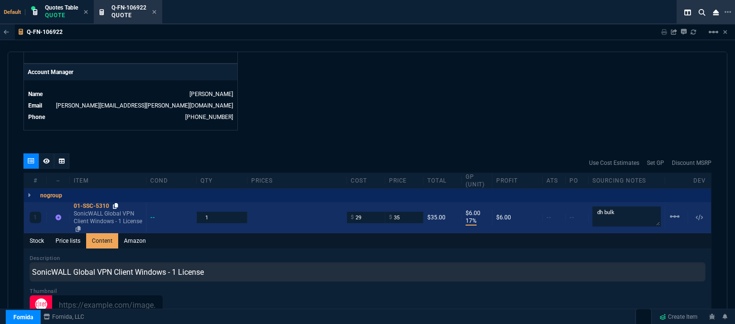
click at [117, 203] on icon at bounding box center [115, 206] width 5 height 6
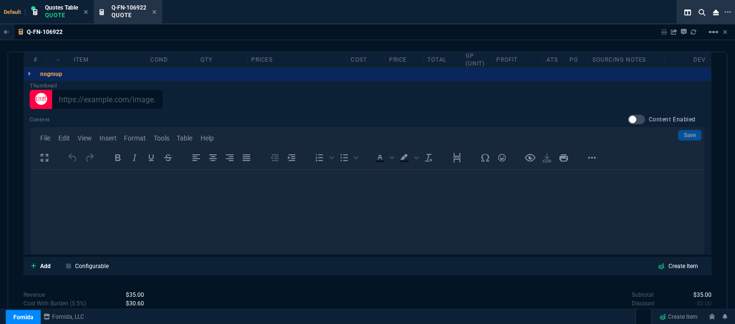
scroll to position [709, 0]
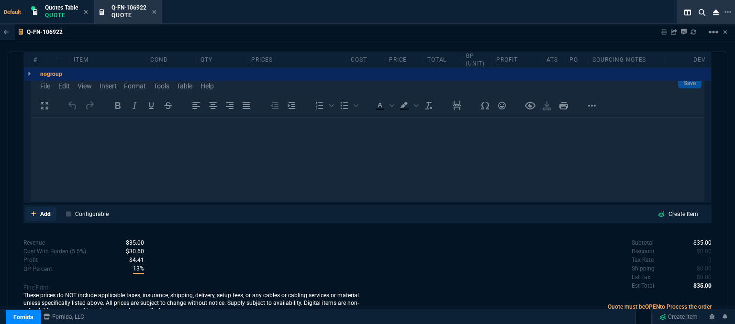
click at [35, 211] on icon at bounding box center [33, 214] width 5 height 6
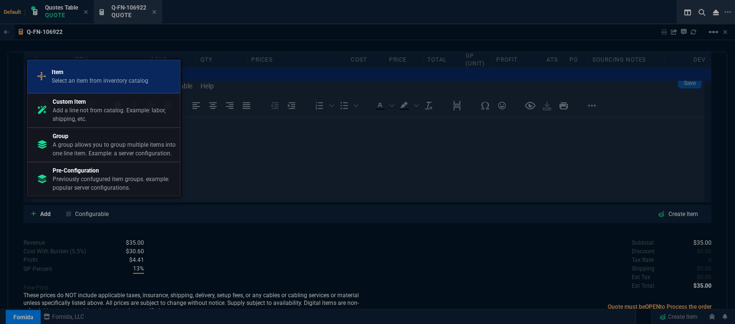
click at [56, 78] on p "Select an item from inventory catalog" at bounding box center [100, 81] width 97 height 9
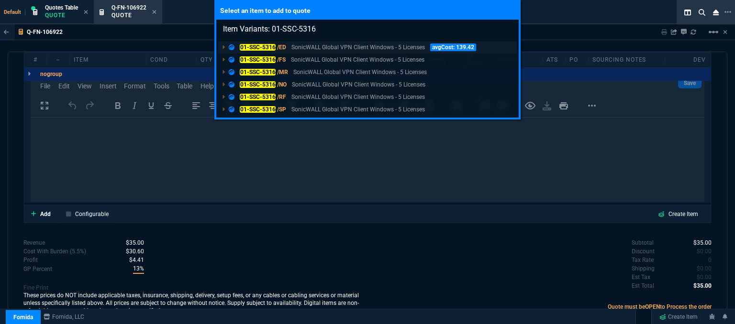
click at [366, 48] on p "SonicWALL Global VPN Client Windows - 5 Licenses" at bounding box center [357, 47] width 133 height 9
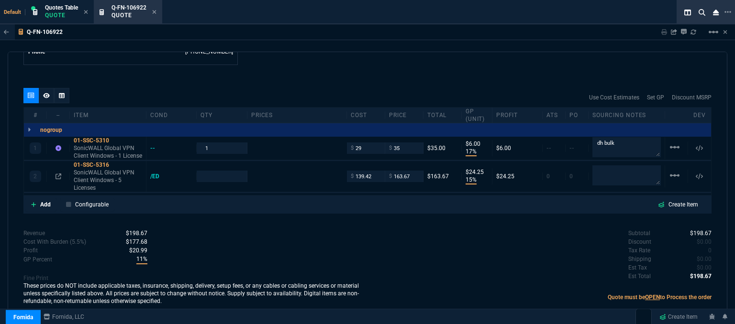
scroll to position [515, 0]
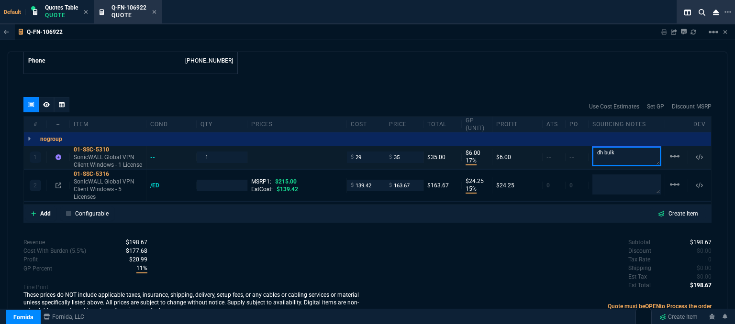
drag, startPoint x: 639, startPoint y: 148, endPoint x: 543, endPoint y: 148, distance: 95.7
click at [543, 148] on div "1 01-SSC-5310 SonicWALL Global VPN Client Windows - 1 License -- 1 $ 29 $ 35 $3…" at bounding box center [367, 157] width 687 height 23
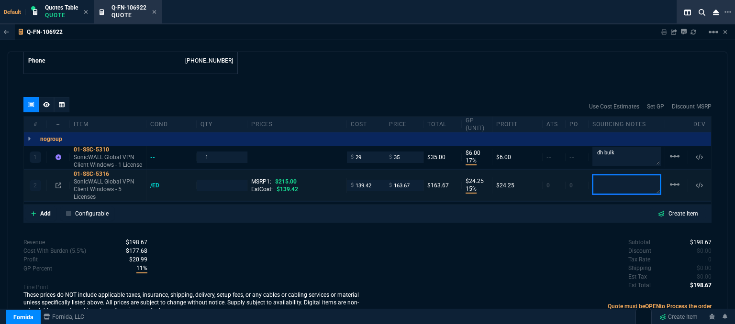
click at [618, 176] on textarea at bounding box center [626, 185] width 68 height 20
paste textarea "dh bulk"
click at [479, 238] on div "Subtotal $198.67 Discount $0.00 Tax Rate 0 Shipping $0.00 Est Tax $0.00 Est Tot…" at bounding box center [539, 264] width 344 height 53
click at [116, 171] on icon at bounding box center [115, 174] width 5 height 6
click at [378, 180] on div "$ 139.42" at bounding box center [366, 185] width 38 height 11
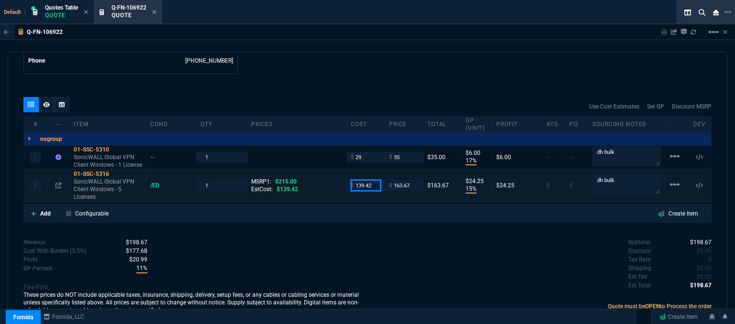
click at [373, 180] on input "139.42" at bounding box center [366, 185] width 30 height 11
click at [381, 261] on div "Subtotal $198.67 Discount $0.00 Tax Rate 0 Shipping $0.00 Est Tax $0.00 Est Tot…" at bounding box center [539, 264] width 344 height 53
click at [117, 171] on icon at bounding box center [115, 174] width 5 height 6
click at [412, 180] on input "163.67" at bounding box center [404, 185] width 30 height 11
click at [410, 244] on div "Subtotal $198.67 Discount $0.00 Tax Rate 0 Shipping $0.00 Est Tax $0.00 Est Tot…" at bounding box center [539, 264] width 344 height 53
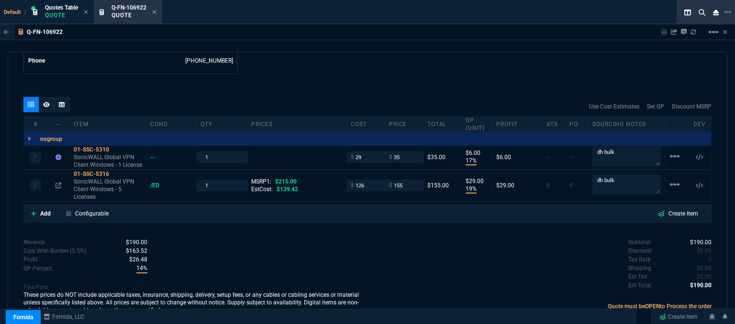
click at [331, 264] on div "Revenue $190.00 Cost $155.00 Cost With Burden (5.5%) $163.52 Profit $26.48 GP P…" at bounding box center [195, 277] width 344 height 78
click at [44, 102] on icon at bounding box center [46, 105] width 7 height 6
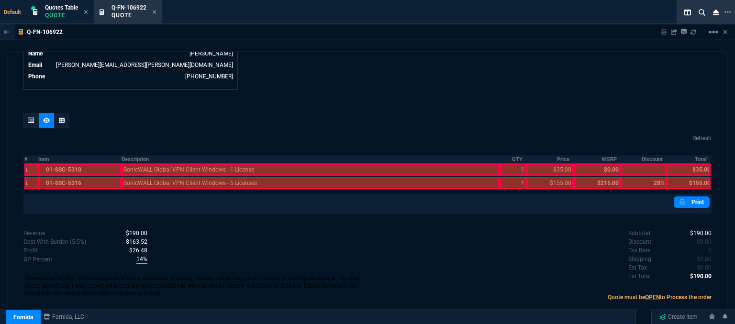
scroll to position [490, 0]
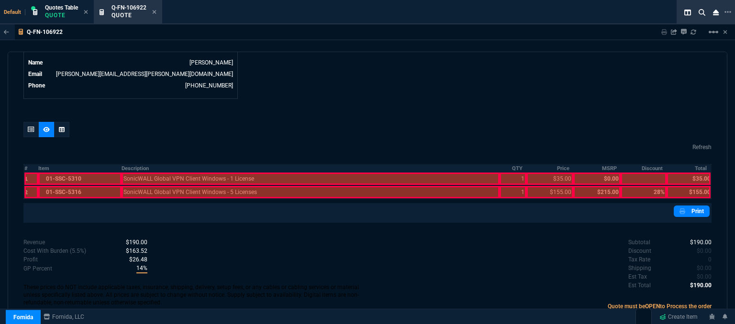
click at [61, 173] on div at bounding box center [80, 179] width 84 height 12
click at [66, 186] on div at bounding box center [80, 192] width 84 height 12
click at [181, 192] on div "Refresh # Item Description QTY Price MSRP Discount Total 1 01-SSC-5310 SonicWAL…" at bounding box center [367, 172] width 688 height 101
click at [183, 173] on div at bounding box center [311, 179] width 378 height 12
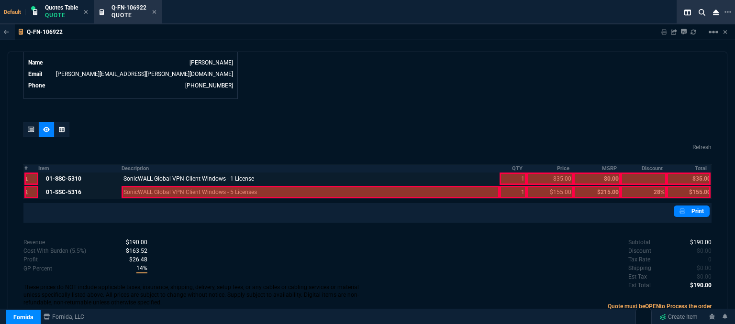
click at [187, 186] on div at bounding box center [311, 192] width 378 height 12
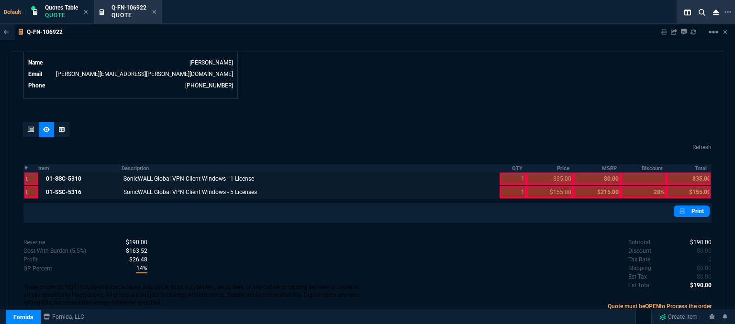
click at [503, 186] on div at bounding box center [512, 192] width 27 height 12
click at [505, 173] on div at bounding box center [512, 179] width 27 height 12
click at [550, 186] on div at bounding box center [549, 192] width 47 height 12
click at [550, 173] on div at bounding box center [549, 179] width 47 height 12
click at [680, 173] on div at bounding box center [688, 179] width 44 height 12
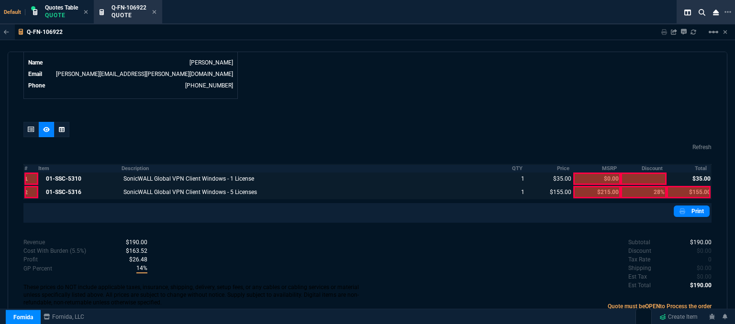
click at [682, 186] on div at bounding box center [688, 192] width 44 height 12
click at [691, 206] on link "Print" at bounding box center [692, 211] width 36 height 11
click at [153, 9] on icon at bounding box center [154, 12] width 4 height 6
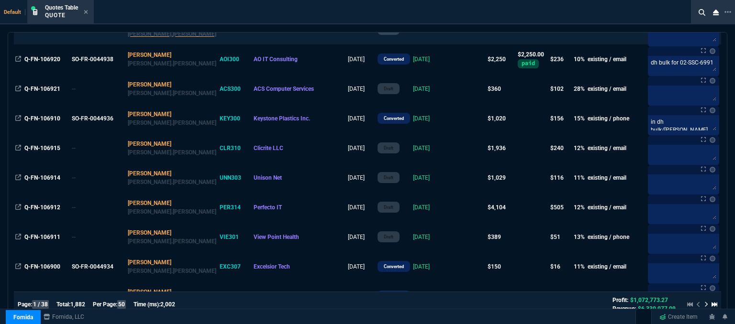
scroll to position [191, 0]
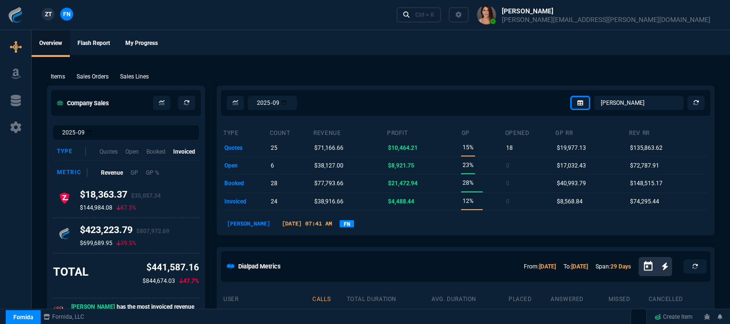
select select "12: [PERSON_NAME]"
click at [94, 77] on p "Sales Orders" at bounding box center [93, 76] width 32 height 9
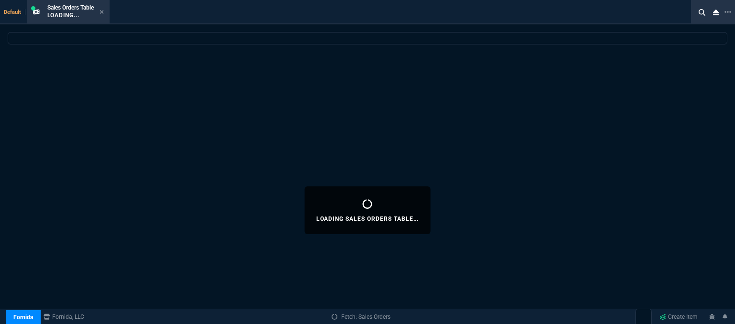
select select
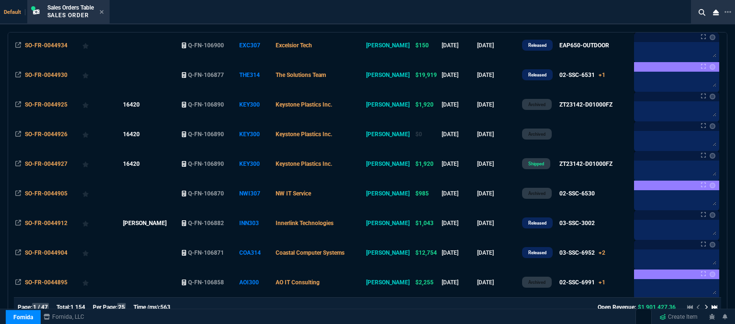
scroll to position [239, 0]
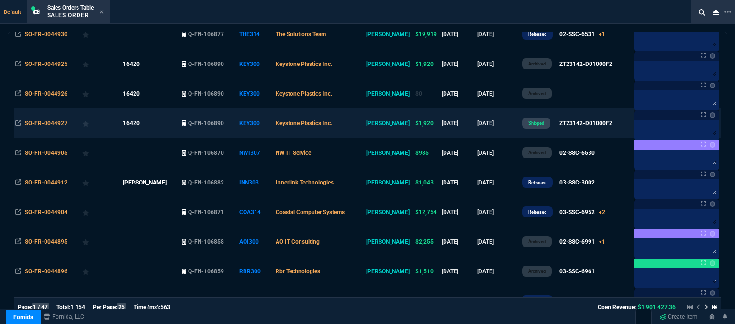
click at [365, 126] on td "Keystone Plastics Inc." at bounding box center [319, 124] width 90 height 30
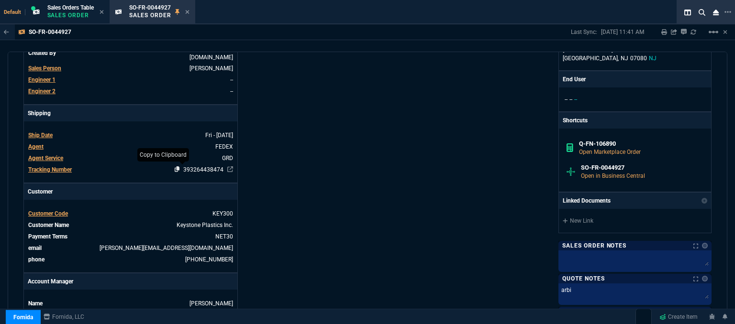
click at [175, 166] on icon at bounding box center [177, 169] width 5 height 6
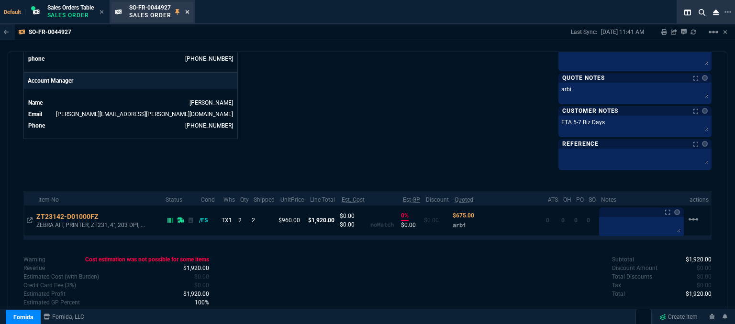
click at [188, 12] on icon at bounding box center [187, 12] width 4 height 4
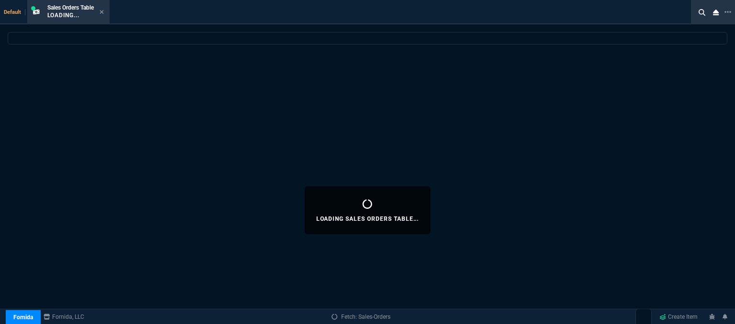
select select
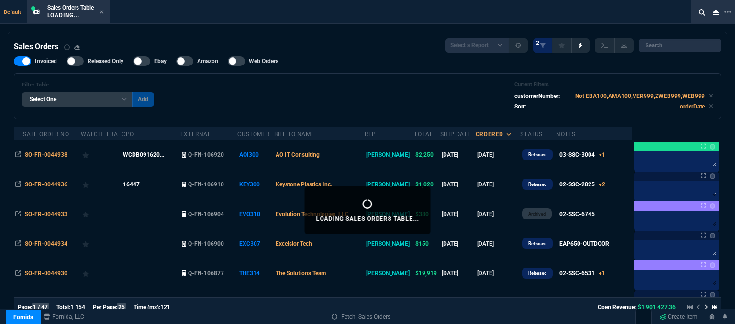
click at [102, 11] on icon at bounding box center [102, 12] width 4 height 4
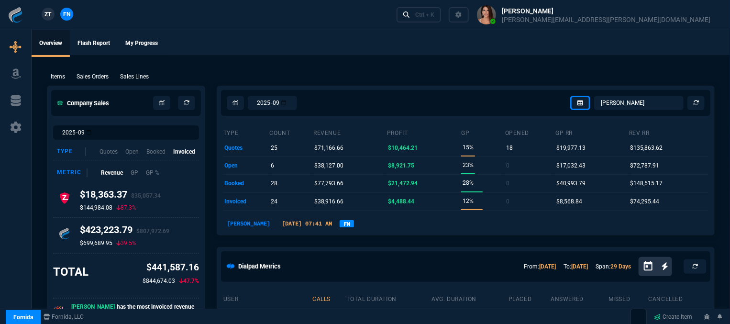
click at [434, 14] on div "Ctrl + K" at bounding box center [424, 15] width 19 height 8
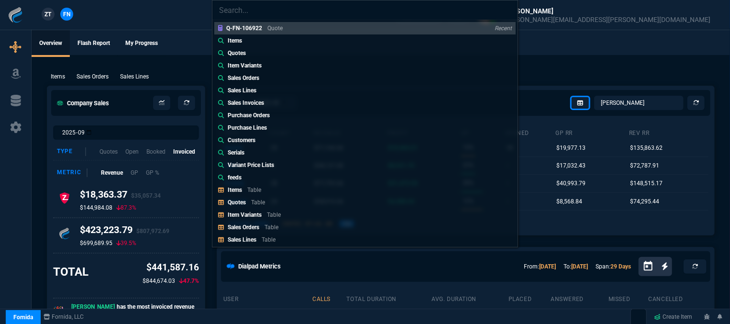
click at [153, 54] on div "Q-FN-106922 Quote Recent Items Quotes Item Variants Sales Orders Sales Lines Sa…" at bounding box center [365, 162] width 730 height 324
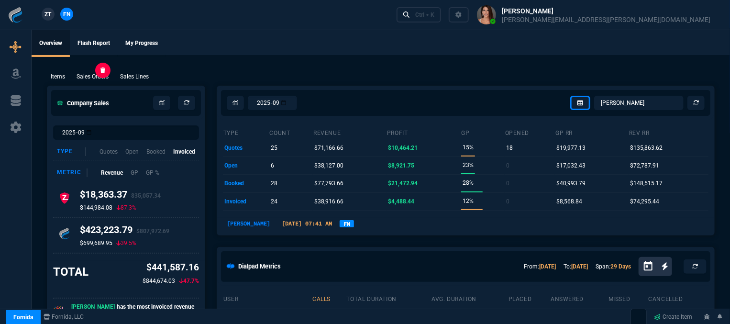
click at [78, 77] on p "Sales Orders" at bounding box center [93, 76] width 32 height 9
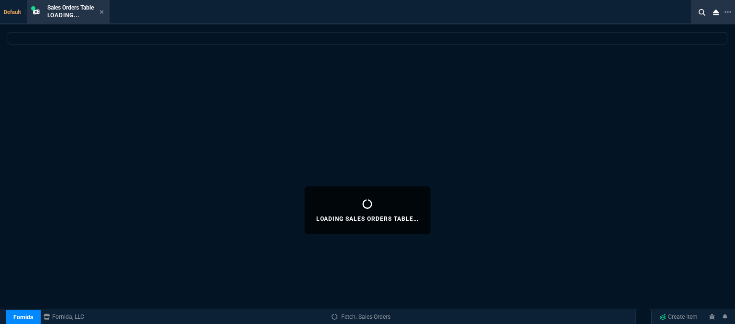
select select
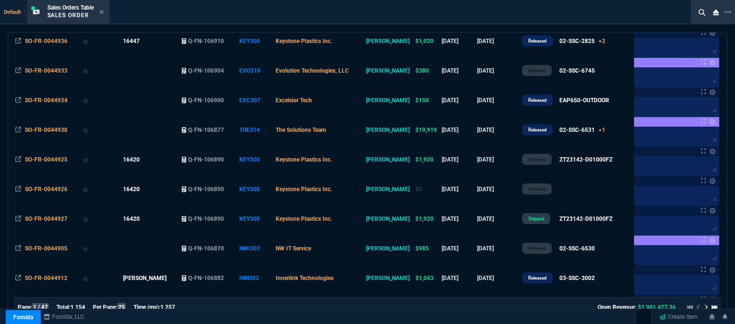
scroll to position [191, 0]
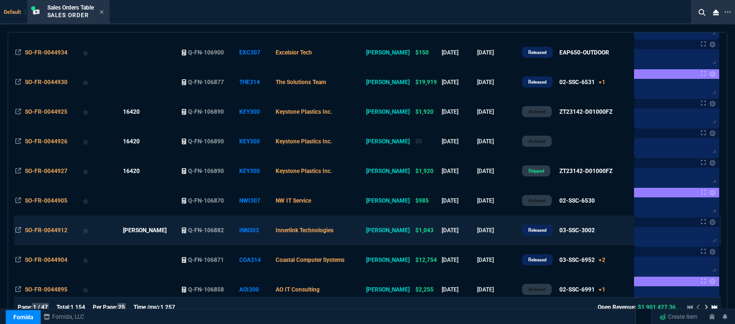
click at [365, 231] on td "Innerlink Technologies" at bounding box center [319, 231] width 90 height 30
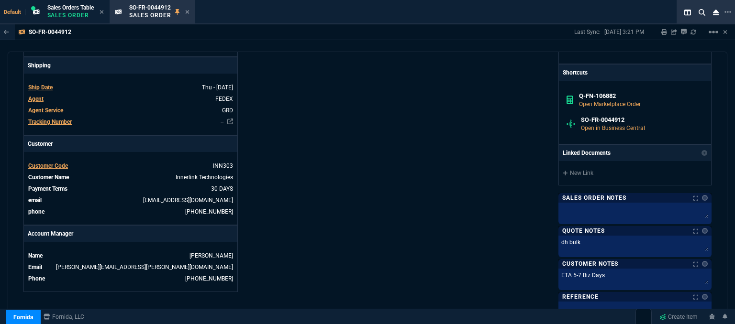
scroll to position [440, 0]
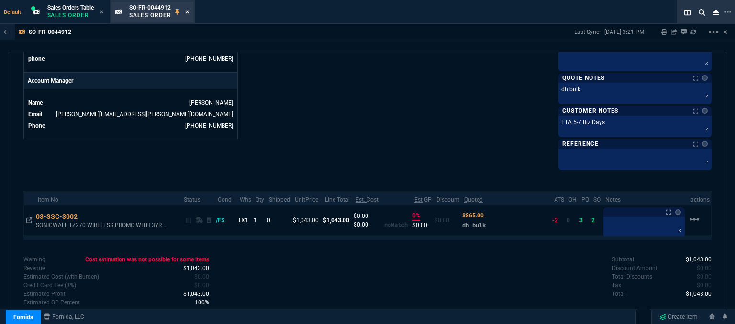
click at [187, 10] on icon at bounding box center [187, 12] width 4 height 6
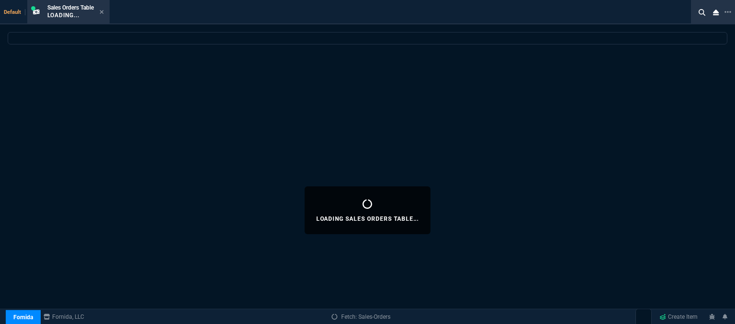
select select
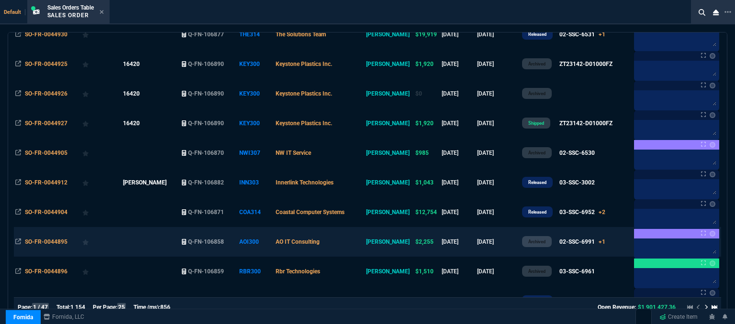
scroll to position [191, 0]
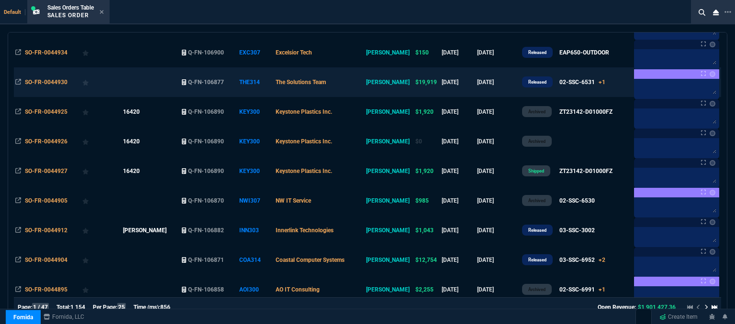
click at [357, 85] on td "The Solutions Team" at bounding box center [319, 82] width 90 height 30
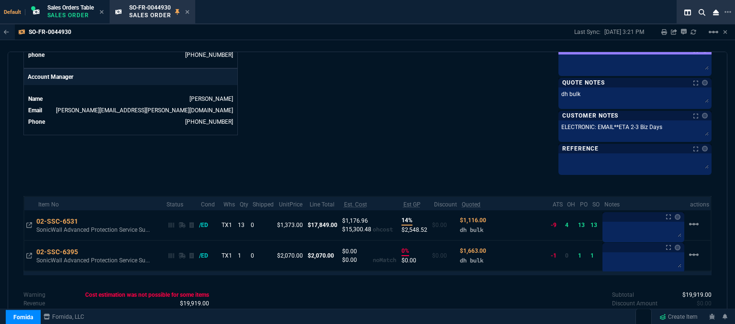
scroll to position [479, 0]
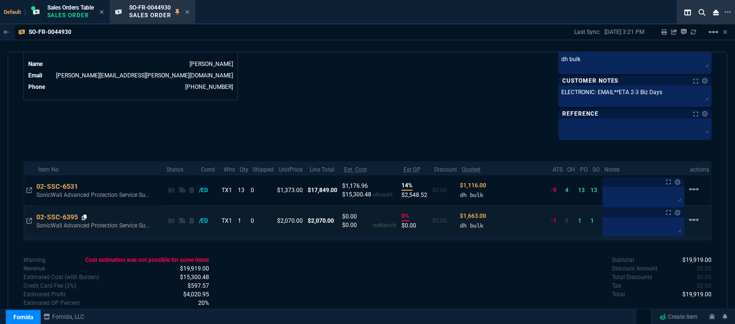
click at [85, 215] on icon at bounding box center [84, 218] width 5 height 6
click at [83, 184] on icon at bounding box center [84, 187] width 5 height 6
click at [84, 186] on icon at bounding box center [84, 187] width 5 height 6
click at [86, 184] on icon at bounding box center [84, 187] width 5 height 6
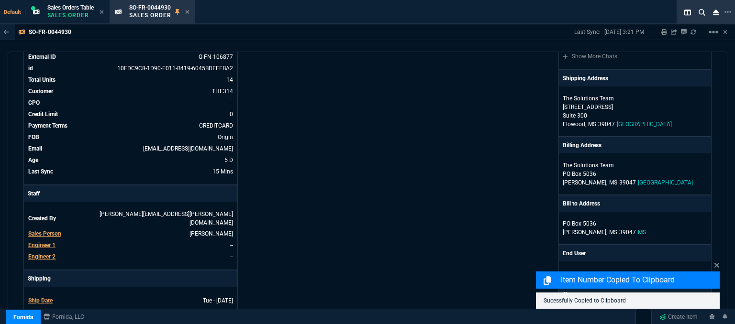
scroll to position [0, 0]
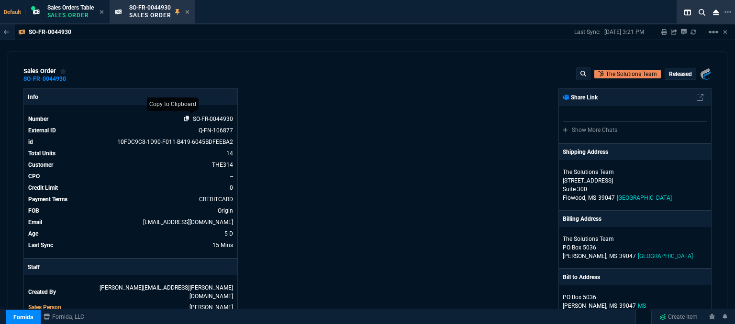
click at [184, 117] on icon at bounding box center [186, 119] width 5 height 6
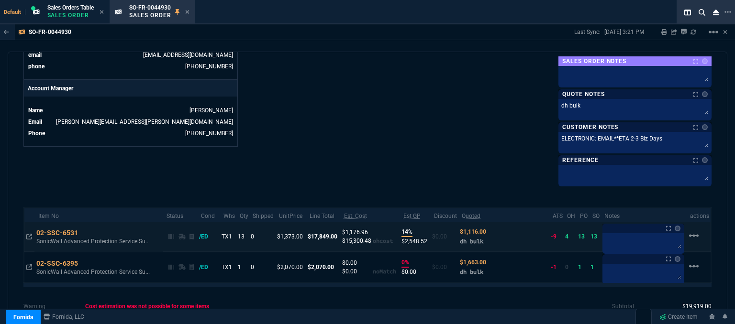
scroll to position [479, 0]
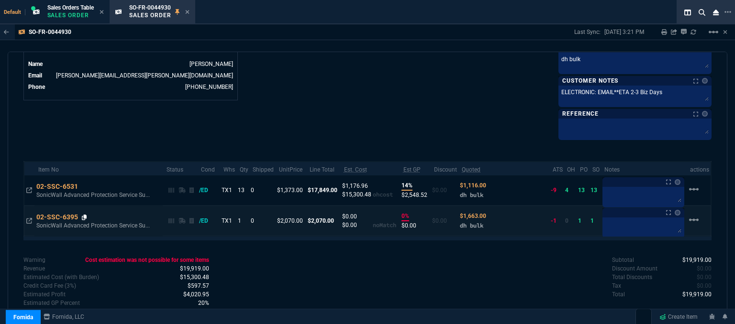
click at [84, 215] on icon at bounding box center [84, 218] width 5 height 6
click at [84, 216] on icon at bounding box center [84, 218] width 5 height 6
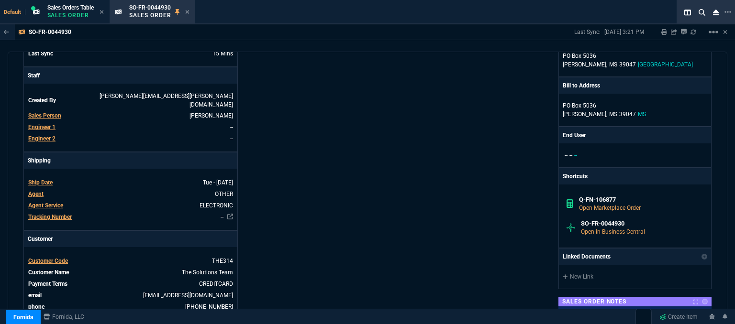
scroll to position [0, 0]
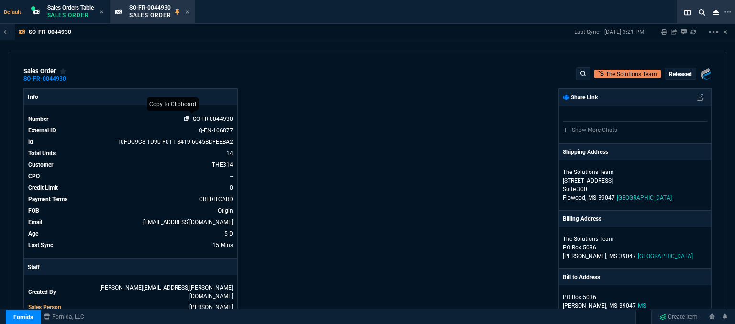
click at [186, 118] on icon at bounding box center [186, 119] width 5 height 6
click at [188, 10] on icon at bounding box center [187, 12] width 4 height 6
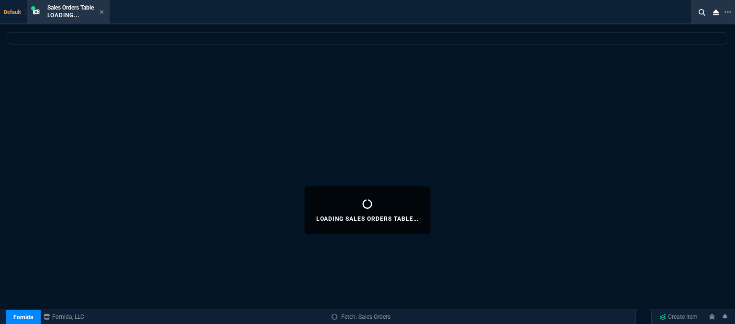
select select
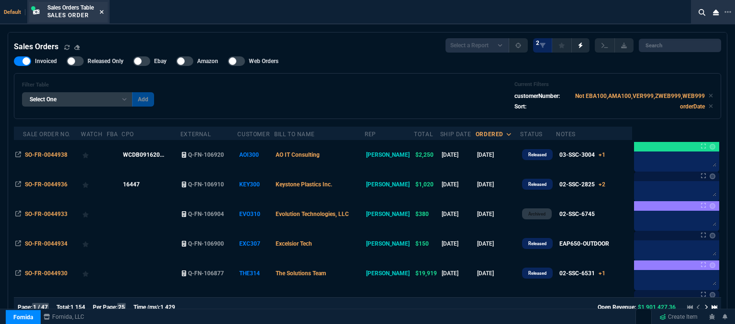
click at [103, 11] on icon at bounding box center [102, 12] width 4 height 4
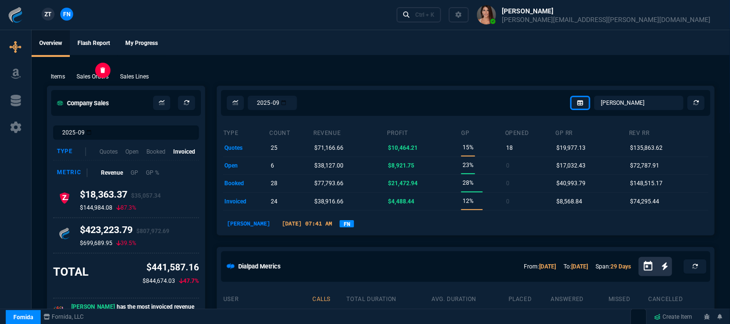
click at [101, 74] on p "Sales Orders" at bounding box center [93, 76] width 32 height 9
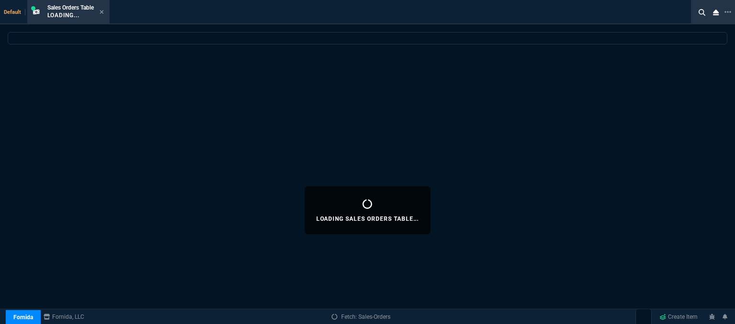
select select
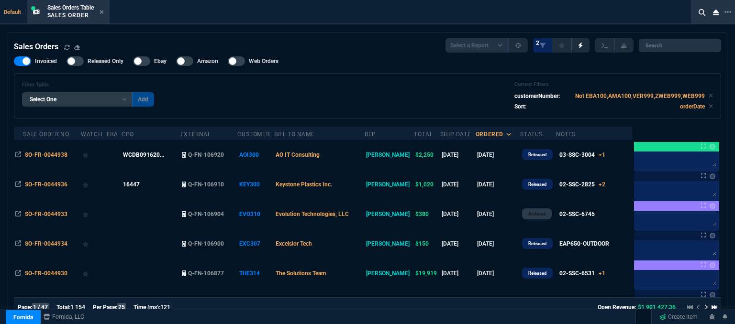
click at [365, 181] on td "Keystone Plastics Inc." at bounding box center [319, 185] width 90 height 30
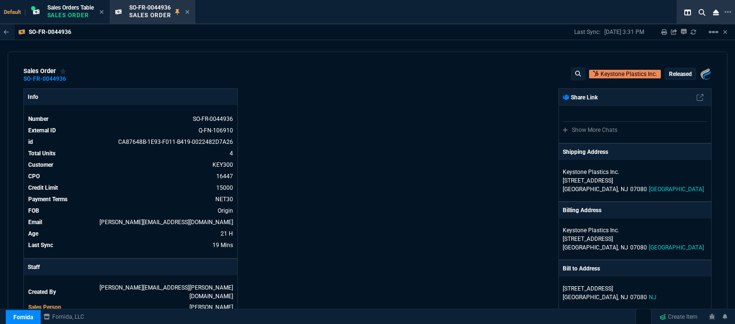
scroll to position [287, 0]
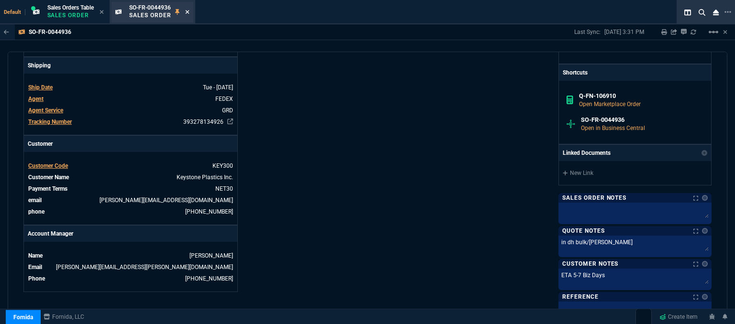
click at [189, 12] on icon at bounding box center [187, 12] width 4 height 6
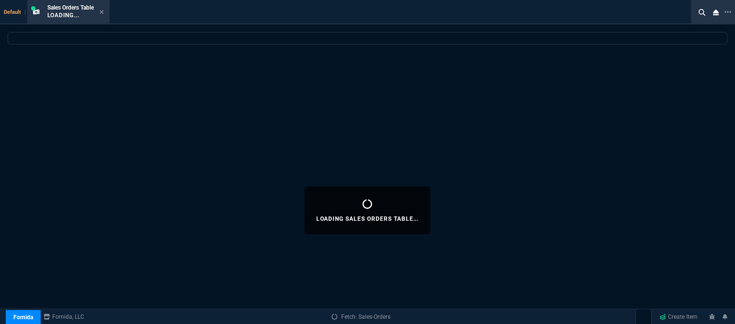
select select
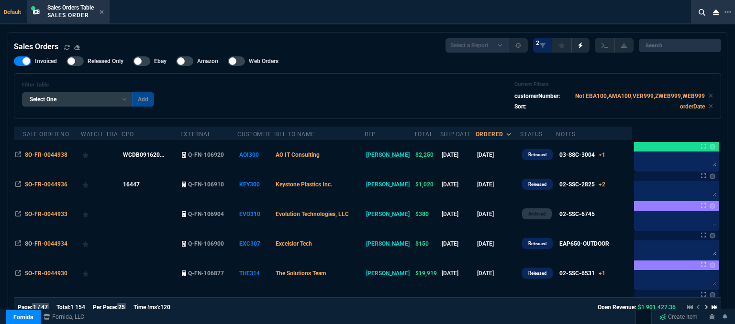
click at [340, 155] on td "AO IT Consulting" at bounding box center [319, 155] width 90 height 30
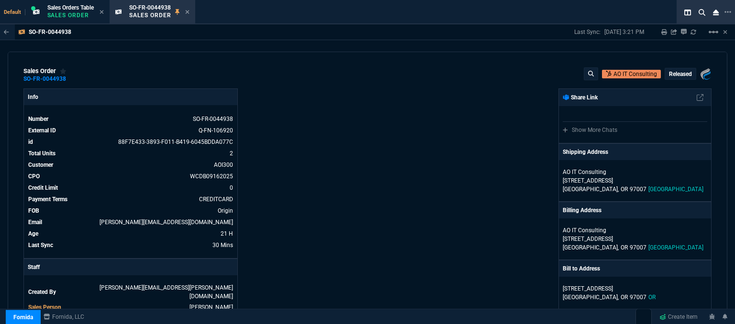
scroll to position [191, 0]
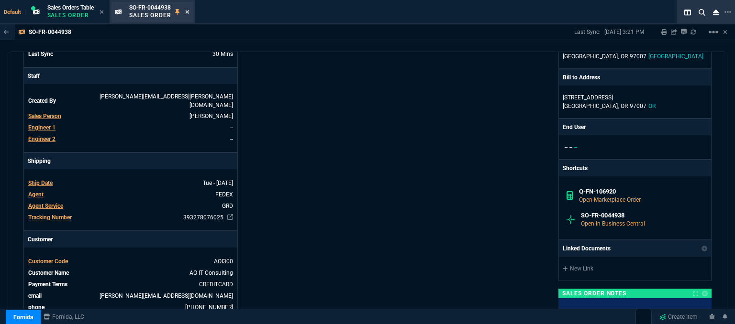
click at [188, 11] on icon at bounding box center [187, 12] width 4 height 6
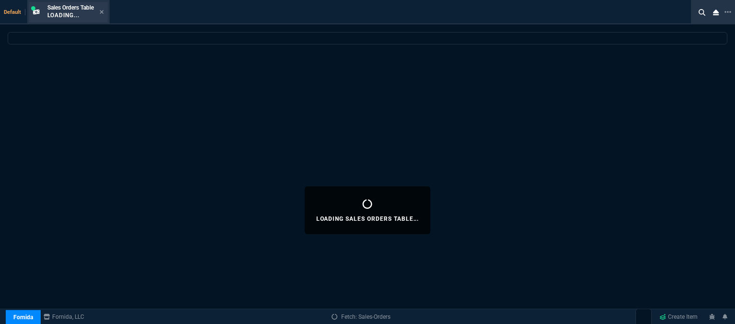
select select
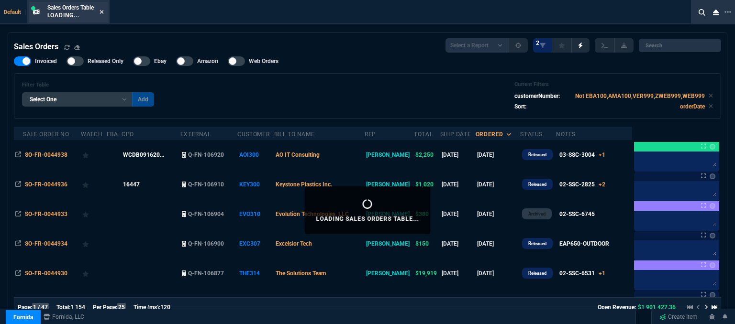
click at [102, 11] on icon at bounding box center [102, 12] width 4 height 4
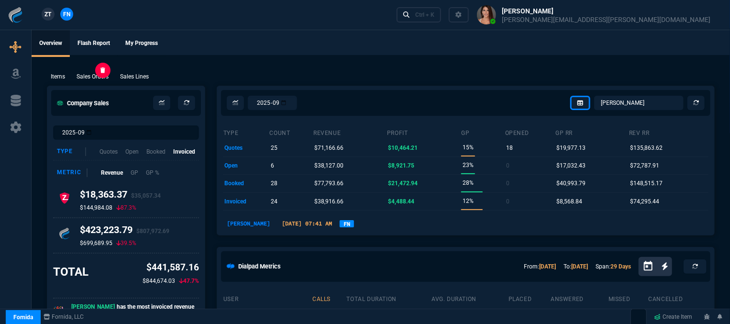
click at [103, 79] on p "Sales Orders" at bounding box center [93, 76] width 32 height 9
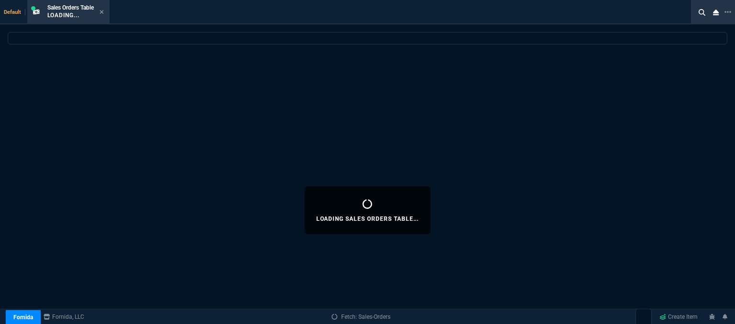
select select
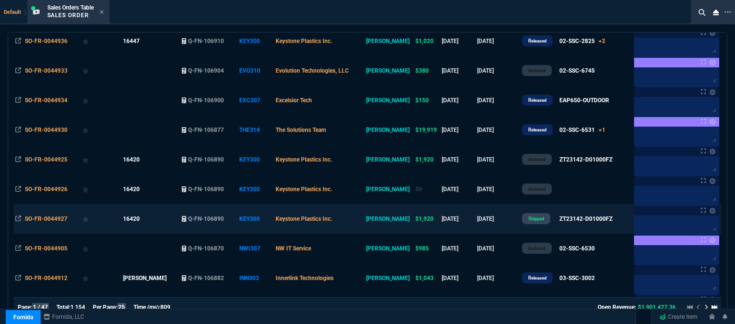
scroll to position [96, 0]
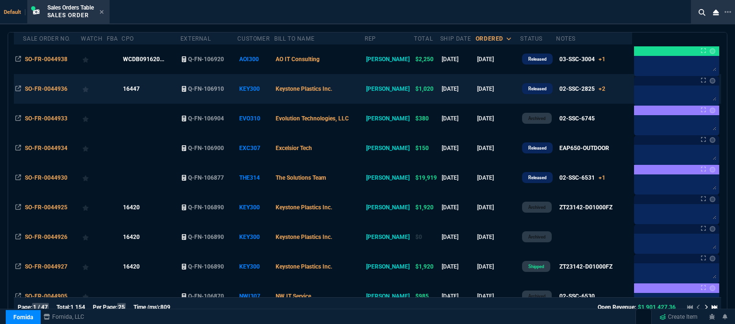
click at [364, 90] on td "Keystone Plastics Inc." at bounding box center [319, 89] width 90 height 30
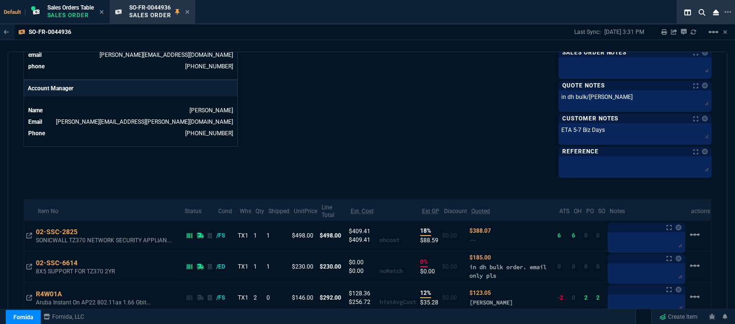
scroll to position [501, 0]
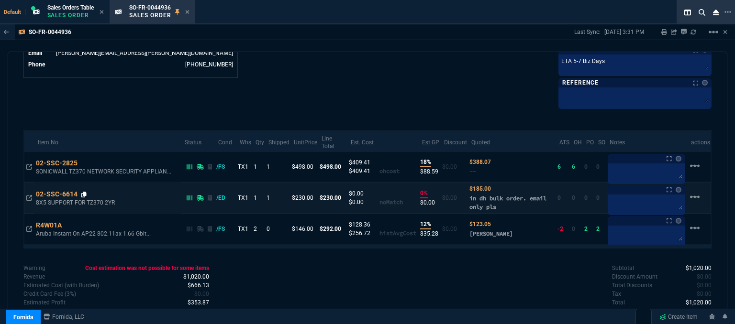
click at [86, 192] on icon at bounding box center [83, 195] width 5 height 6
click at [84, 192] on icon at bounding box center [83, 195] width 5 height 6
click at [83, 192] on icon at bounding box center [83, 195] width 5 height 6
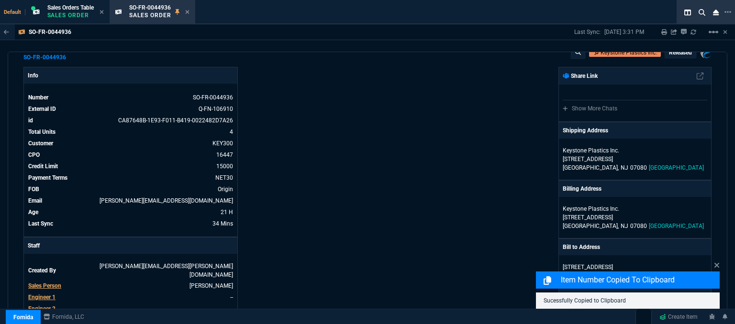
scroll to position [0, 0]
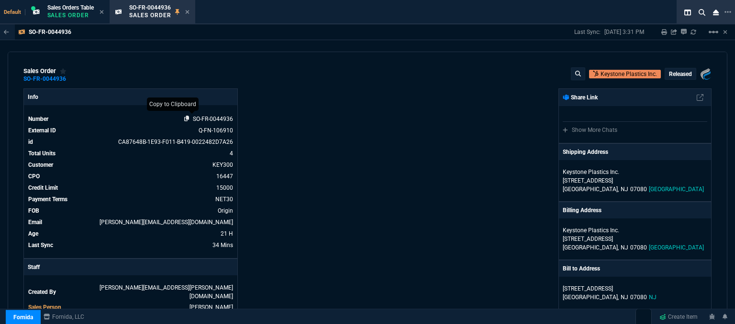
click at [187, 118] on icon at bounding box center [186, 119] width 5 height 6
click at [189, 10] on icon at bounding box center [187, 12] width 4 height 6
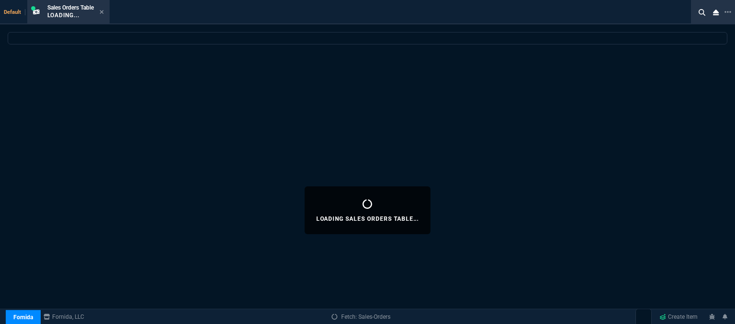
select select
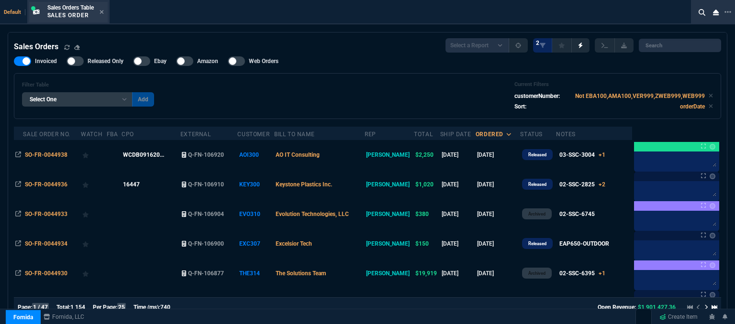
click at [101, 6] on div "Sales Orders Table Sales Order" at bounding box center [75, 12] width 56 height 17
click at [102, 14] on icon at bounding box center [102, 12] width 4 height 6
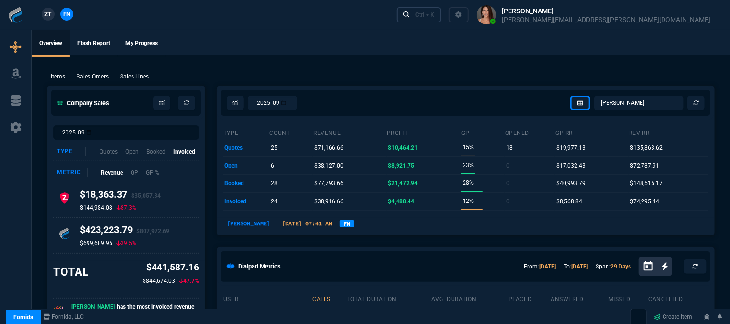
click at [434, 15] on div "Ctrl + K" at bounding box center [424, 15] width 19 height 8
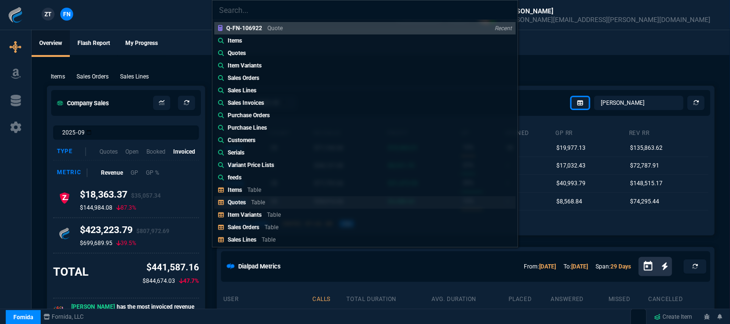
click at [295, 205] on link "Quotes Table" at bounding box center [364, 202] width 301 height 12
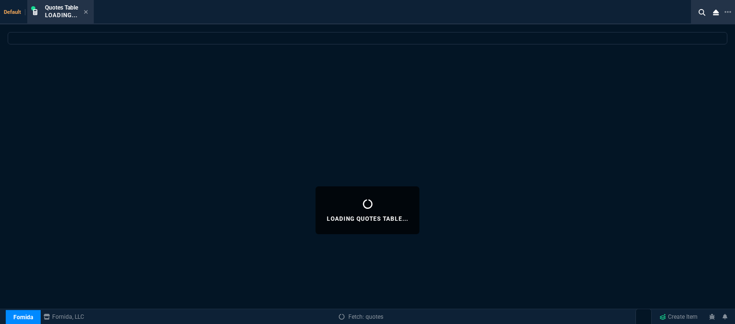
select select
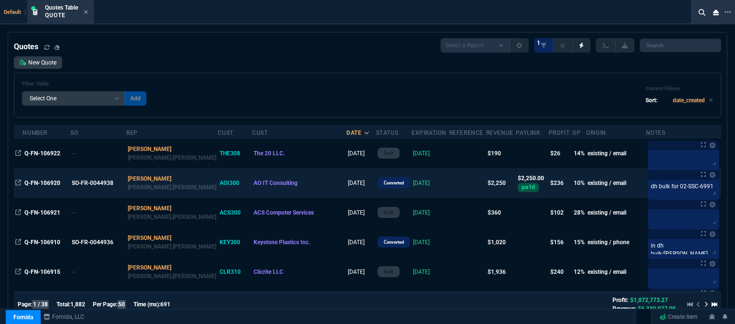
scroll to position [48, 0]
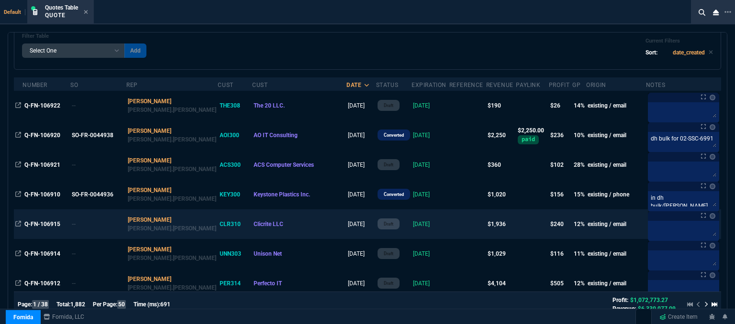
click at [449, 222] on td at bounding box center [467, 225] width 37 height 30
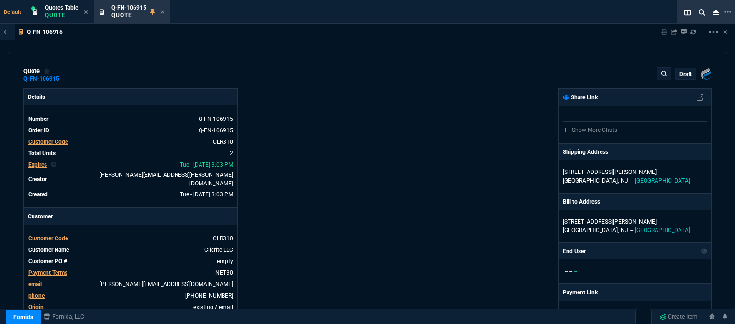
type input "17"
type input "262"
type input "2150"
type input "16"
type input "66"
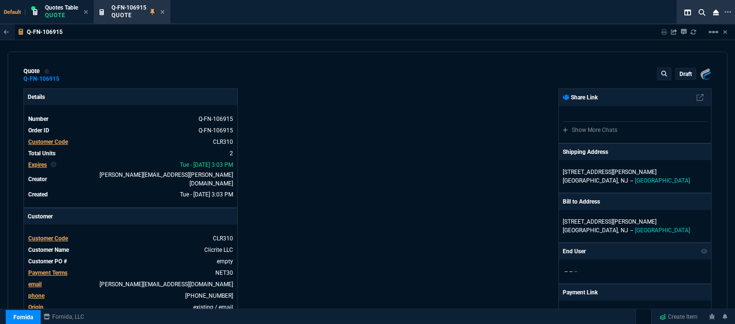
type input "585"
type input "29"
type input "30"
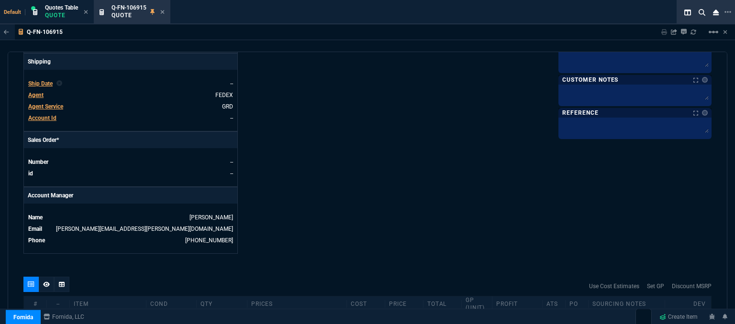
scroll to position [478, 0]
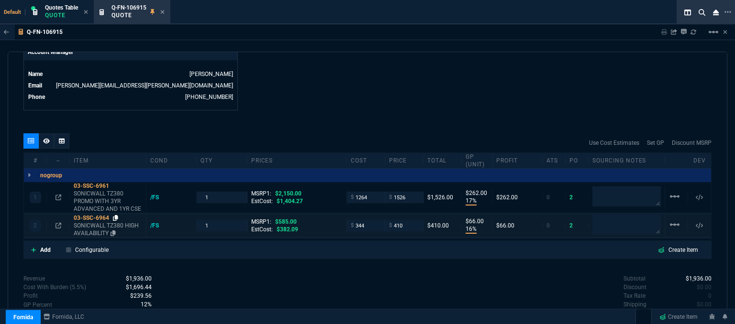
click at [115, 215] on icon at bounding box center [115, 218] width 5 height 6
click at [32, 247] on icon at bounding box center [33, 250] width 5 height 6
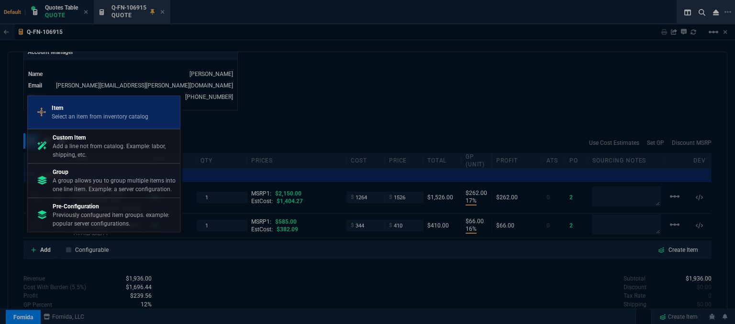
click at [99, 113] on p "Select an item from inventory catalog" at bounding box center [100, 116] width 97 height 9
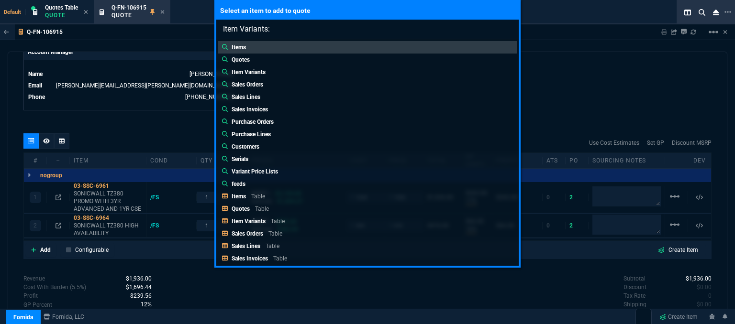
paste input "searched on line, it says 03-SSC-3457, will fit both the main unit and the HA. …"
type input "Item Variants: searched on line, it says 03-SSC-3457, will fit both the main un…"
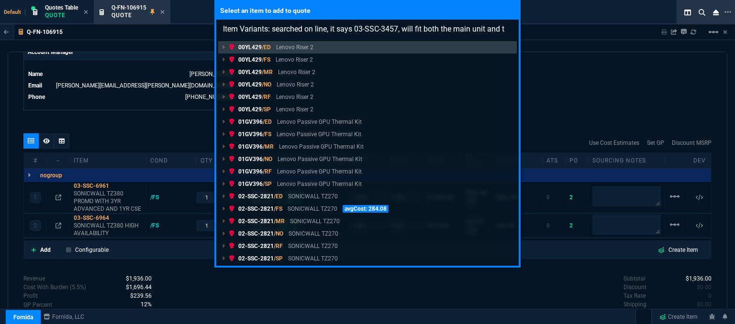
scroll to position [0, 112]
click at [518, 106] on div "Select an item to add to quote Item Variants: searched on line, it says 03-SSC-…" at bounding box center [367, 162] width 735 height 324
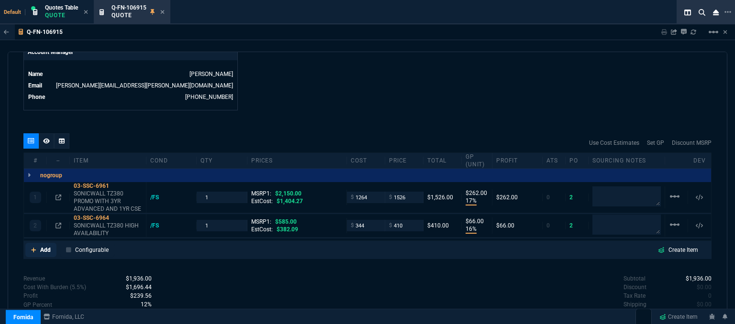
click at [33, 248] on icon at bounding box center [33, 250] width 5 height 5
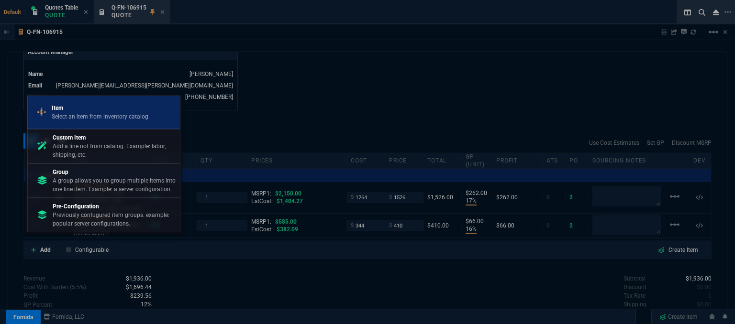
click at [107, 119] on p "Select an item from inventory catalog" at bounding box center [100, 116] width 97 height 9
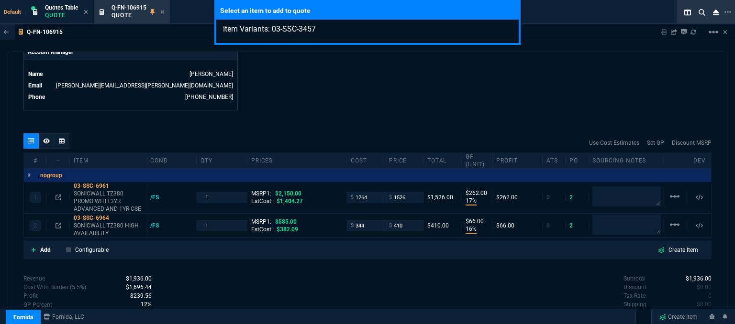
type input "Item Variants: 03-SSC-3457"
click at [448, 115] on div "Select an item to add to quote Item Variants: 03-SSC-3457" at bounding box center [367, 162] width 735 height 324
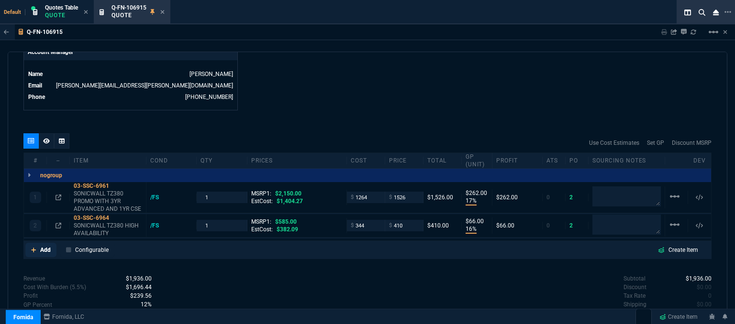
click at [32, 243] on link "Add" at bounding box center [40, 250] width 31 height 14
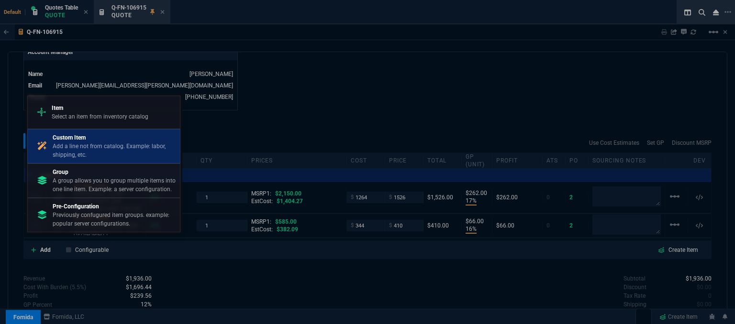
click at [94, 147] on p "Add a line not from catalog. Example: labor, shipping, etc." at bounding box center [114, 150] width 123 height 17
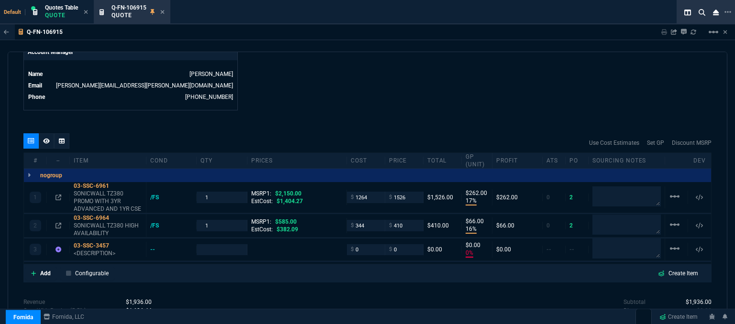
type input "17"
type input "262"
type input "16"
type input "66"
type input "0"
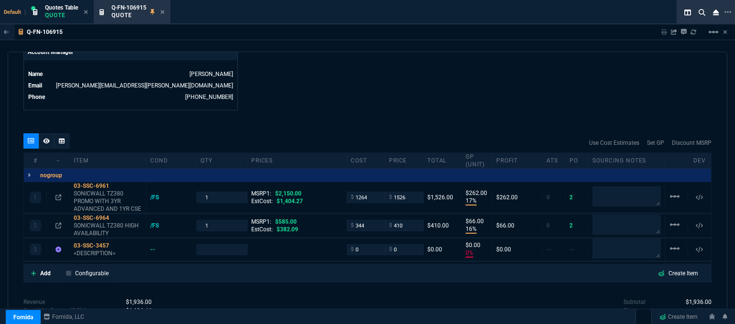
type input "0"
type input "29"
type input "30"
click at [96, 250] on p "<DESCRIPTION>" at bounding box center [108, 254] width 68 height 8
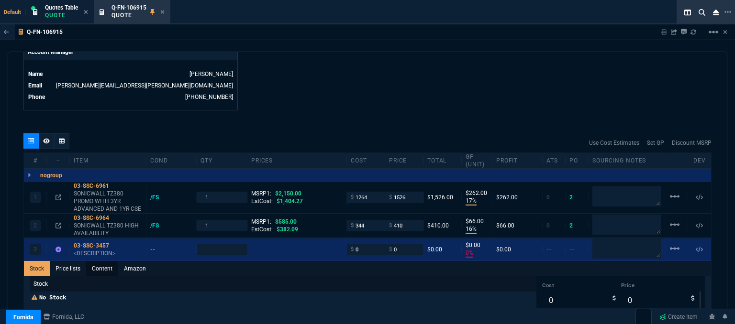
click at [101, 261] on link "Content" at bounding box center [102, 268] width 32 height 15
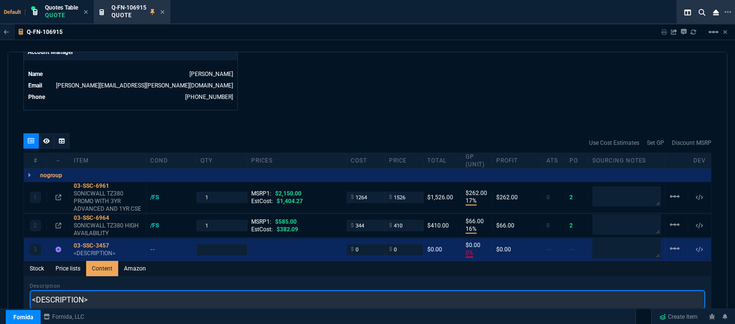
scroll to position [0, 0]
drag, startPoint x: 105, startPoint y: 294, endPoint x: 372, endPoint y: 82, distance: 340.5
click at [17, 292] on div "quote Q-FN-106915 Clicrite LLC draft Fornida, LLC 2609 Technology Dr Suite 300 …" at bounding box center [368, 190] width 720 height 276
paste input "KitNEW SONICWALL TZ 380/480/580/680 RACK MOUNT KIT"
click at [61, 291] on input "KitNEW SONICWALL TZ 380/480/580/680 RACK MOUNT KIT" at bounding box center [368, 299] width 676 height 19
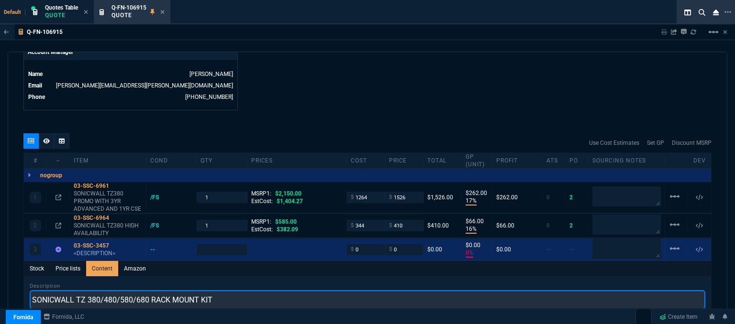
type input "SONICWALL TZ 380/480/580/680 RACK MOUNT KIT"
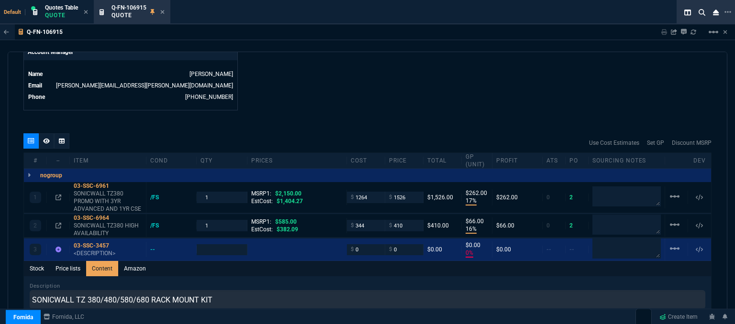
click at [394, 108] on div "quote Q-FN-106915 Clicrite LLC draft Fornida, LLC 2609 Technology Dr Suite 300 …" at bounding box center [368, 190] width 720 height 276
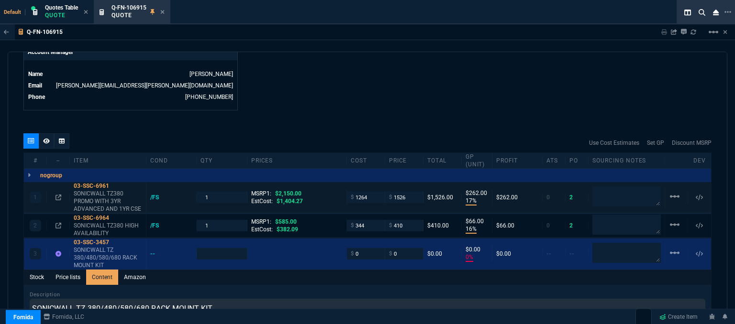
type input "1"
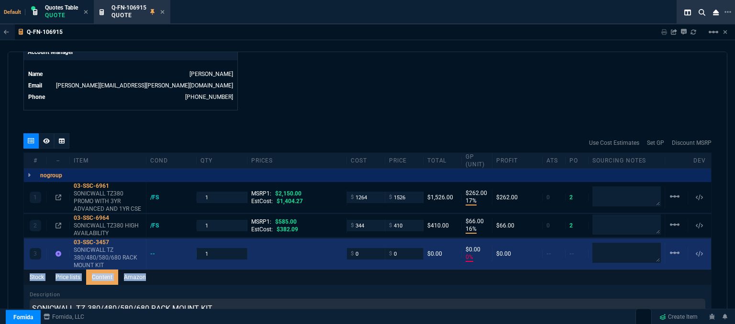
click at [639, 247] on textarea at bounding box center [626, 253] width 68 height 19
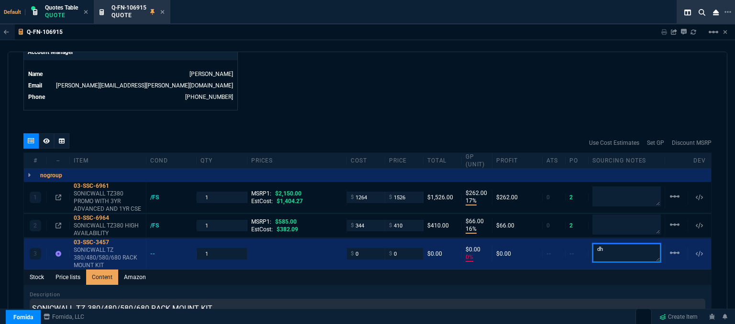
type textarea "dh"
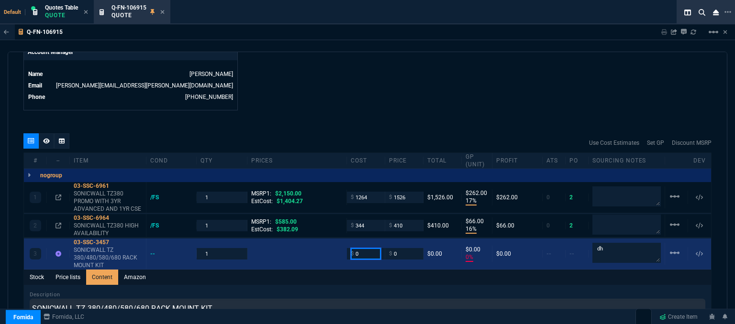
drag, startPoint x: 347, startPoint y: 244, endPoint x: 334, endPoint y: 243, distance: 13.0
click at [334, 243] on div "3 03-SSC-3457 SONICWALL TZ 380/480/580/680 RACK MOUNT KIT -- 1 $ 0 $ 0 $0.00 $0…" at bounding box center [367, 254] width 687 height 31
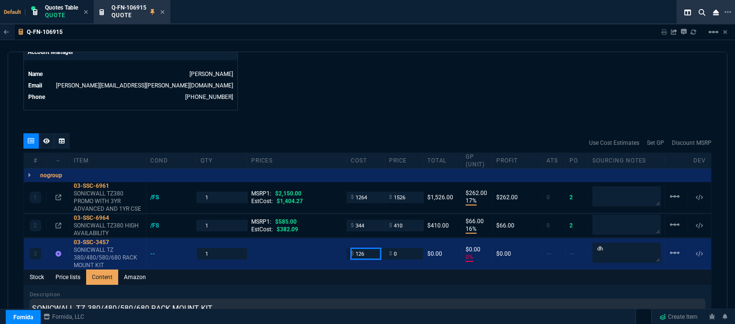
type input "126"
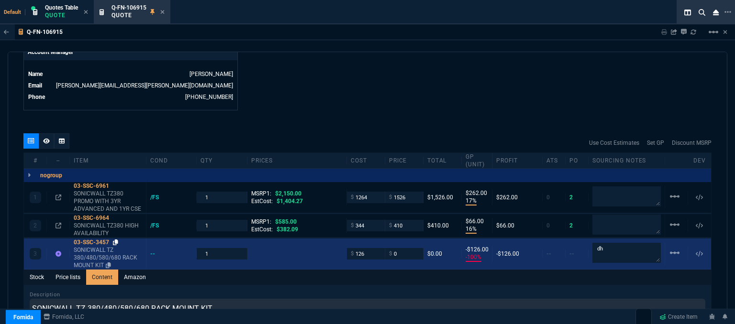
click at [118, 240] on icon at bounding box center [115, 243] width 5 height 6
drag, startPoint x: 393, startPoint y: 249, endPoint x: 378, endPoint y: 248, distance: 14.4
click at [378, 248] on div "3 03-SSC-3457 SONICWALL TZ 380/480/580/680 RACK MOUNT KIT -- 1 $ 126 $ 0 $0.00 …" at bounding box center [367, 254] width 687 height 31
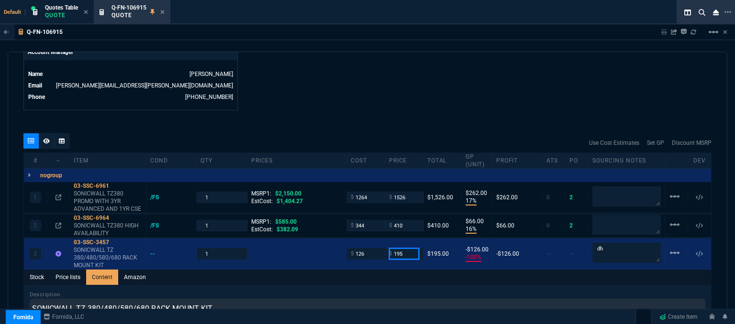
type input "195"
click at [454, 34] on div "Q-FN-106915 Sharing Q-FN-106915 Link Dev Link Share on Teams linear_scale" at bounding box center [367, 32] width 735 height 16
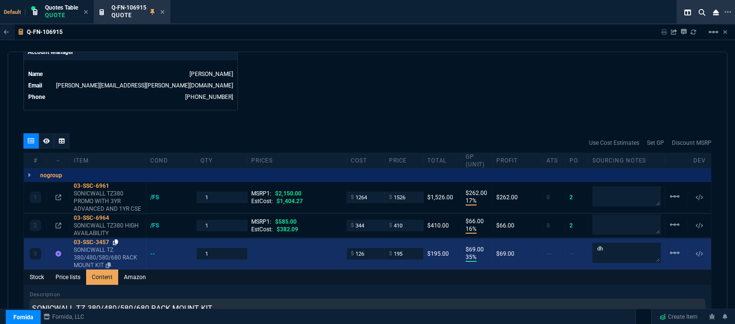
click at [116, 240] on icon at bounding box center [115, 243] width 5 height 6
click at [409, 248] on input "195" at bounding box center [404, 253] width 30 height 11
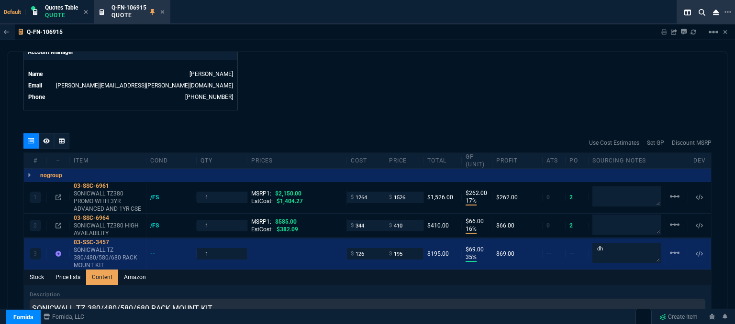
click at [164, 10] on icon at bounding box center [162, 12] width 4 height 6
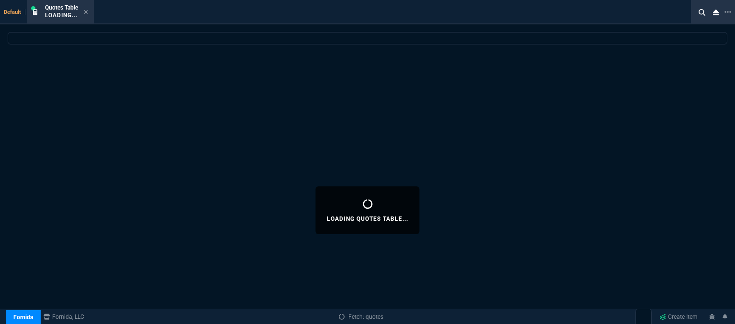
select select
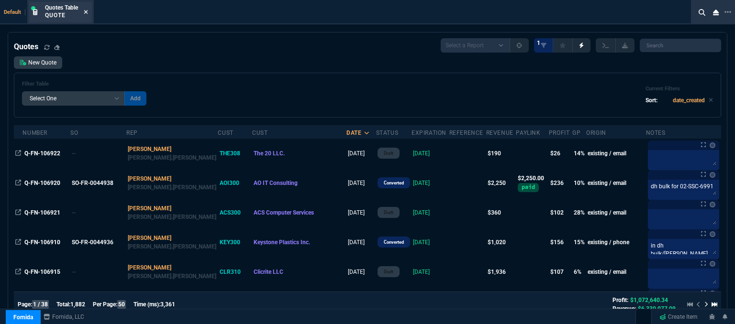
click at [85, 10] on icon at bounding box center [86, 12] width 4 height 4
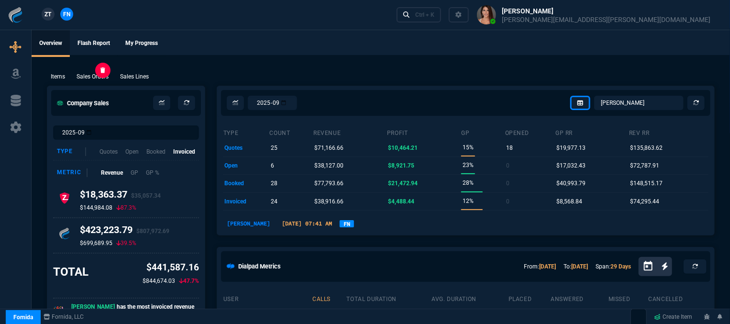
click at [100, 77] on p "Sales Orders" at bounding box center [93, 76] width 32 height 9
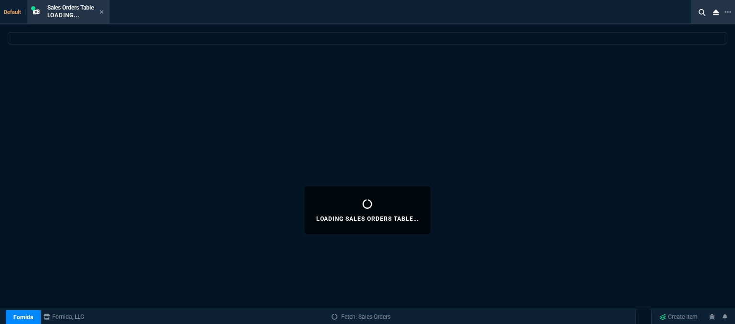
select select
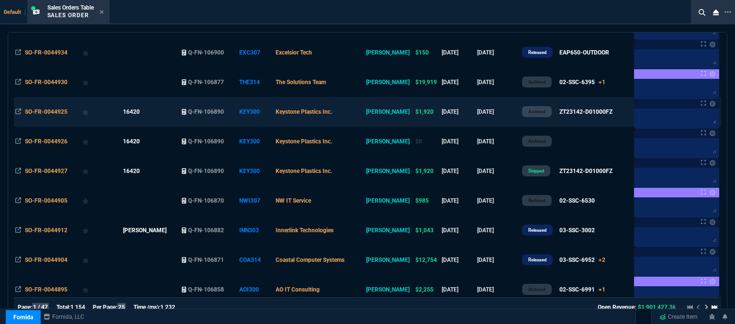
scroll to position [335, 0]
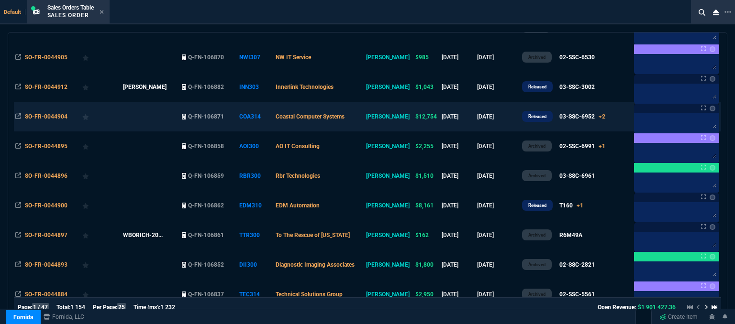
click at [365, 121] on td "Coastal Computer Systems" at bounding box center [319, 117] width 90 height 30
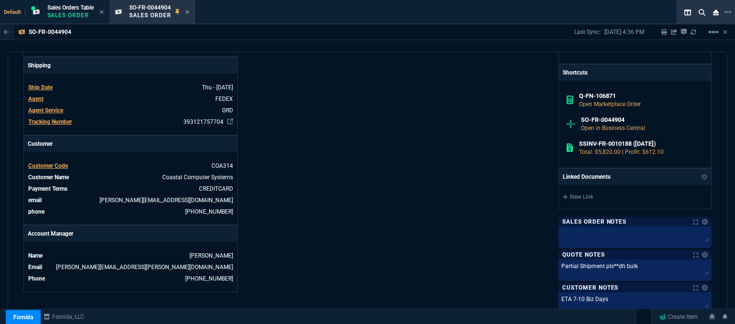
scroll to position [525, 0]
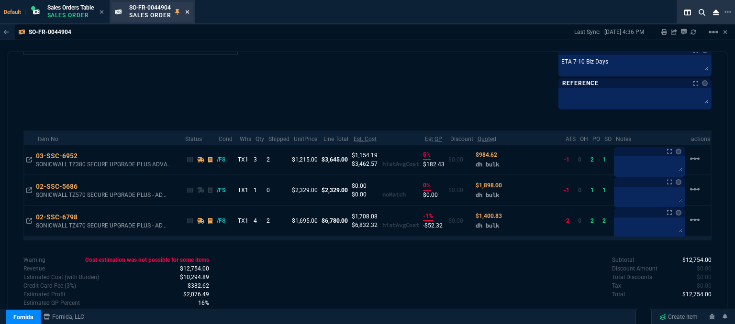
click at [188, 10] on icon at bounding box center [187, 12] width 4 height 6
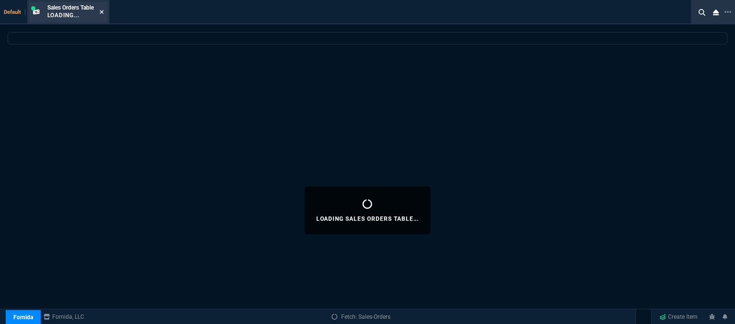
select select
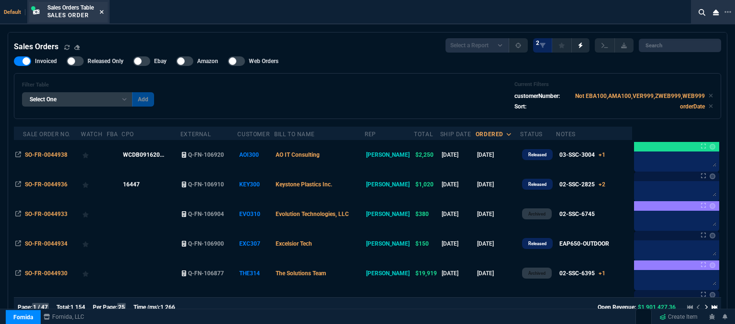
click at [103, 11] on icon at bounding box center [102, 12] width 4 height 4
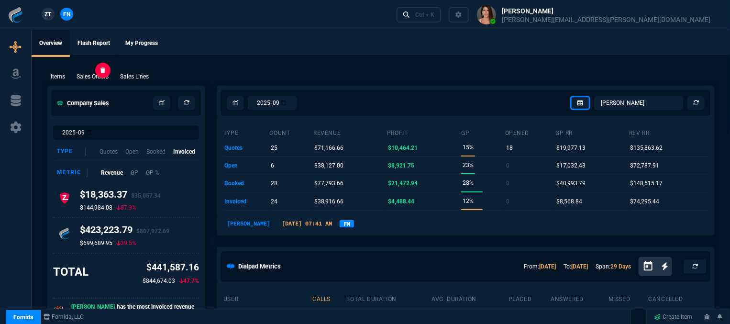
click at [81, 80] on p "Sales Orders" at bounding box center [93, 76] width 32 height 9
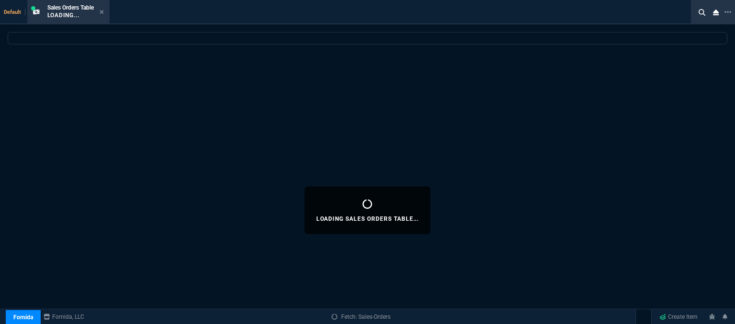
select select
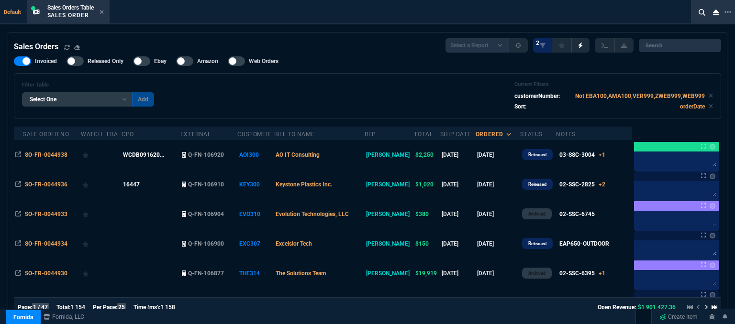
scroll to position [48, 0]
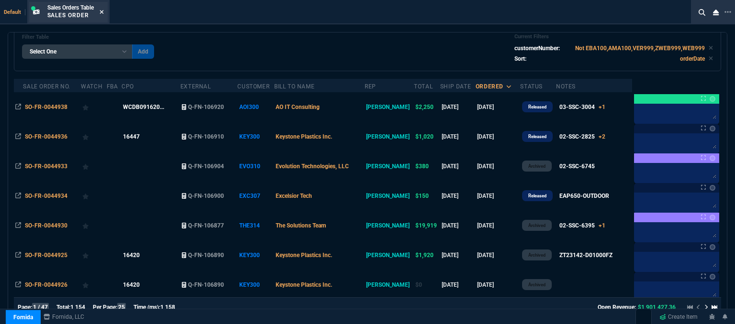
click at [103, 10] on icon at bounding box center [102, 12] width 4 height 6
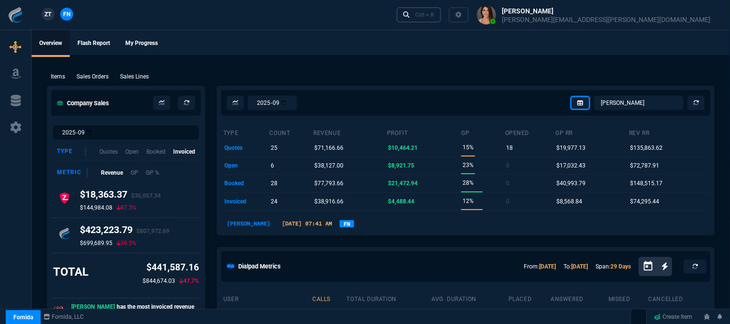
click at [434, 16] on div "Ctrl + K" at bounding box center [424, 15] width 19 height 8
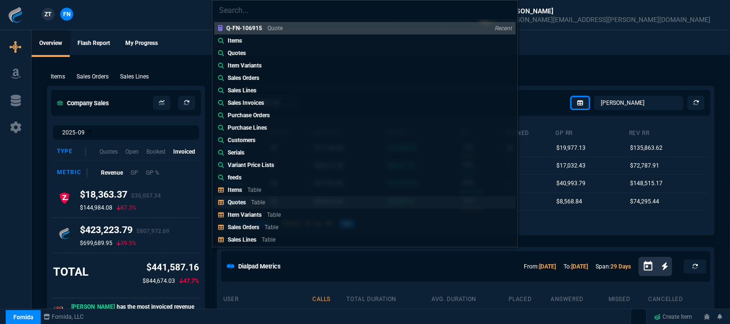
click at [264, 203] on p "Table" at bounding box center [258, 202] width 14 height 7
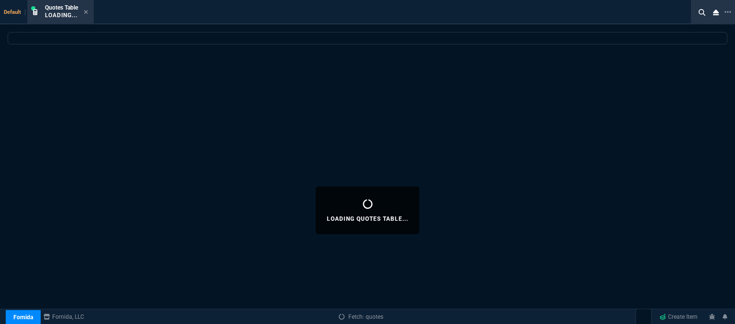
select select
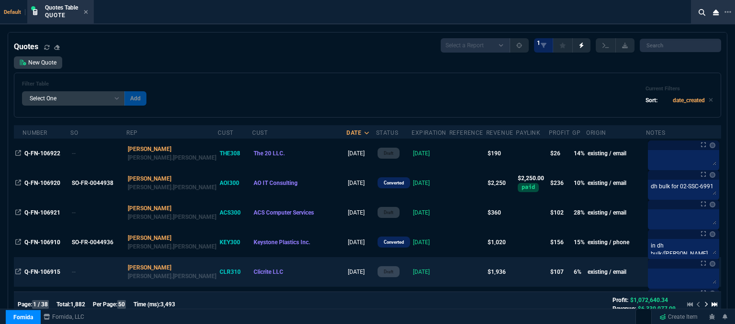
click at [449, 279] on td at bounding box center [467, 272] width 37 height 30
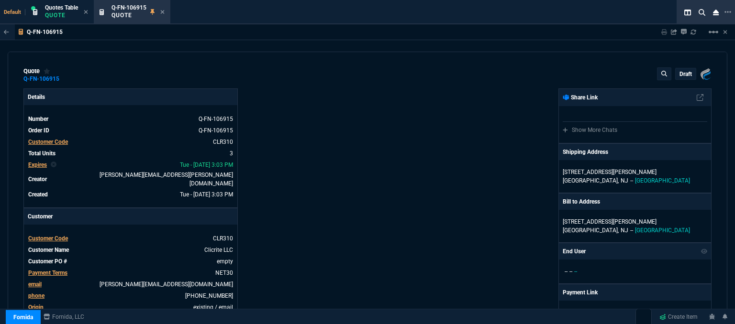
type input "17"
type input "262"
type input "2150"
type input "16"
type input "66"
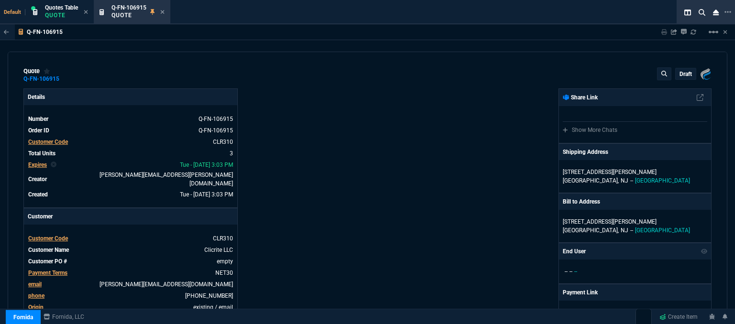
type input "585"
type input "35"
type input "69"
type input "29"
type input "30"
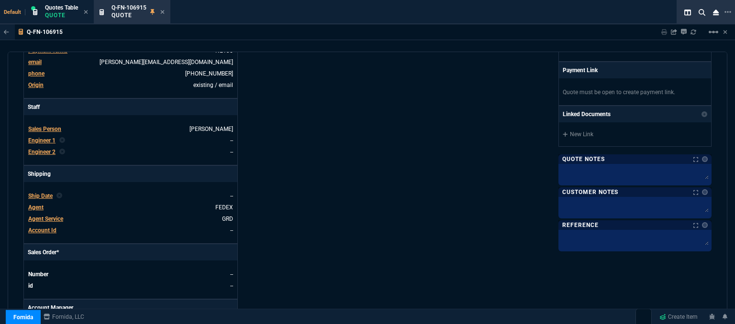
scroll to position [239, 0]
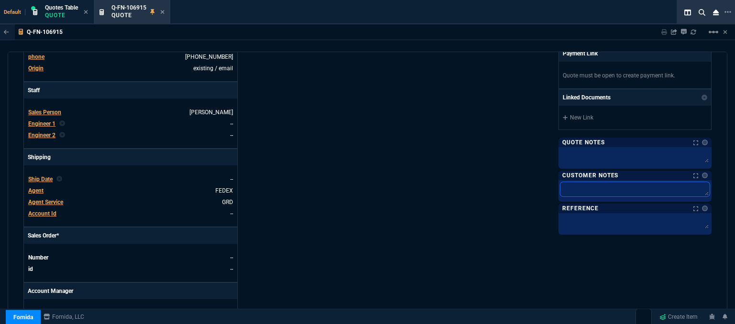
click at [603, 188] on textarea at bounding box center [634, 189] width 149 height 14
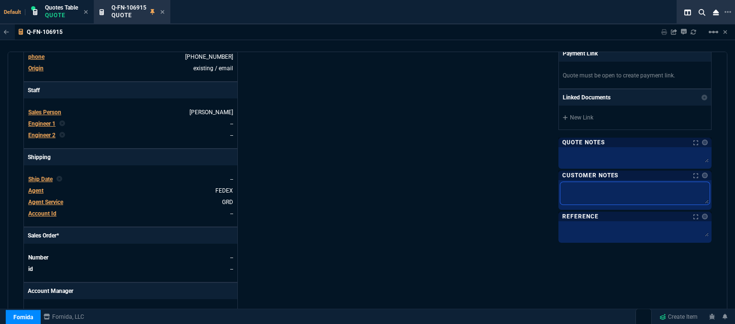
type textarea "E"
type textarea "ET"
type textarea "ETA"
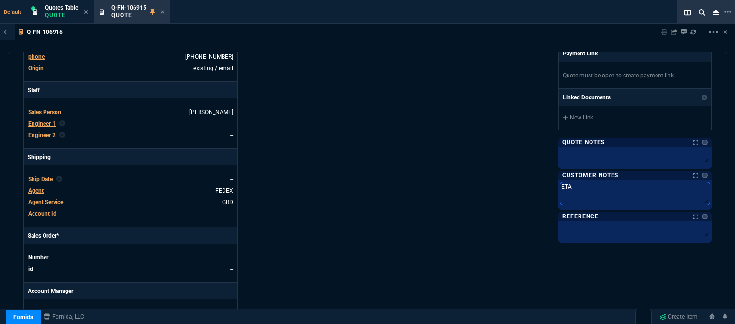
type textarea "ETA"
type textarea "ETA 5"
type textarea "ETA 5-"
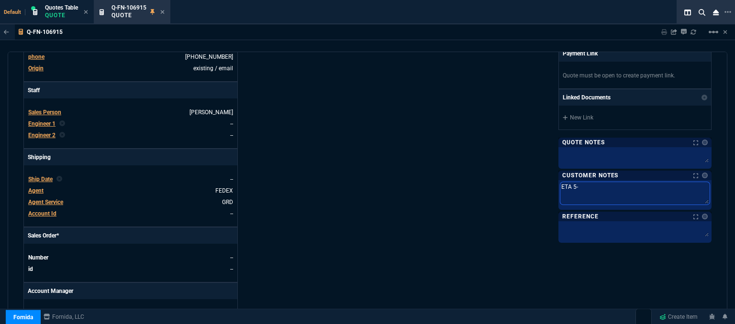
type textarea "ETA 5-7"
type textarea "ETA 5-7 B"
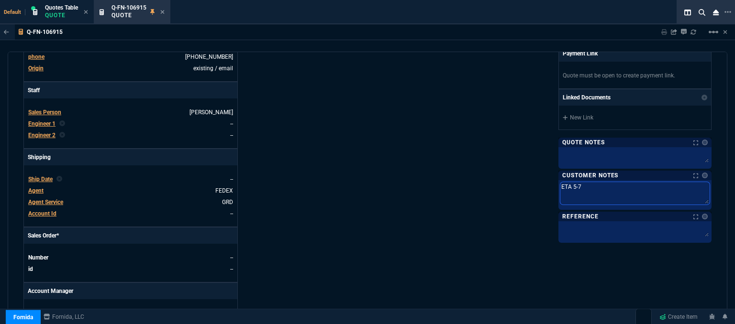
type textarea "ETA 5-7 B"
type textarea "ETA 5-7 Bi"
type textarea "ETA 5-7 Biz"
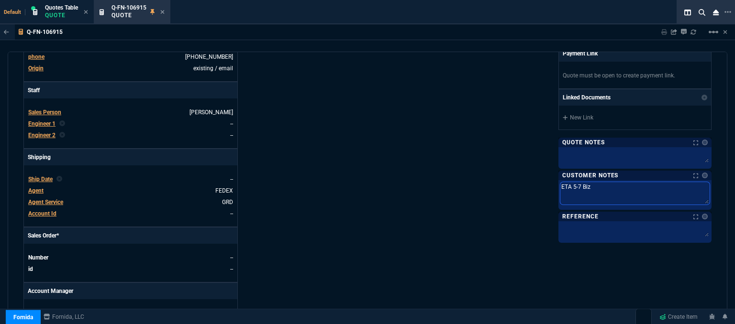
type textarea "ETA 5-7 Biz"
type textarea "ETA 5-7 Biz D"
type textarea "ETA 5-7 Biz Da"
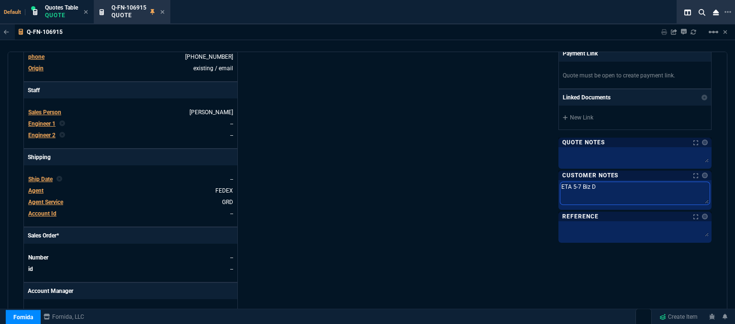
type textarea "ETA 5-7 Biz Da"
type textarea "ETA 5-7 Biz Day"
type textarea "ETA 5-7 Biz Days"
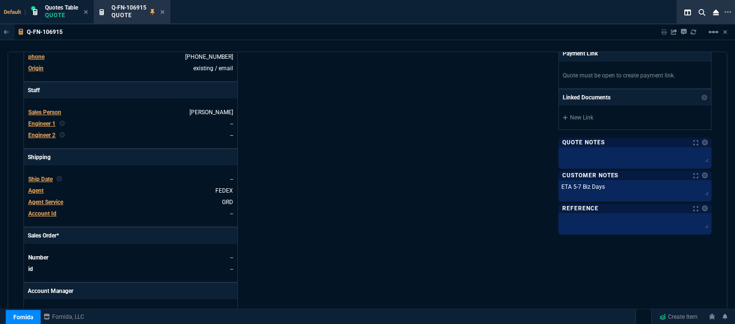
click at [421, 196] on div "Fornida, LLC 2609 Technology Dr Suite 300 Plano, TX 75074 Share Link Show More …" at bounding box center [539, 99] width 344 height 500
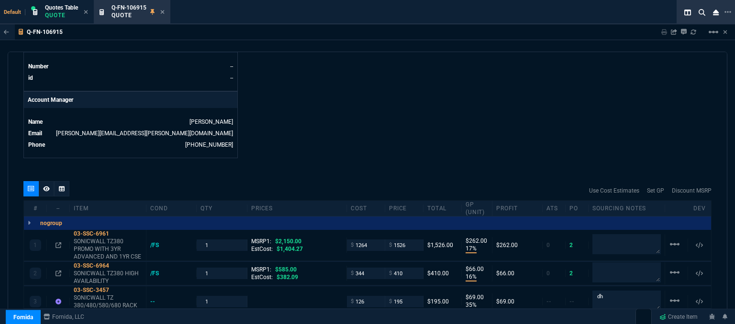
scroll to position [526, 0]
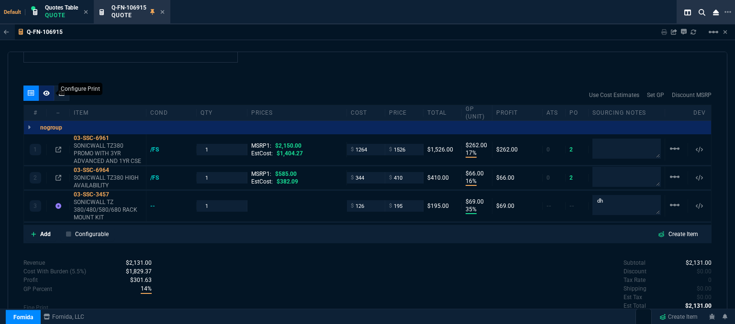
click at [44, 90] on icon at bounding box center [46, 92] width 7 height 5
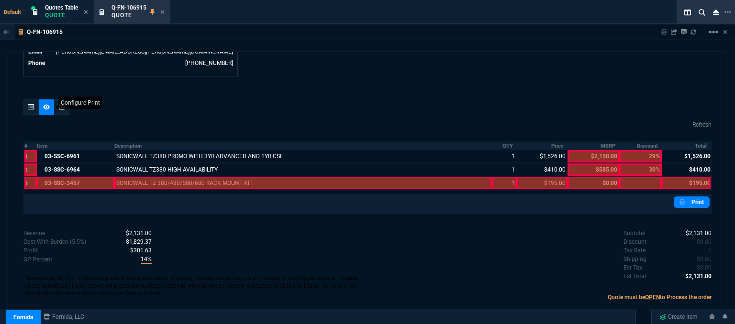
scroll to position [503, 0]
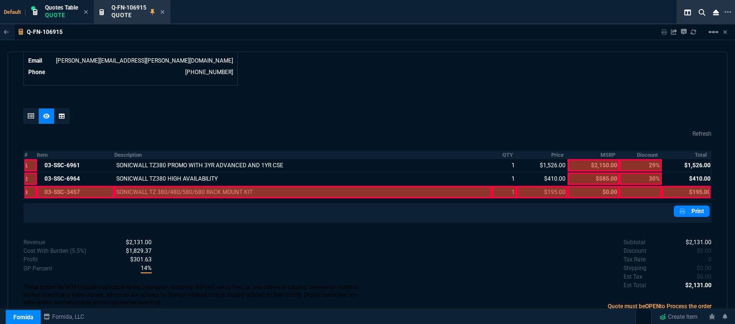
click at [90, 186] on div at bounding box center [75, 192] width 77 height 12
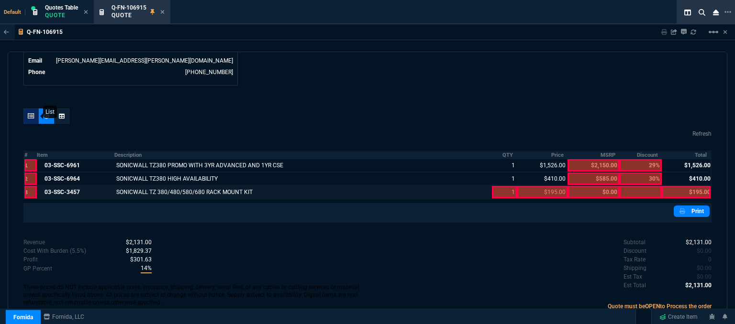
click at [31, 113] on icon at bounding box center [31, 116] width 7 height 6
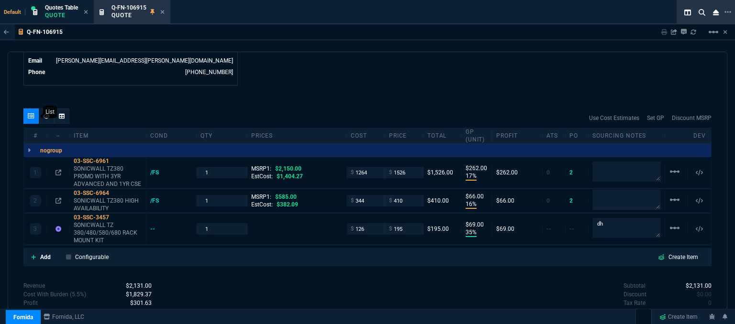
type input "17"
type input "262"
type input "16"
type input "66"
type input "35"
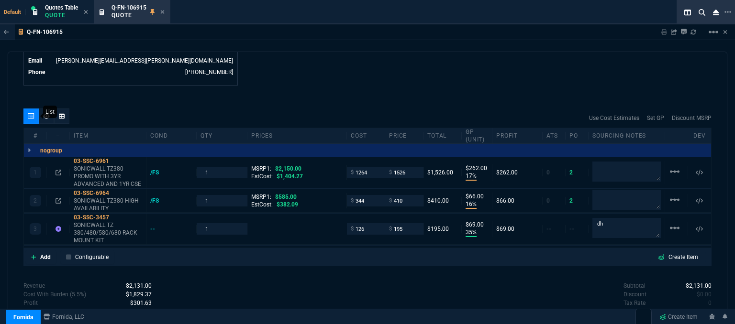
type input "69"
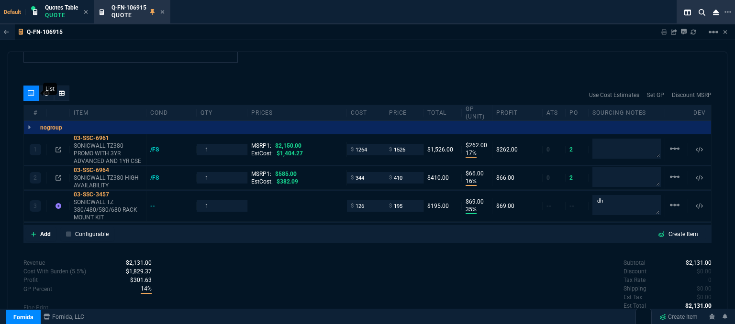
type input "29"
type input "30"
click at [96, 204] on p "SONICWALL TZ 380/480/580/680 RACK MOUNT KIT" at bounding box center [108, 210] width 68 height 23
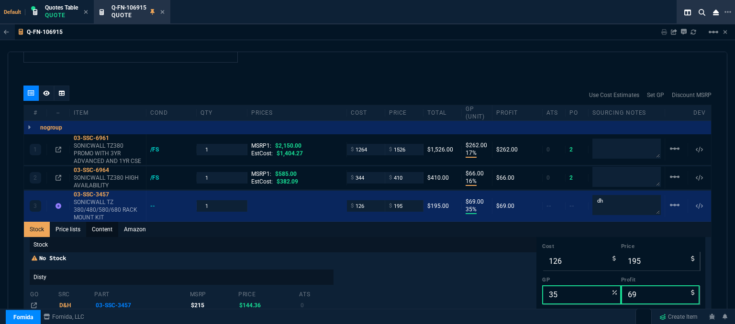
click at [96, 222] on link "Content" at bounding box center [102, 229] width 32 height 15
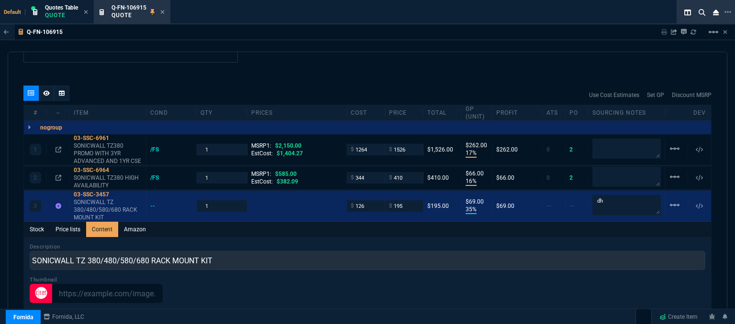
scroll to position [0, 0]
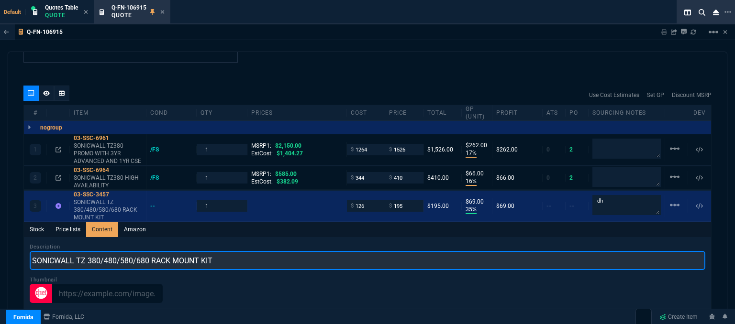
click at [89, 251] on input "SONICWALL TZ 380/480/580/680 RACK MOUNT KIT" at bounding box center [368, 260] width 676 height 19
type input "SONICWALL TZ380/480/580/680 RACK MOUNT KIT"
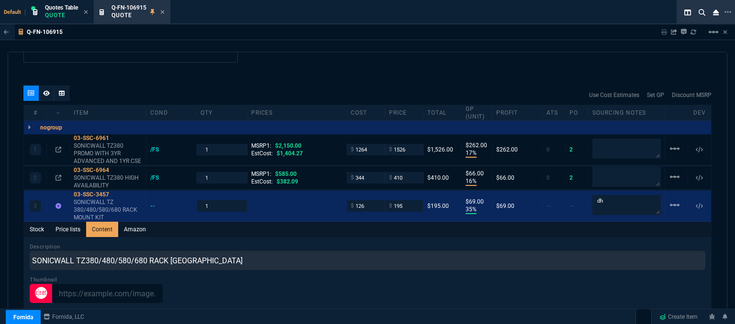
click at [254, 57] on div "quote Q-FN-106915 Clicrite LLC draft Fornida, LLC 2609 Technology Dr Suite 300 …" at bounding box center [368, 190] width 720 height 276
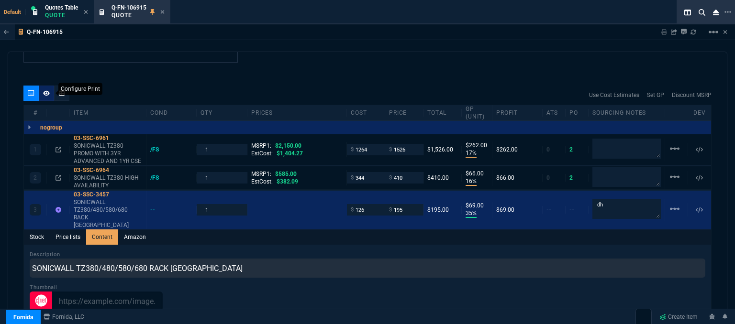
click at [45, 90] on icon at bounding box center [46, 92] width 7 height 5
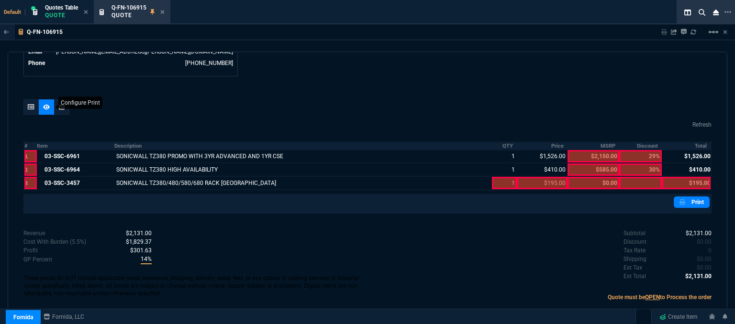
scroll to position [503, 0]
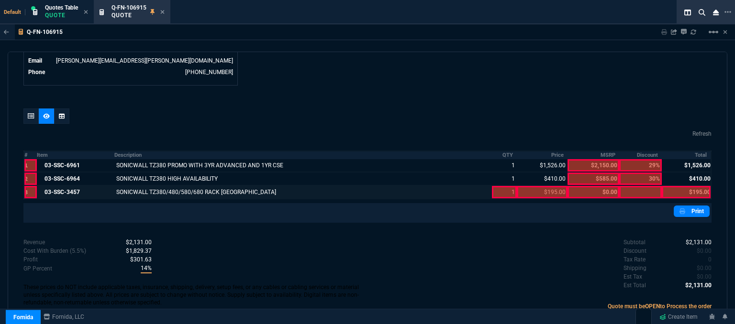
click at [506, 186] on div at bounding box center [504, 192] width 24 height 12
click at [695, 187] on div at bounding box center [686, 192] width 49 height 12
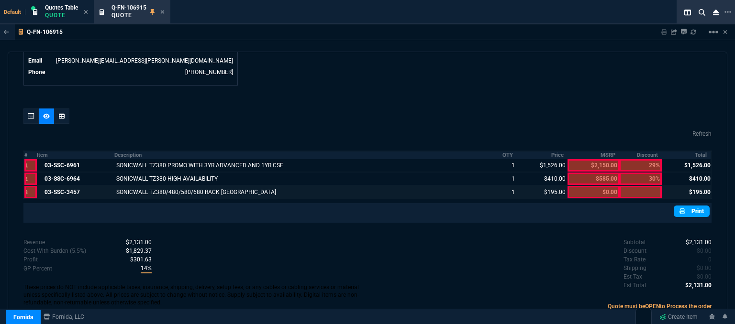
click at [690, 206] on link "Print" at bounding box center [692, 211] width 36 height 11
click at [163, 12] on icon at bounding box center [163, 12] width 4 height 4
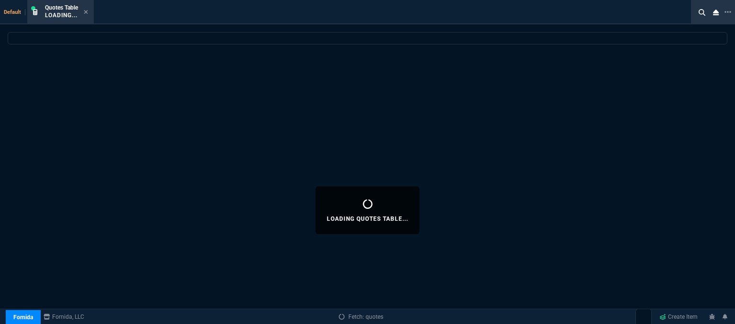
select select
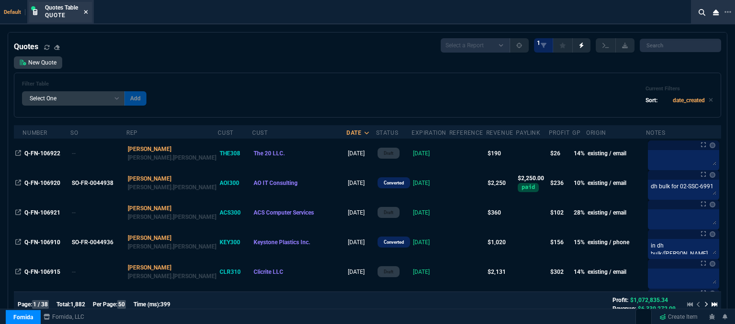
click at [87, 11] on icon at bounding box center [86, 12] width 4 height 4
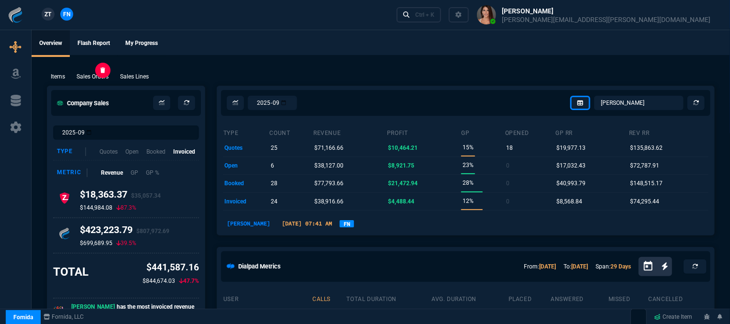
click at [100, 76] on p "Sales Orders" at bounding box center [93, 76] width 32 height 9
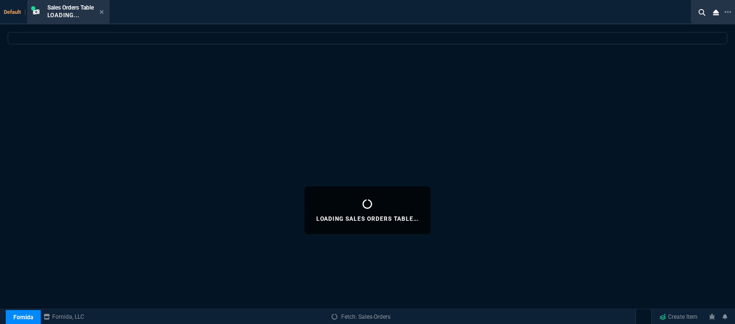
select select
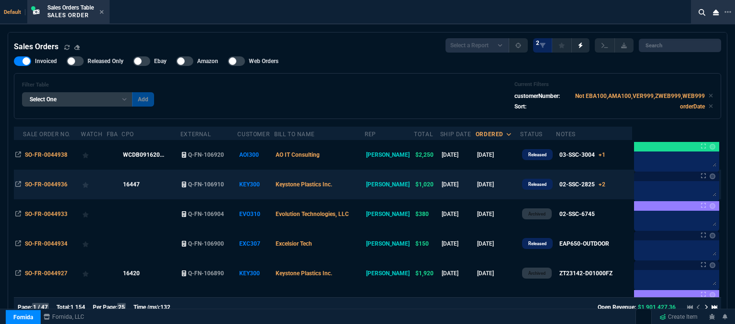
click at [364, 185] on td "Keystone Plastics Inc." at bounding box center [319, 185] width 90 height 30
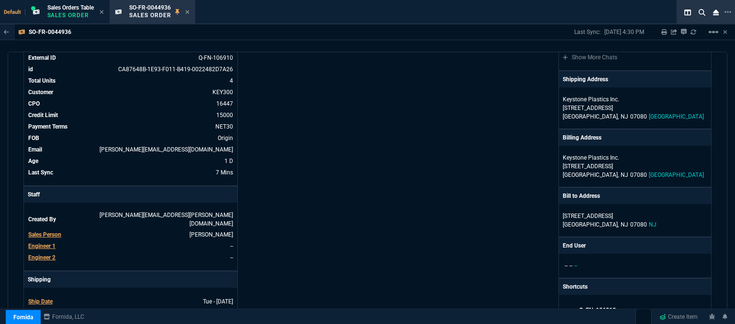
scroll to position [144, 0]
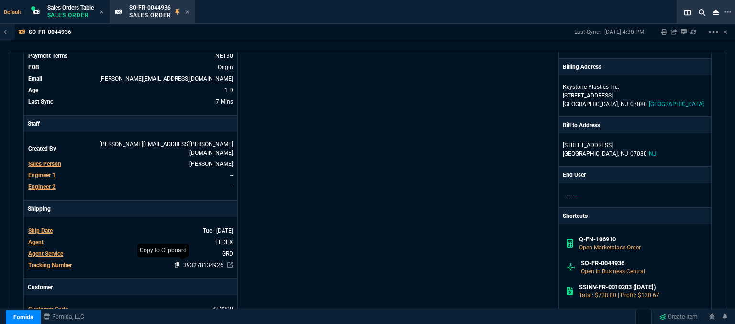
click at [175, 265] on icon at bounding box center [177, 265] width 5 height 6
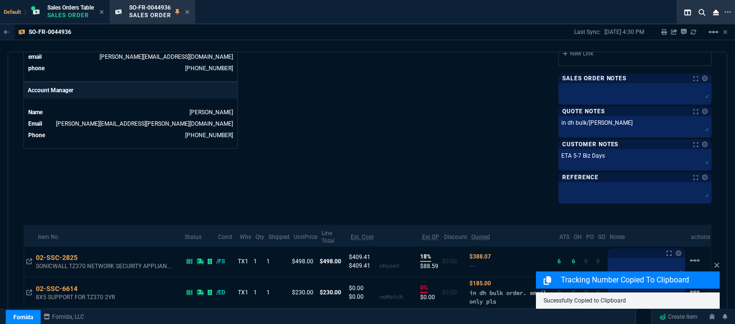
scroll to position [478, 0]
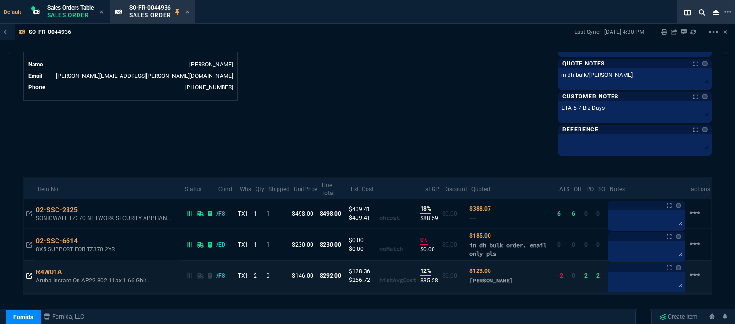
click at [27, 273] on icon at bounding box center [29, 276] width 6 height 6
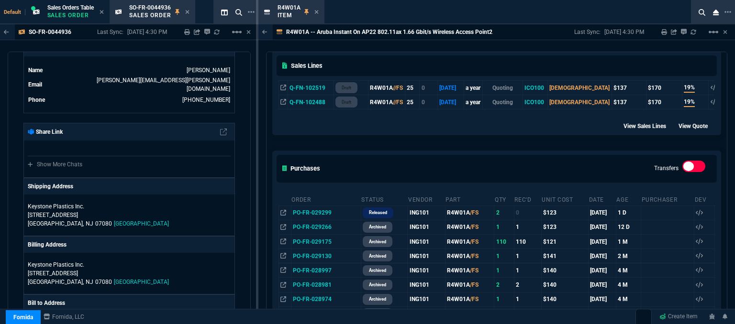
scroll to position [526, 0]
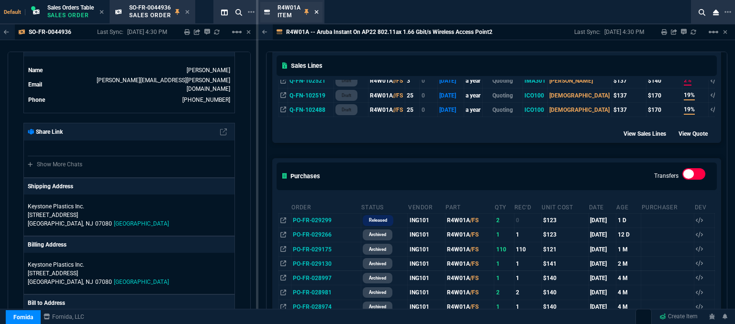
click at [315, 9] on icon at bounding box center [316, 12] width 4 height 6
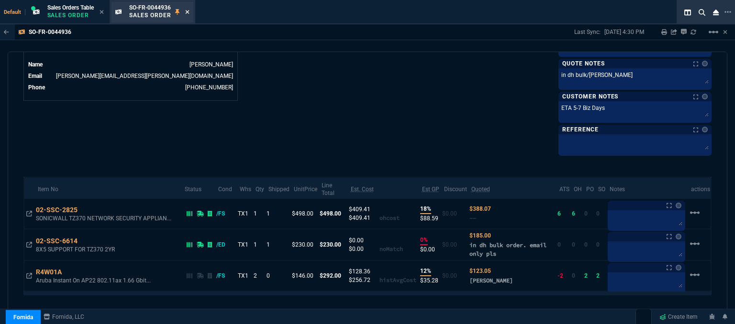
click at [189, 12] on icon at bounding box center [187, 12] width 4 height 6
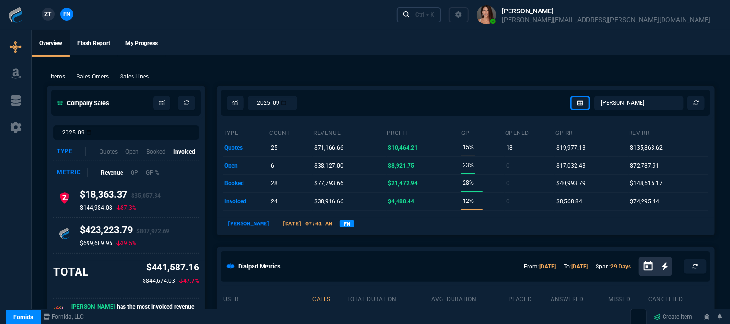
click at [434, 18] on div "Ctrl + K" at bounding box center [424, 15] width 19 height 8
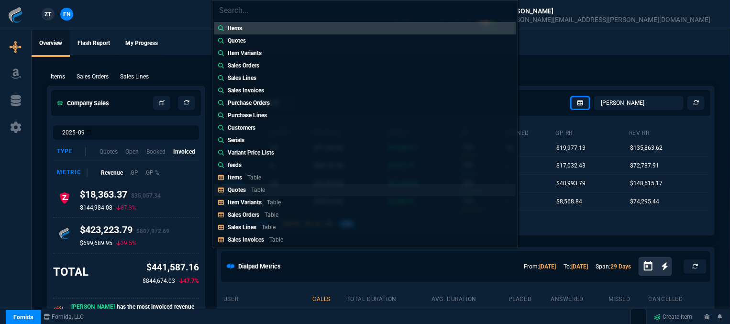
click at [261, 189] on p "Table" at bounding box center [258, 190] width 14 height 7
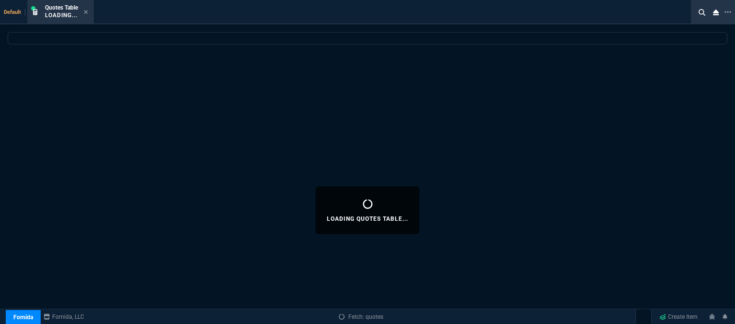
select select
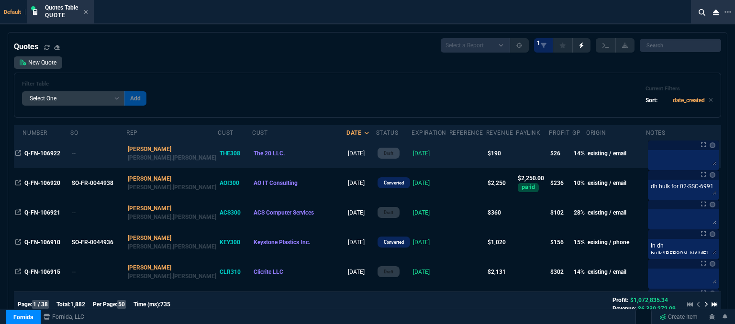
click at [449, 151] on td at bounding box center [467, 154] width 37 height 30
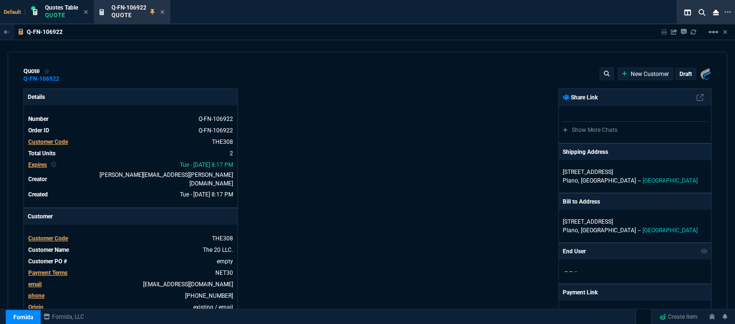
type input "17"
type input "6"
type input "19"
type input "29"
type input "215"
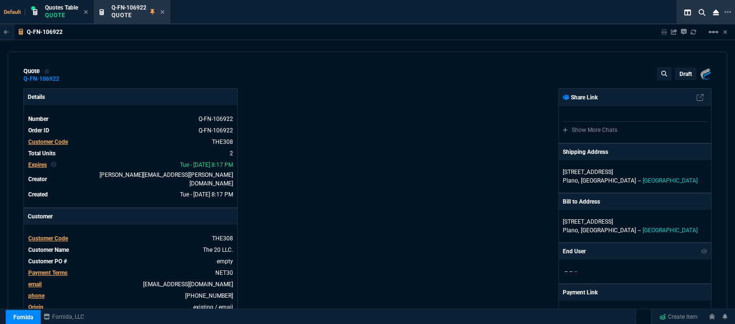
type input "28"
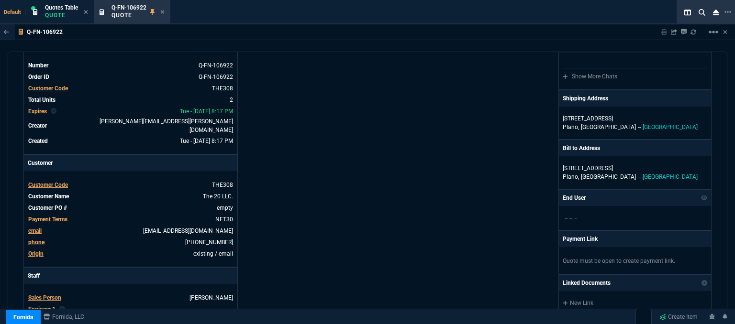
scroll to position [0, 0]
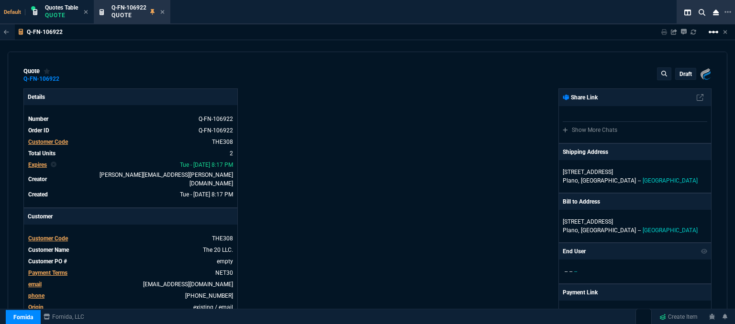
click at [712, 33] on mat-icon "linear_scale" at bounding box center [713, 31] width 11 height 11
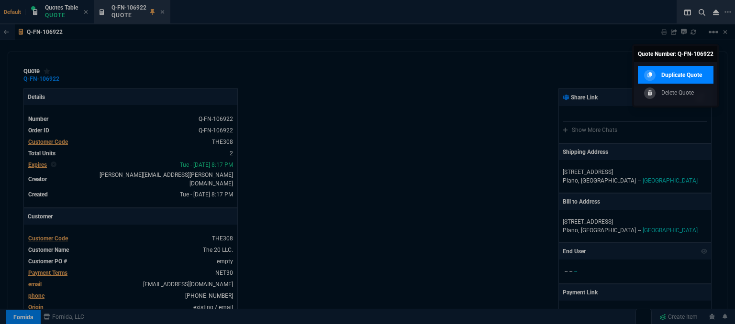
click at [689, 77] on p "Duplicate Quote" at bounding box center [681, 75] width 41 height 9
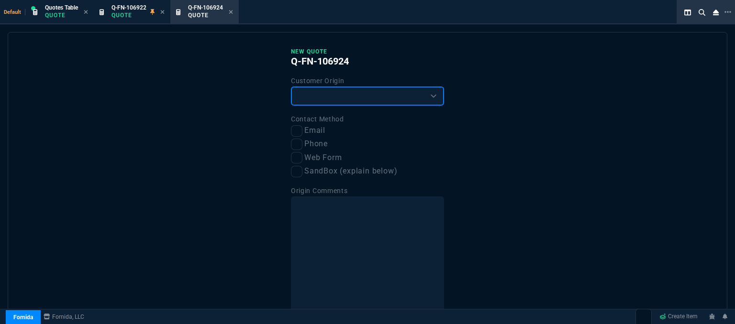
click at [362, 102] on select "Existing Customer Amazon Lead (first order) Website Lead (first order) Called (…" at bounding box center [367, 96] width 153 height 19
select select "existing"
click at [291, 87] on select "Existing Customer Amazon Lead (first order) Website Lead (first order) Called (…" at bounding box center [367, 96] width 153 height 19
click at [352, 96] on select "Existing Customer Amazon Lead (first order) Website Lead (first order) Called (…" at bounding box center [367, 96] width 153 height 19
click at [291, 87] on select "Existing Customer Amazon Lead (first order) Website Lead (first order) Called (…" at bounding box center [367, 96] width 153 height 19
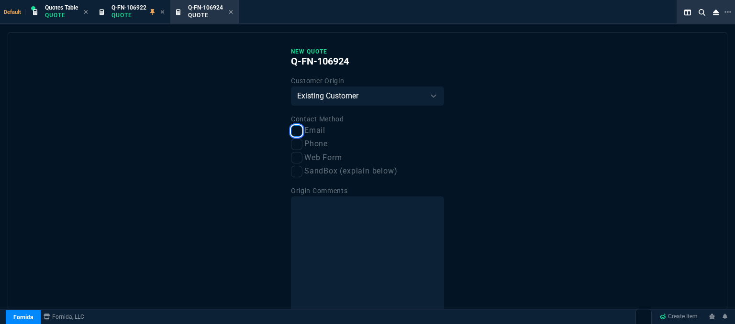
click at [292, 133] on input "Email" at bounding box center [296, 130] width 11 height 11
checkbox input "true"
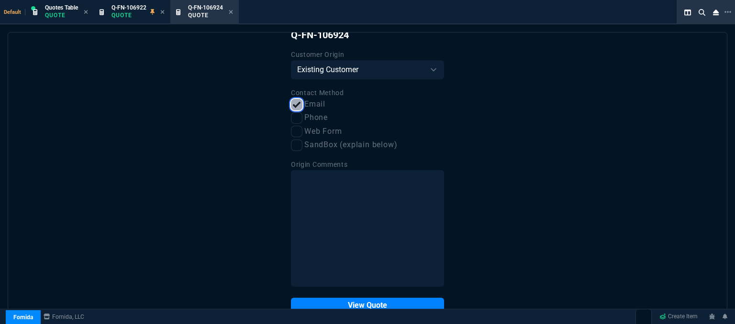
scroll to position [48, 0]
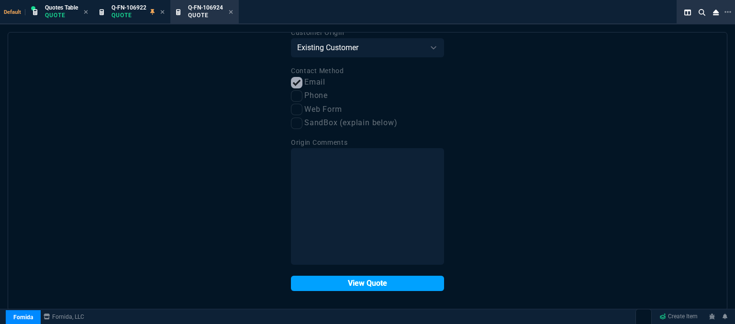
click at [371, 283] on button "View Quote" at bounding box center [367, 283] width 153 height 15
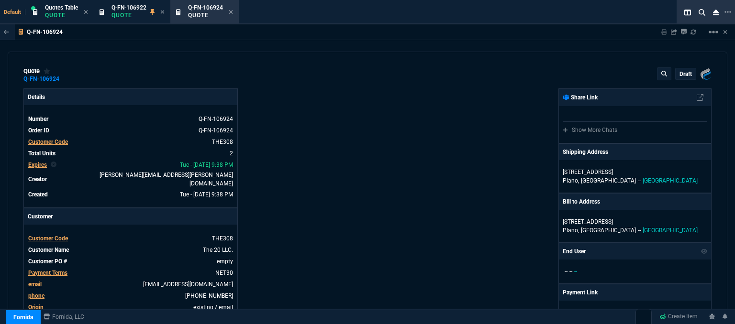
type input "17"
type input "6"
type input "19"
type input "29"
type input "28"
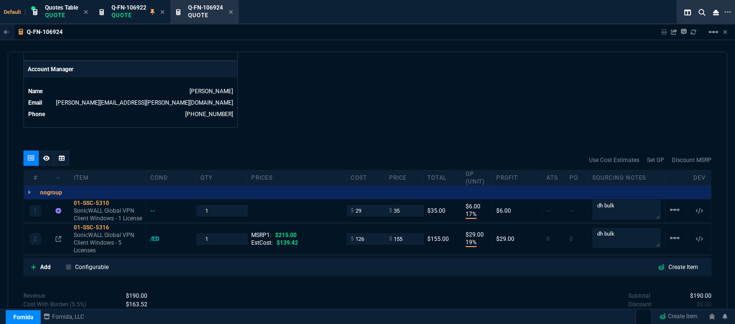
scroll to position [514, 0]
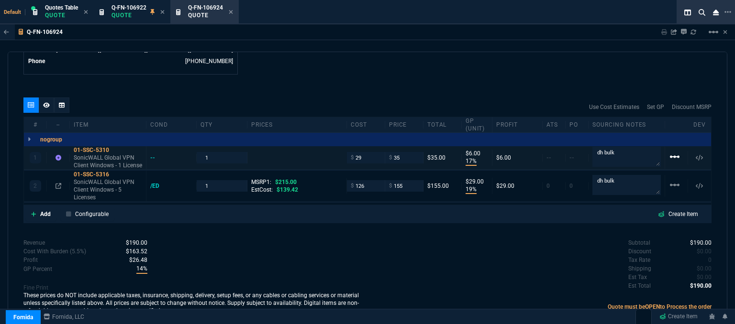
click at [673, 151] on mat-icon "linear_scale" at bounding box center [674, 156] width 11 height 11
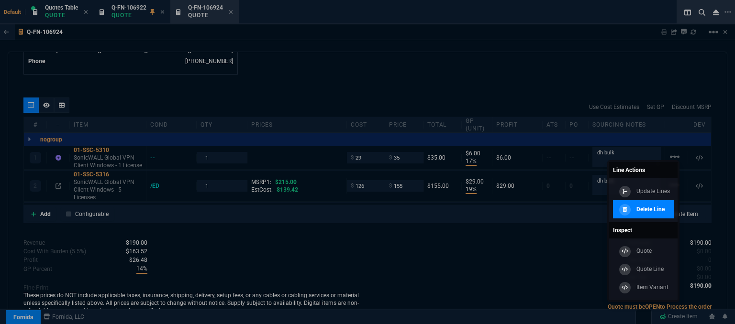
drag, startPoint x: 654, startPoint y: 207, endPoint x: 410, endPoint y: 29, distance: 302.7
click at [654, 208] on p "Delete Line" at bounding box center [650, 209] width 28 height 9
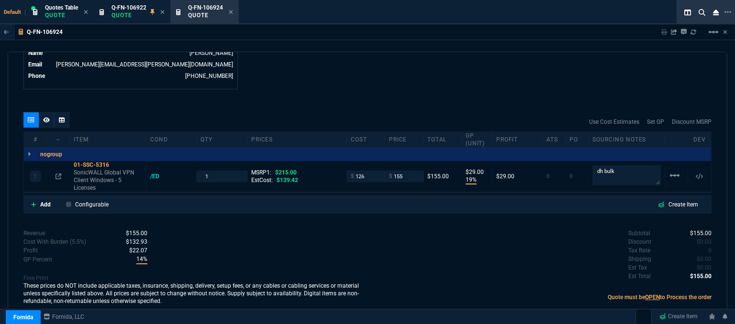
type input "19"
type input "29"
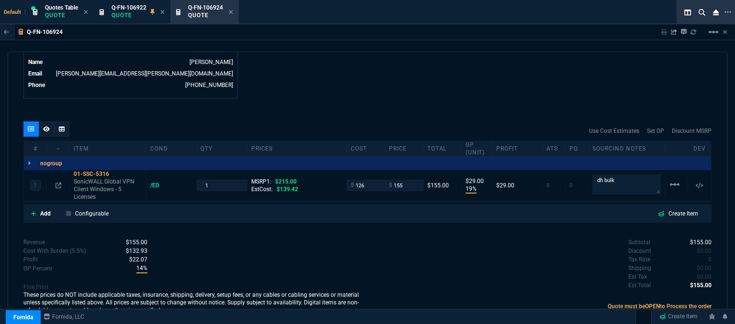
type input "28"
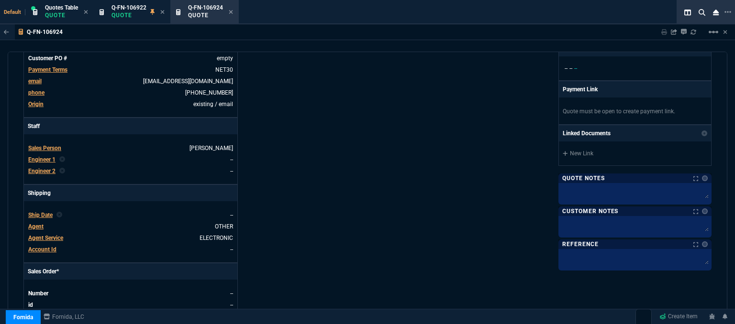
scroll to position [0, 0]
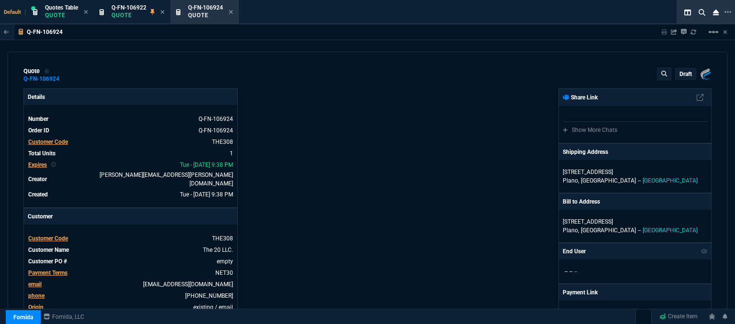
click at [234, 255] on nx-fornida-erp-specs "Customer Code THE308 Customer Name The 20 LLC. Customer PO # empty Payment Term…" at bounding box center [130, 273] width 213 height 96
click at [231, 257] on link "empty" at bounding box center [224, 261] width 18 height 9
click at [229, 257] on link "empty" at bounding box center [224, 261] width 18 height 9
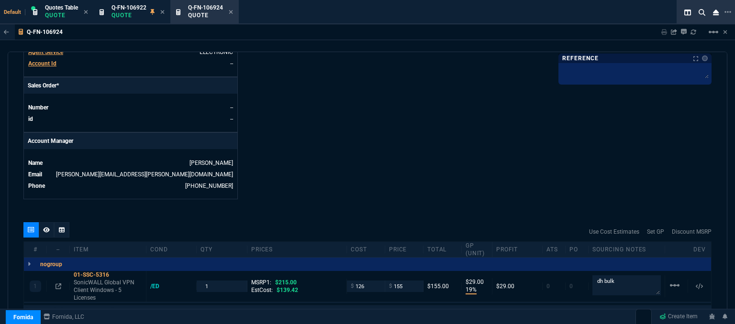
scroll to position [431, 0]
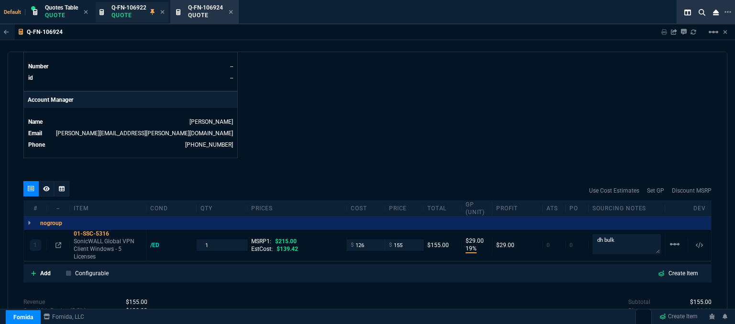
click at [124, 9] on span "Q-FN-106922" at bounding box center [128, 7] width 35 height 7
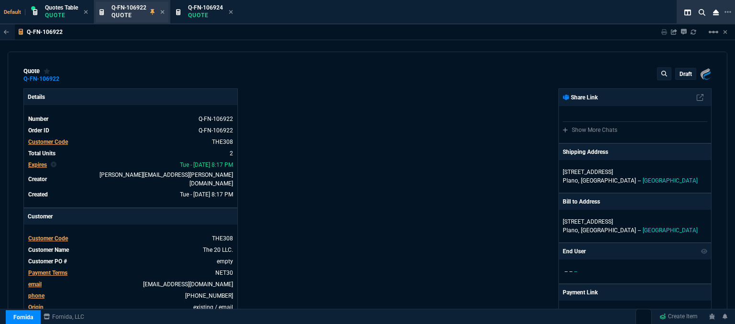
type input "17"
type input "6"
type input "19"
type input "29"
type input "28"
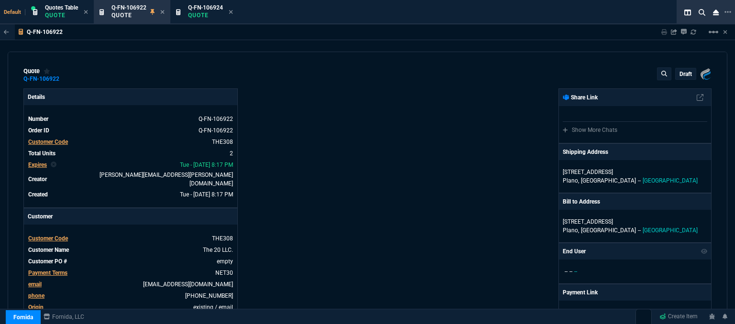
scroll to position [191, 0]
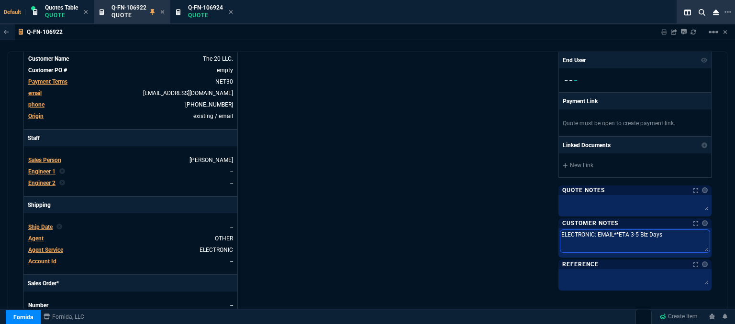
drag, startPoint x: 674, startPoint y: 231, endPoint x: 434, endPoint y: 231, distance: 239.2
click at [434, 231] on div "Fornida, LLC [STREET_ADDRESS] Share Link Show More Chats Shipping Address [STRE…" at bounding box center [539, 147] width 344 height 500
click at [207, 8] on span "Q-FN-106924" at bounding box center [205, 7] width 35 height 7
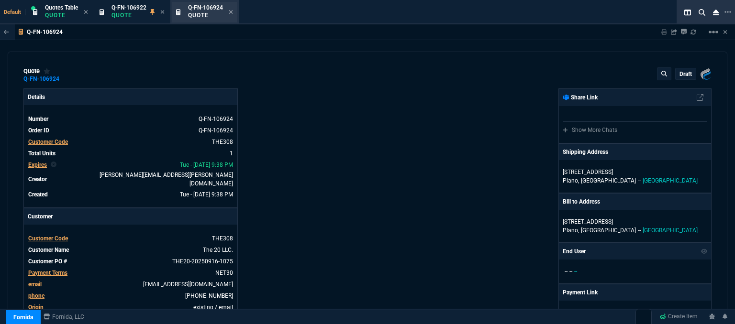
type input "19"
type input "29"
type input "28"
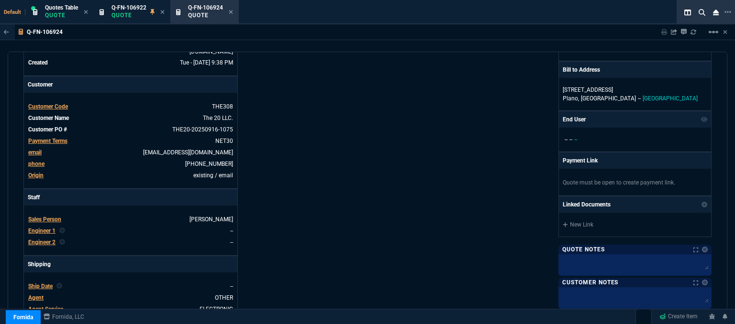
scroll to position [239, 0]
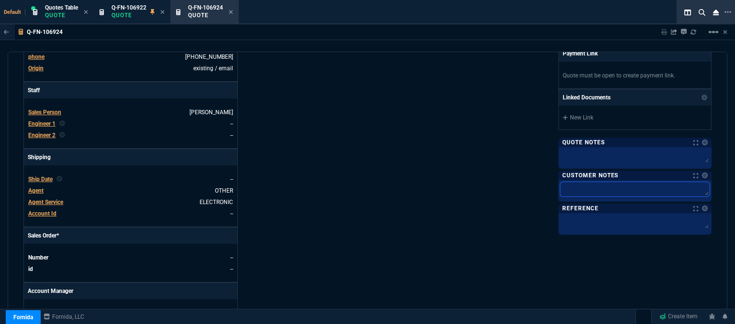
click at [603, 192] on textarea at bounding box center [634, 189] width 149 height 14
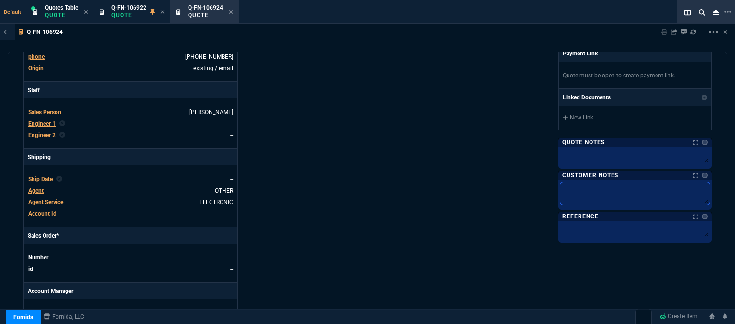
paste textarea "ELECTRONIC: EMAIL**ETA 3-5 Biz Days"
type textarea "ELECTRONIC: EMAIL**ETA 3-5 Biz Days"
click at [397, 156] on div "Fornida, LLC 2609 Technology Dr Suite 300 Plano, TX 75074 Share Link Show More …" at bounding box center [539, 99] width 344 height 500
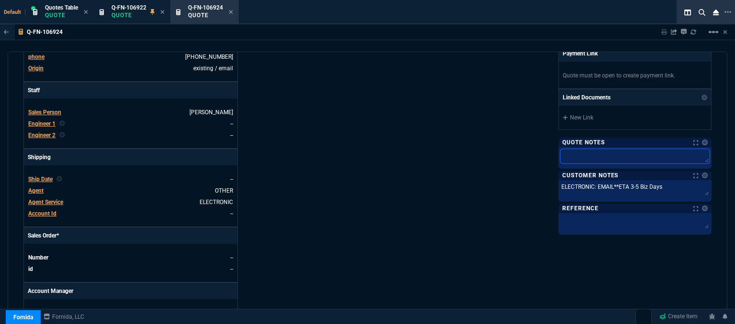
click at [598, 158] on textarea at bounding box center [634, 156] width 149 height 14
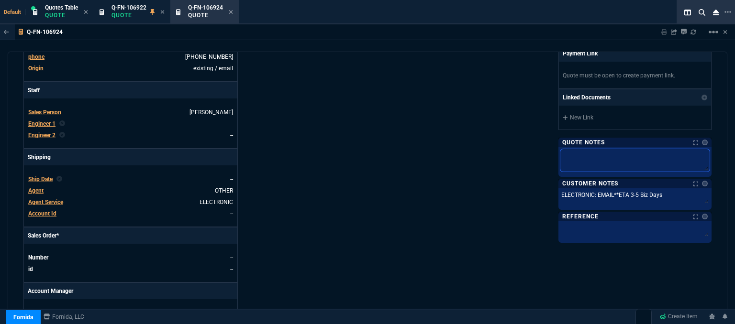
type textarea "d"
type textarea "dh"
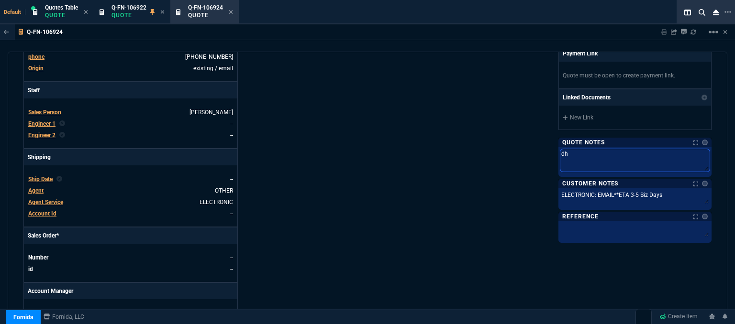
type textarea "dh"
type textarea "dh b"
type textarea "dh bu"
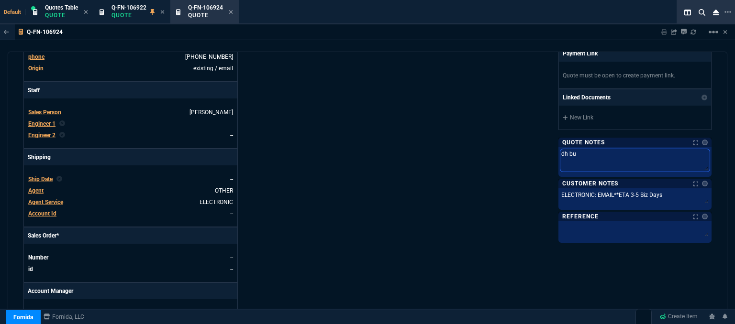
type textarea "dh bul"
type textarea "dh bulk"
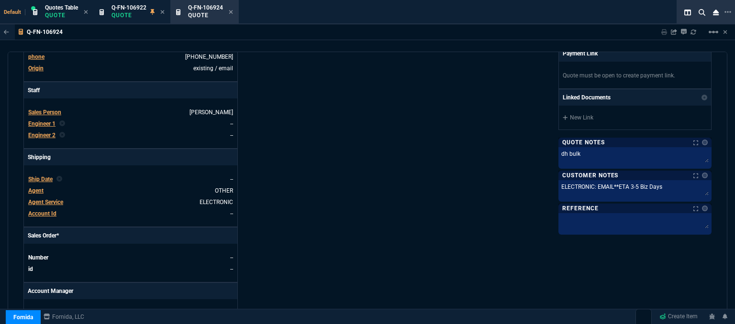
click at [490, 166] on div "Fornida, LLC 2609 Technology Dr Suite 300 Plano, TX 75074 Share Link Show More …" at bounding box center [539, 99] width 344 height 500
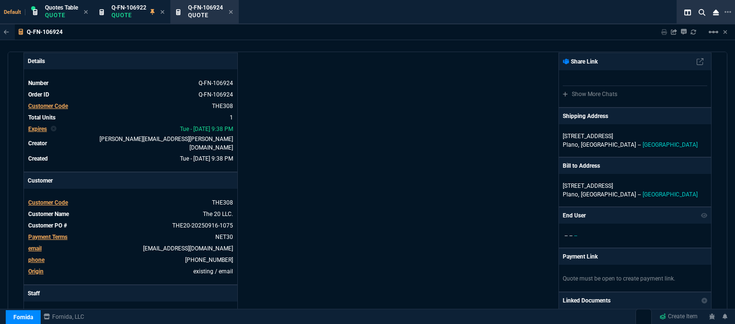
scroll to position [0, 0]
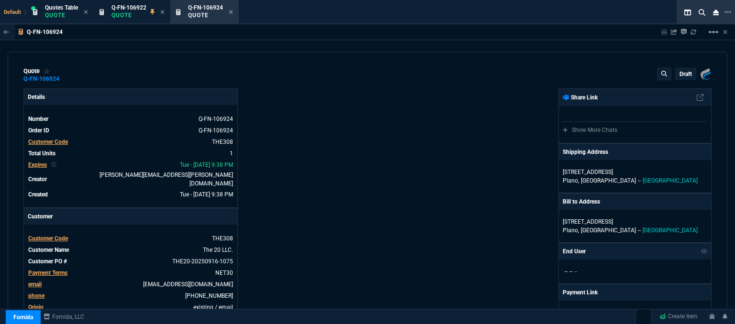
click at [679, 74] on p "draft" at bounding box center [685, 74] width 12 height 8
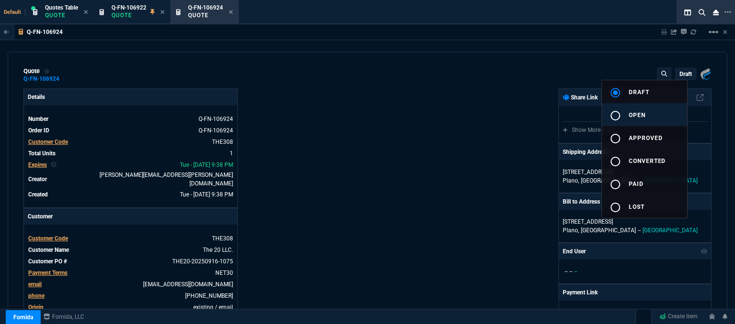
click at [648, 105] on button "radio_button_unchecked open" at bounding box center [644, 114] width 85 height 23
click at [479, 123] on div at bounding box center [367, 162] width 735 height 324
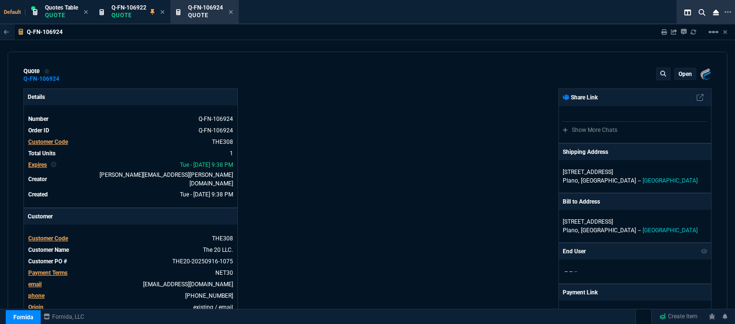
type input "19"
type input "29"
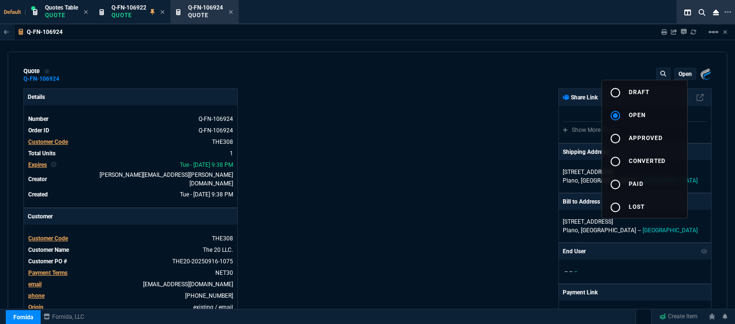
type input "28"
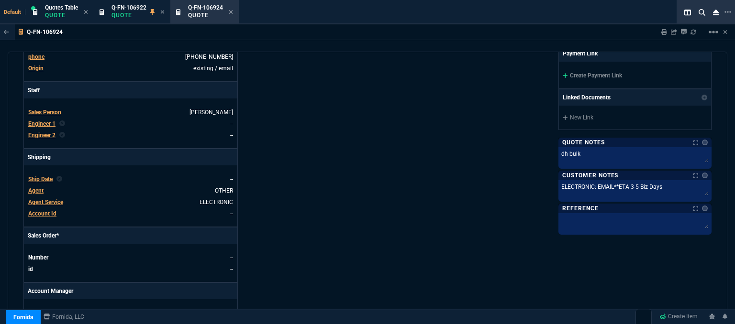
scroll to position [383, 0]
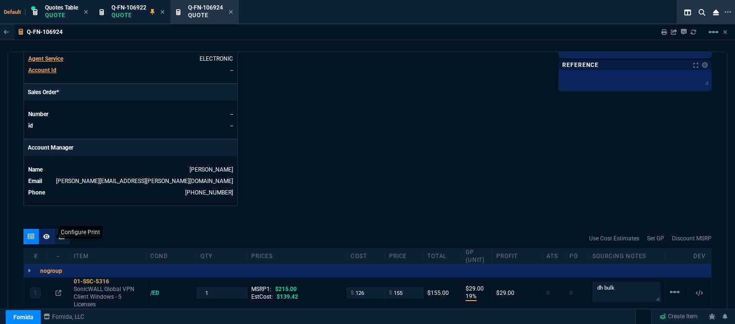
click at [44, 233] on fa-icon at bounding box center [46, 236] width 7 height 7
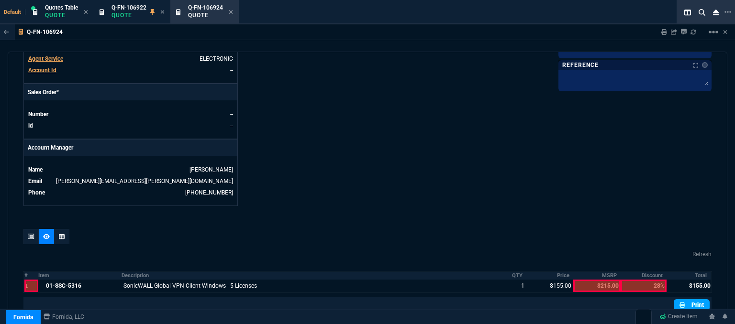
click at [690, 299] on link "Print" at bounding box center [692, 304] width 36 height 11
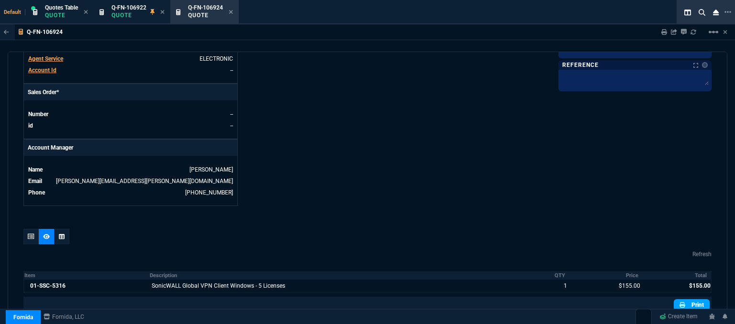
scroll to position [467, 0]
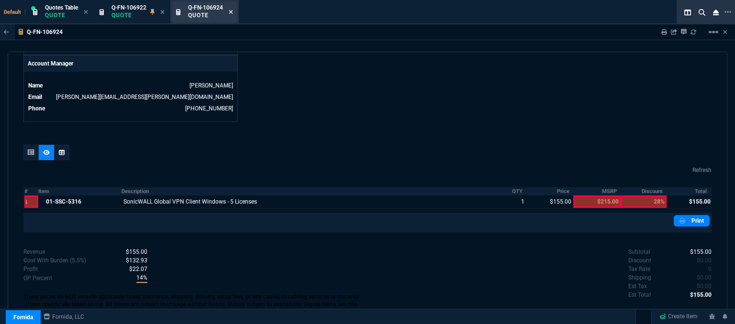
click at [232, 11] on icon at bounding box center [231, 12] width 4 height 6
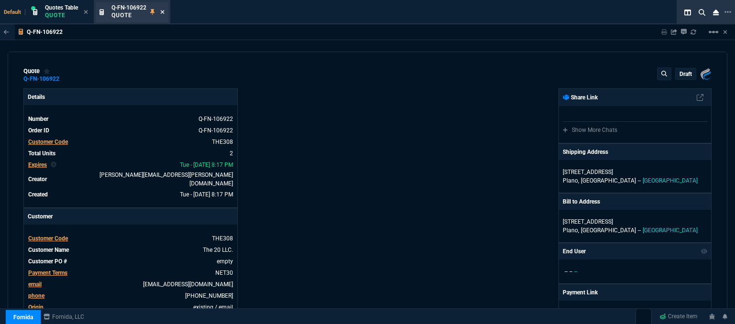
click at [164, 13] on icon at bounding box center [162, 12] width 4 height 6
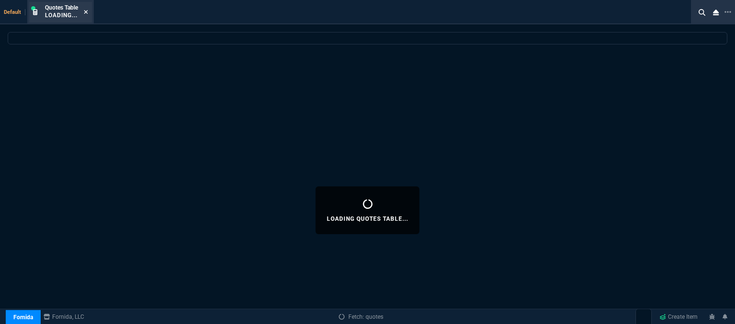
click at [84, 10] on icon at bounding box center [86, 12] width 4 height 6
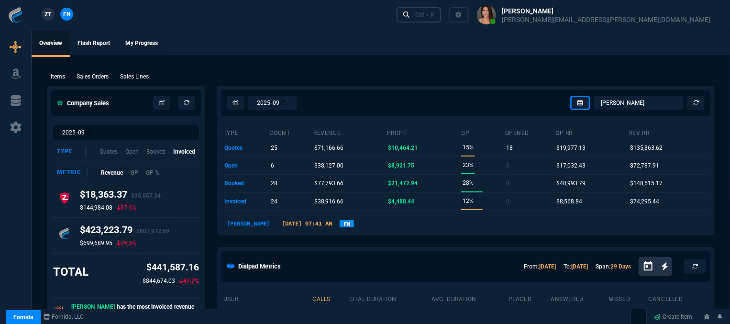
click at [442, 16] on link "Ctrl + K" at bounding box center [419, 14] width 45 height 15
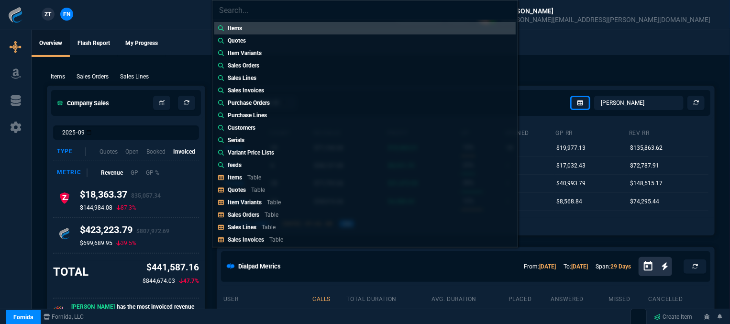
click at [159, 56] on div "Items Quotes Item Variants Sales Orders Sales Lines Sales Invoices Purchase Ord…" at bounding box center [365, 162] width 730 height 324
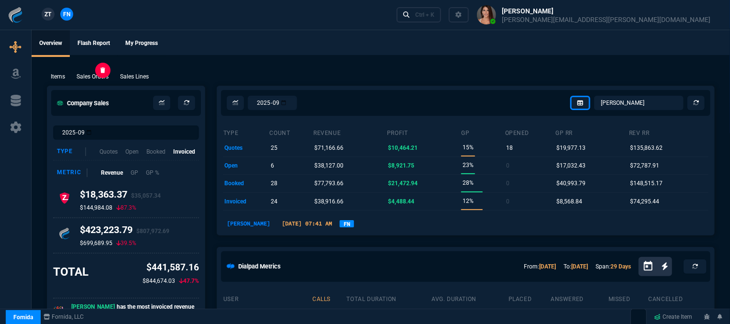
click at [80, 81] on p "Sales Orders" at bounding box center [93, 76] width 32 height 9
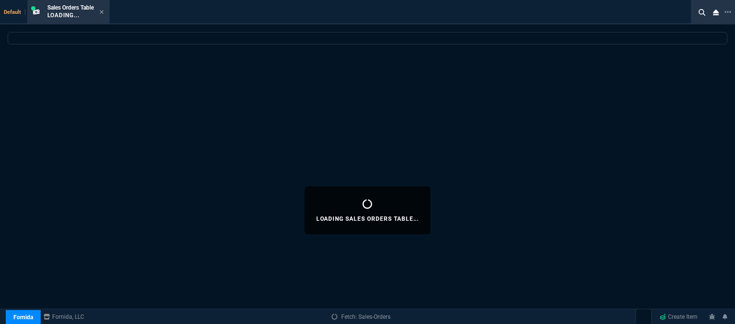
select select
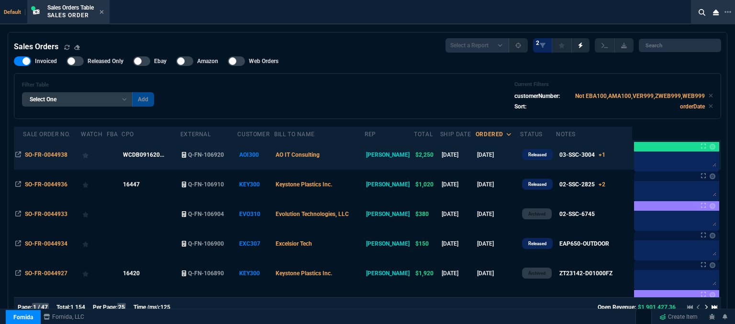
click at [362, 155] on td "AO IT Consulting" at bounding box center [319, 155] width 90 height 30
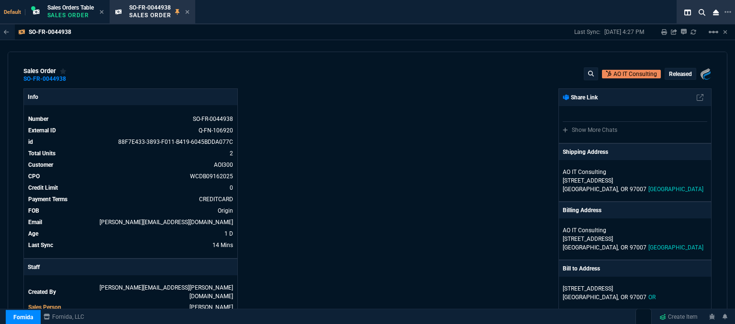
scroll to position [239, 0]
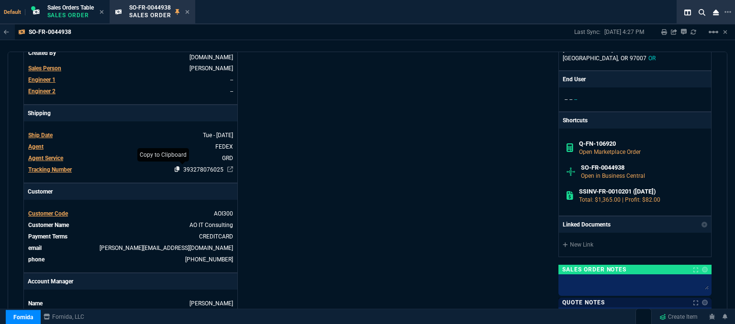
click at [175, 166] on icon at bounding box center [177, 169] width 5 height 6
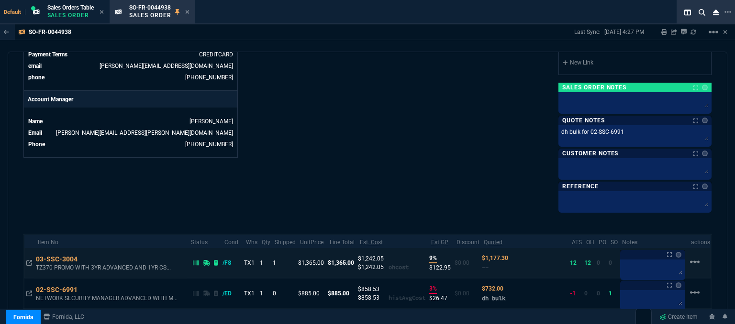
scroll to position [494, 0]
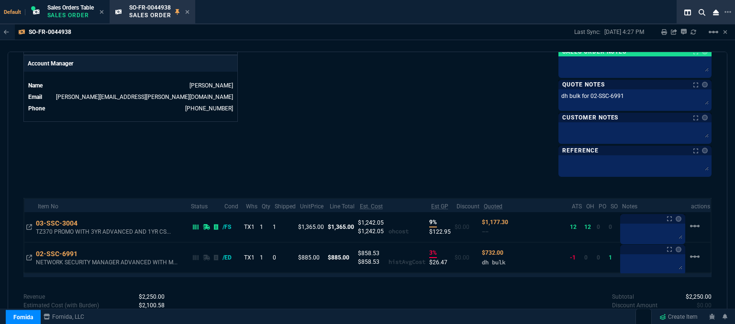
scroll to position [399, 0]
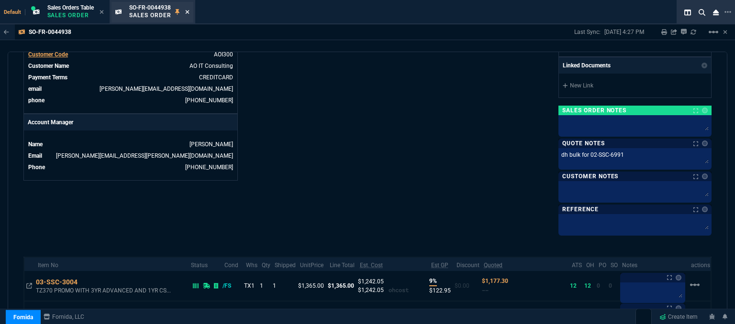
click at [188, 13] on icon at bounding box center [187, 12] width 4 height 4
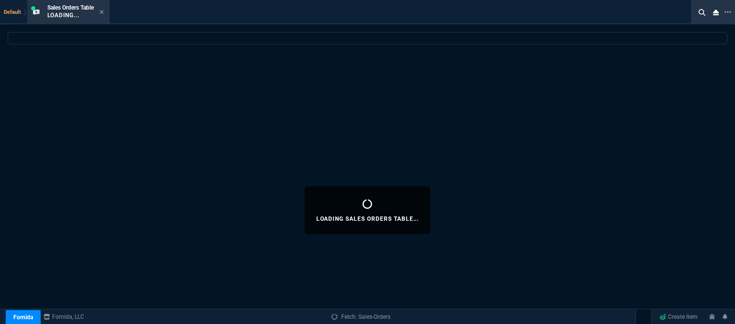
select select
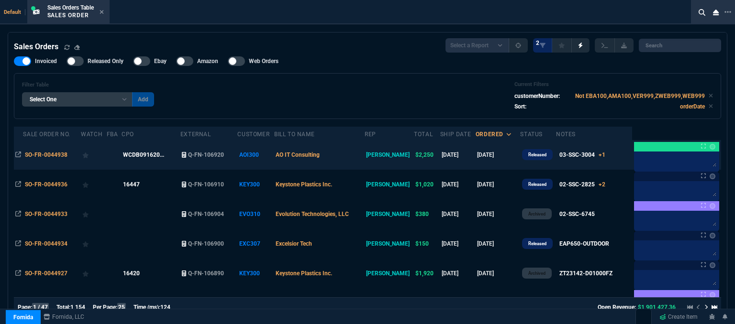
click at [358, 155] on td "AO IT Consulting" at bounding box center [319, 155] width 90 height 30
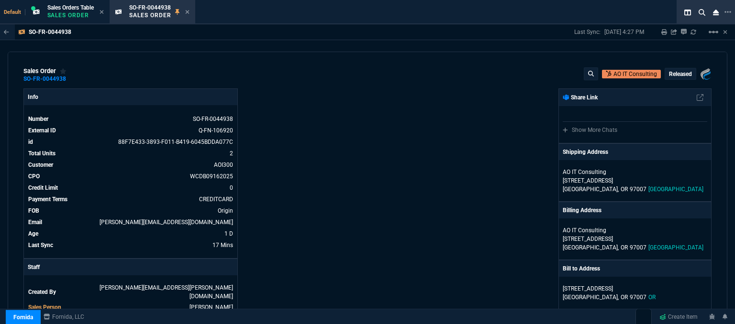
scroll to position [239, 0]
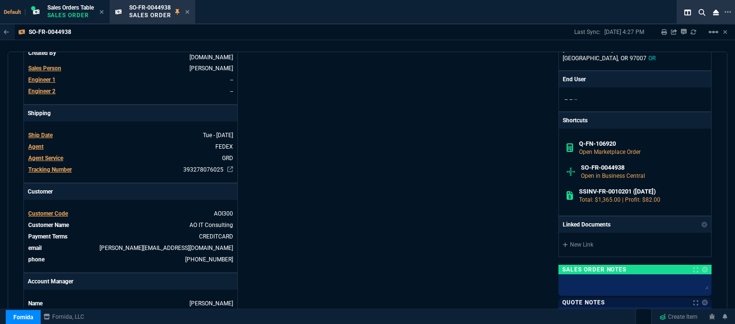
drag, startPoint x: 375, startPoint y: 117, endPoint x: 404, endPoint y: 149, distance: 44.0
click at [375, 117] on div "Fornida, LLC 2609 Technology Dr Suite 300 Plano, TX 75074 Share Link Show More …" at bounding box center [539, 121] width 344 height 544
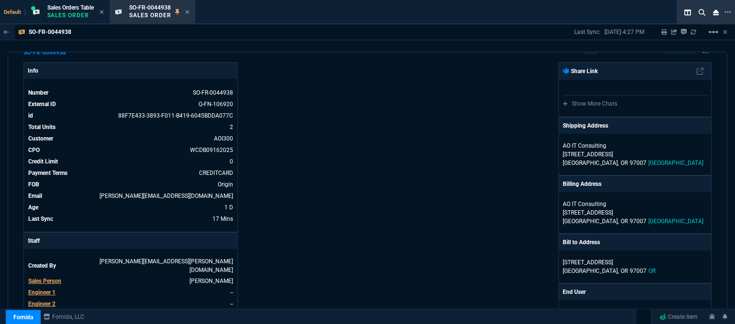
scroll to position [0, 0]
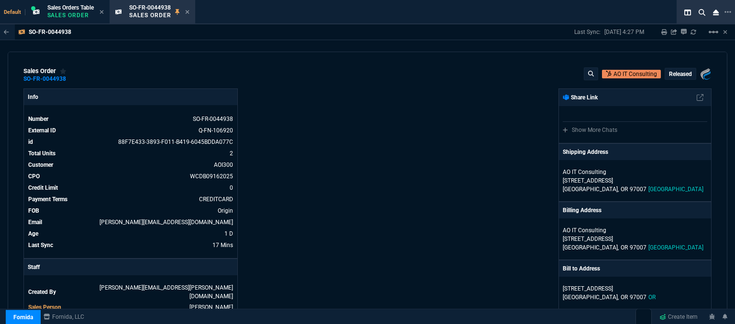
drag, startPoint x: 184, startPoint y: 121, endPoint x: 436, endPoint y: 318, distance: 320.3
click at [184, 121] on icon at bounding box center [186, 119] width 5 height 6
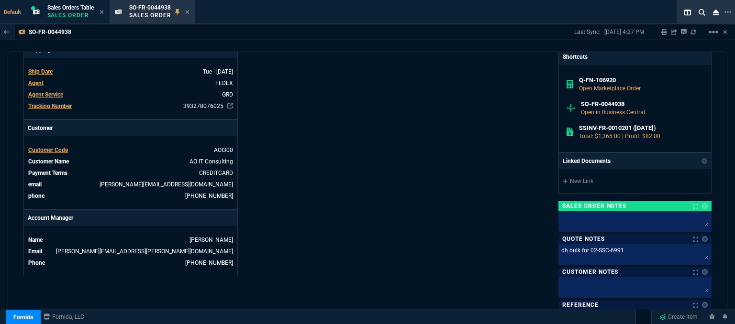
scroll to position [64, 0]
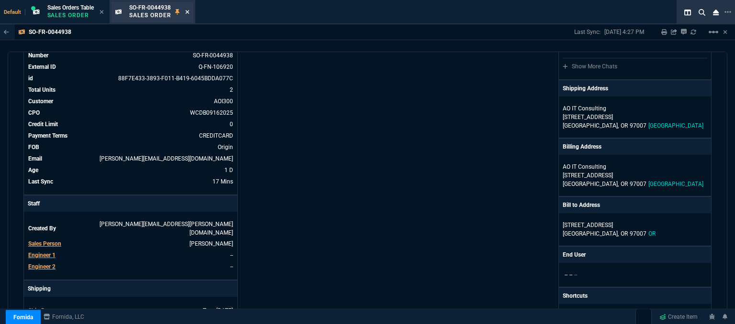
click at [189, 11] on icon at bounding box center [187, 12] width 4 height 4
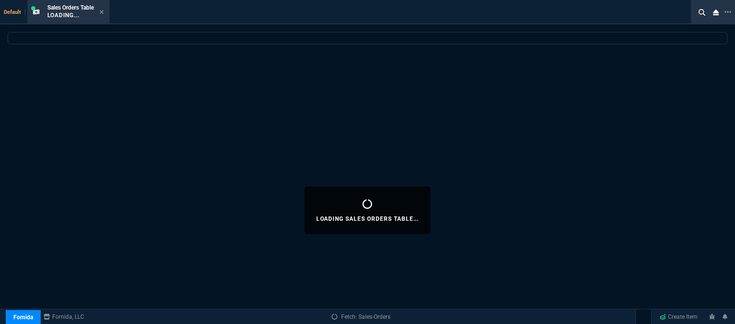
select select
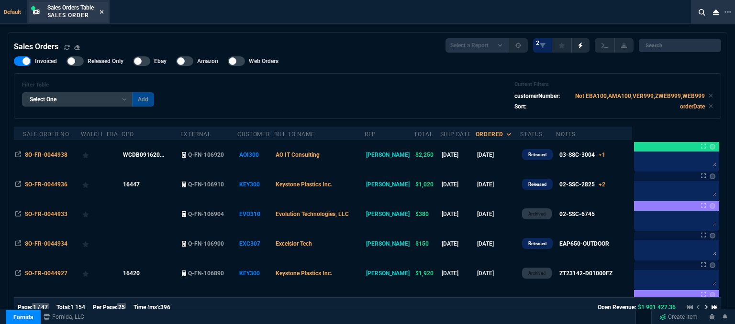
click at [102, 10] on icon at bounding box center [102, 12] width 4 height 6
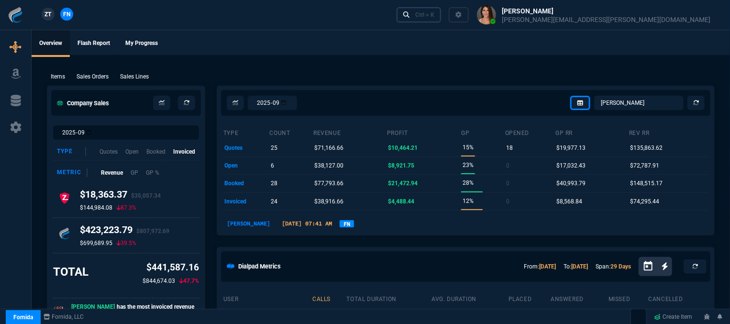
click at [410, 14] on icon at bounding box center [406, 14] width 7 height 7
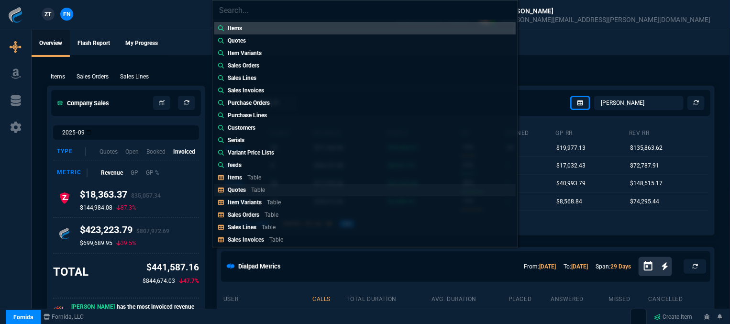
click at [300, 193] on link "Quotes Table" at bounding box center [364, 190] width 301 height 12
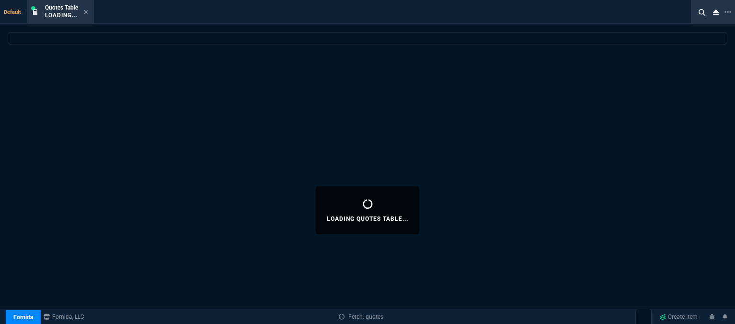
select select
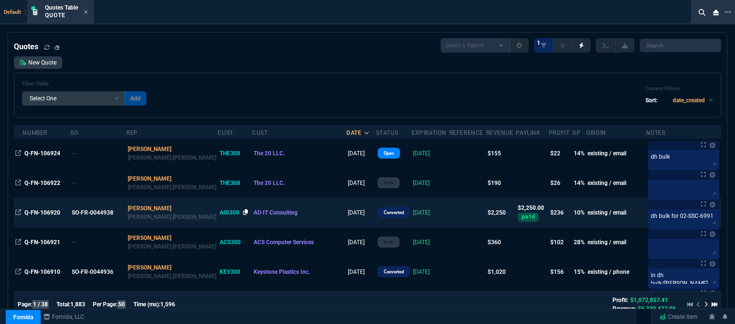
click at [243, 213] on icon at bounding box center [245, 213] width 5 height 6
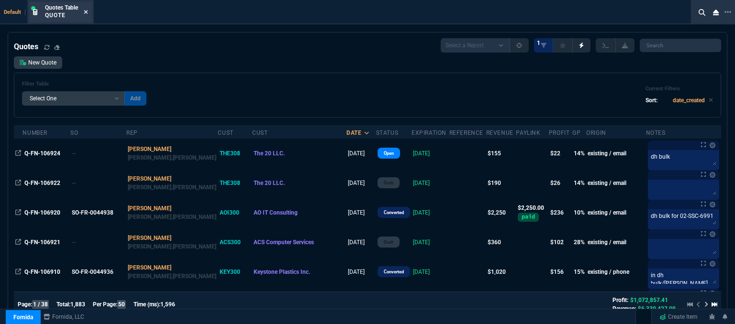
click at [88, 11] on icon at bounding box center [86, 12] width 4 height 6
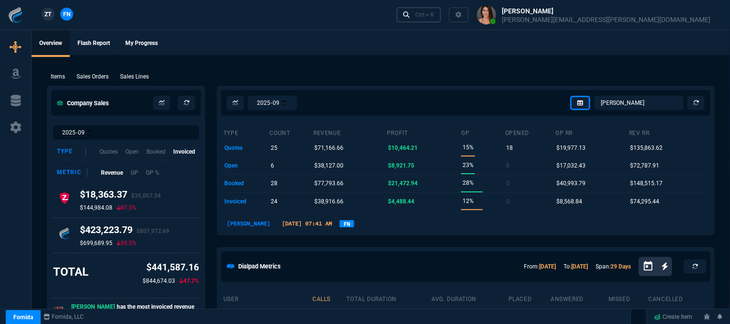
click at [434, 13] on div "Ctrl + K" at bounding box center [424, 15] width 19 height 8
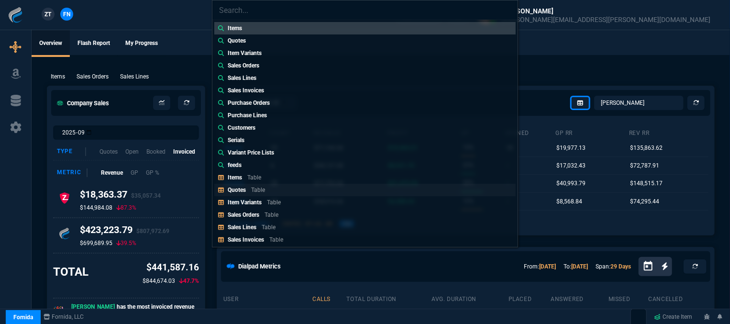
click at [245, 190] on p "Quotes" at bounding box center [237, 190] width 18 height 7
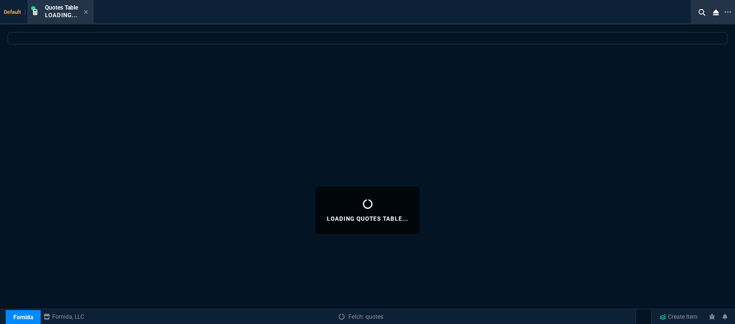
select select
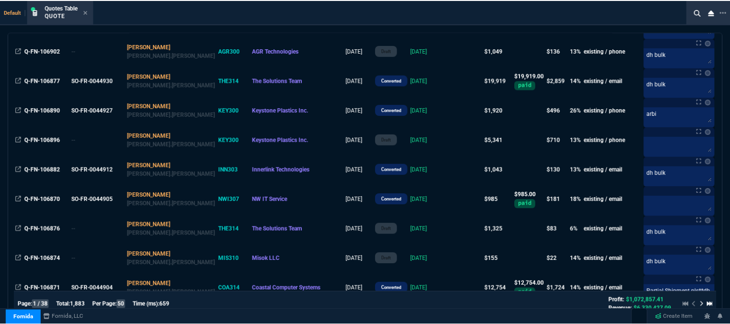
scroll to position [431, 0]
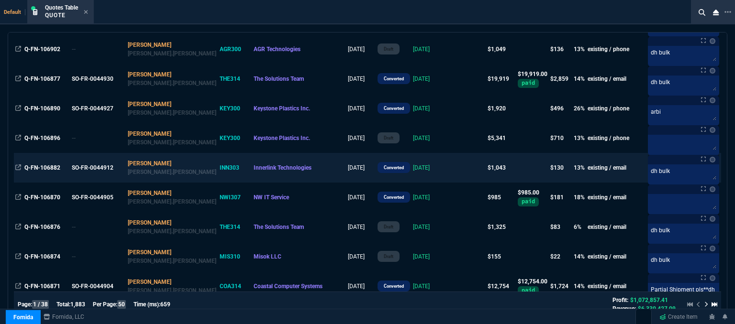
click at [449, 169] on td at bounding box center [467, 168] width 37 height 30
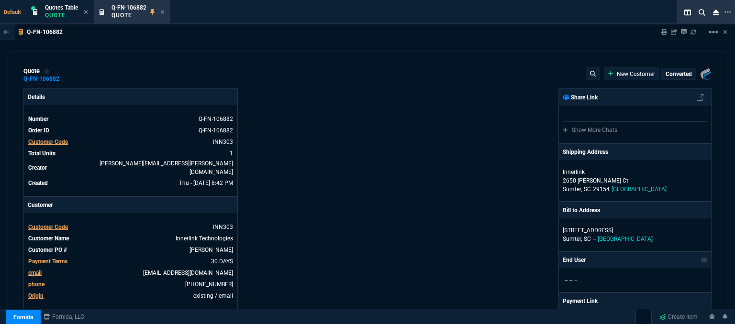
type input "17"
type input "178"
type input "1471.93"
type input "29"
click at [205, 224] on icon at bounding box center [206, 227] width 5 height 6
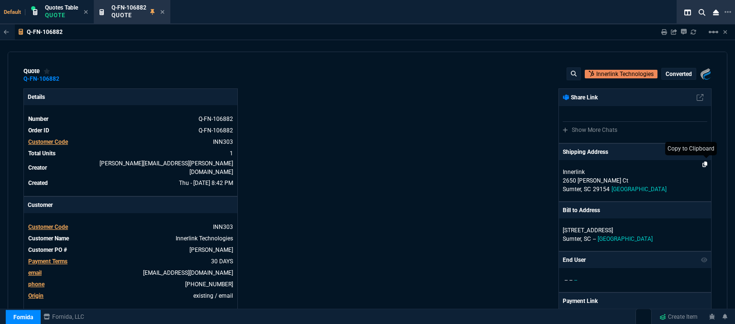
click at [702, 163] on icon at bounding box center [704, 165] width 5 height 6
click at [165, 10] on icon at bounding box center [163, 12] width 4 height 4
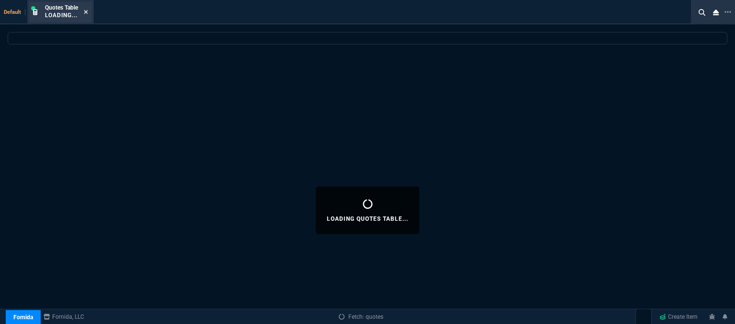
click at [86, 10] on icon at bounding box center [86, 12] width 4 height 6
